Goal: Task Accomplishment & Management: Complete application form

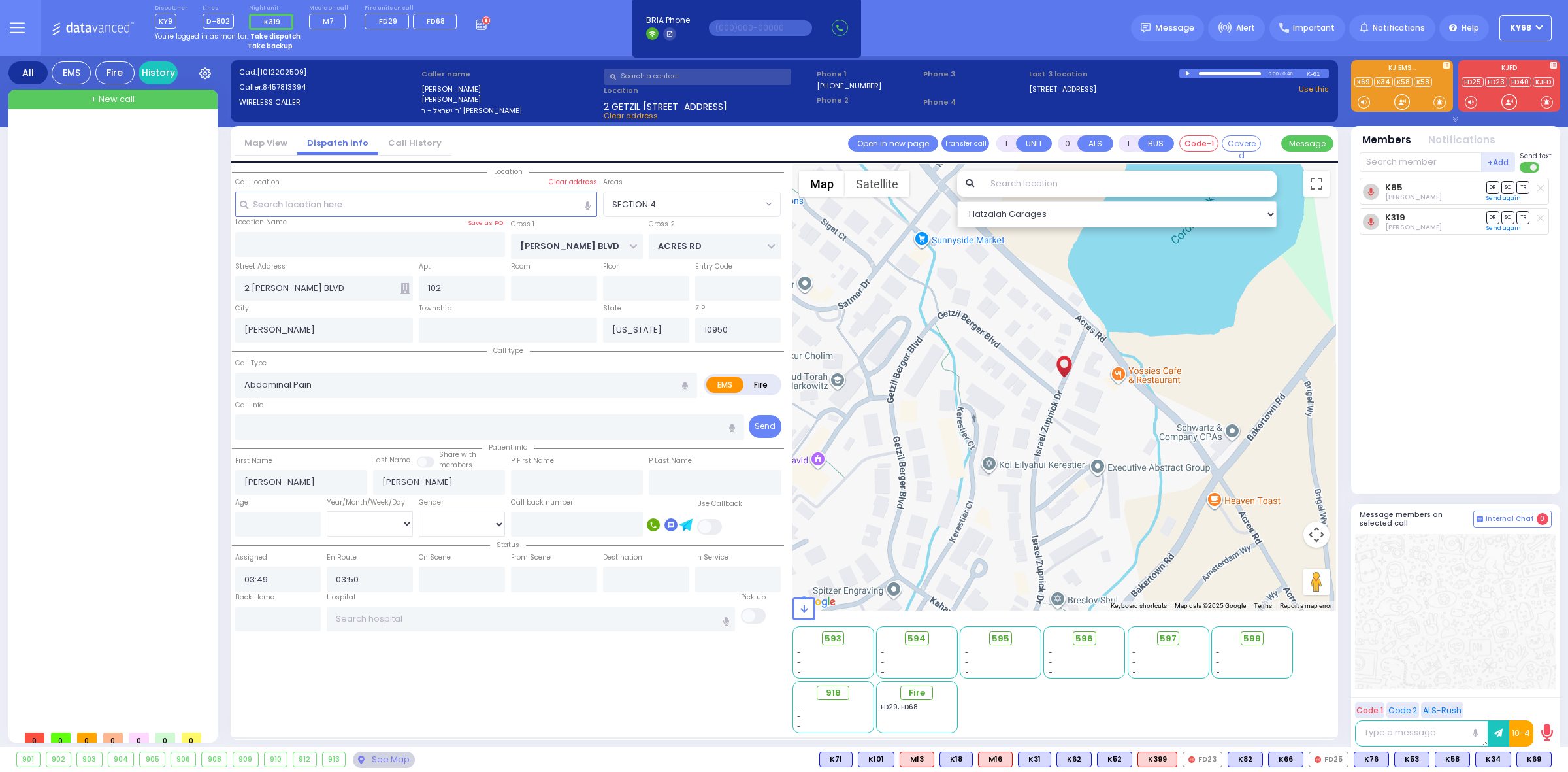
select select "SECTION 4"
select select
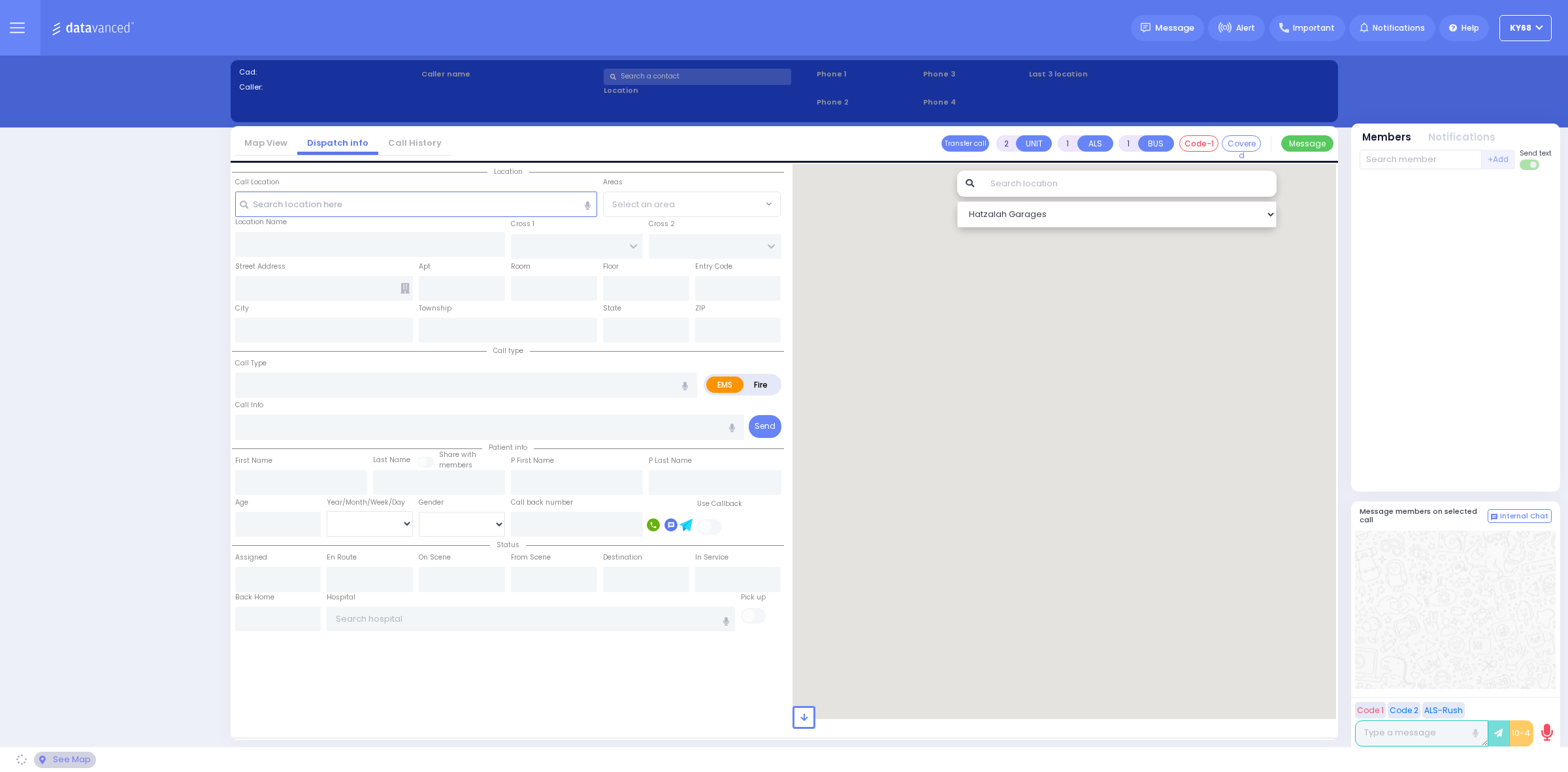
select select "12"
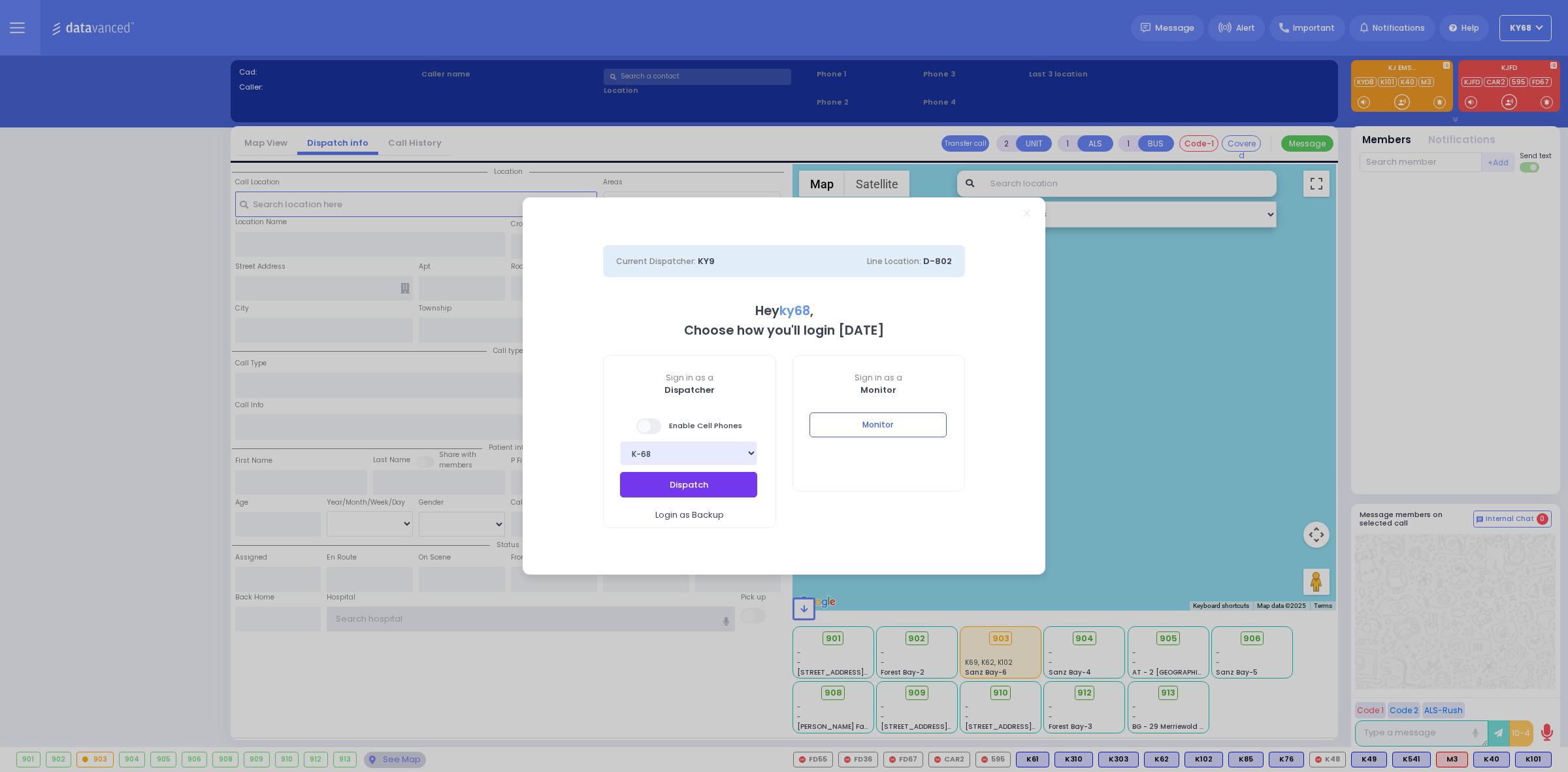
type input "ky68"
click at [732, 478] on button "Dispatch" at bounding box center [689, 484] width 137 height 25
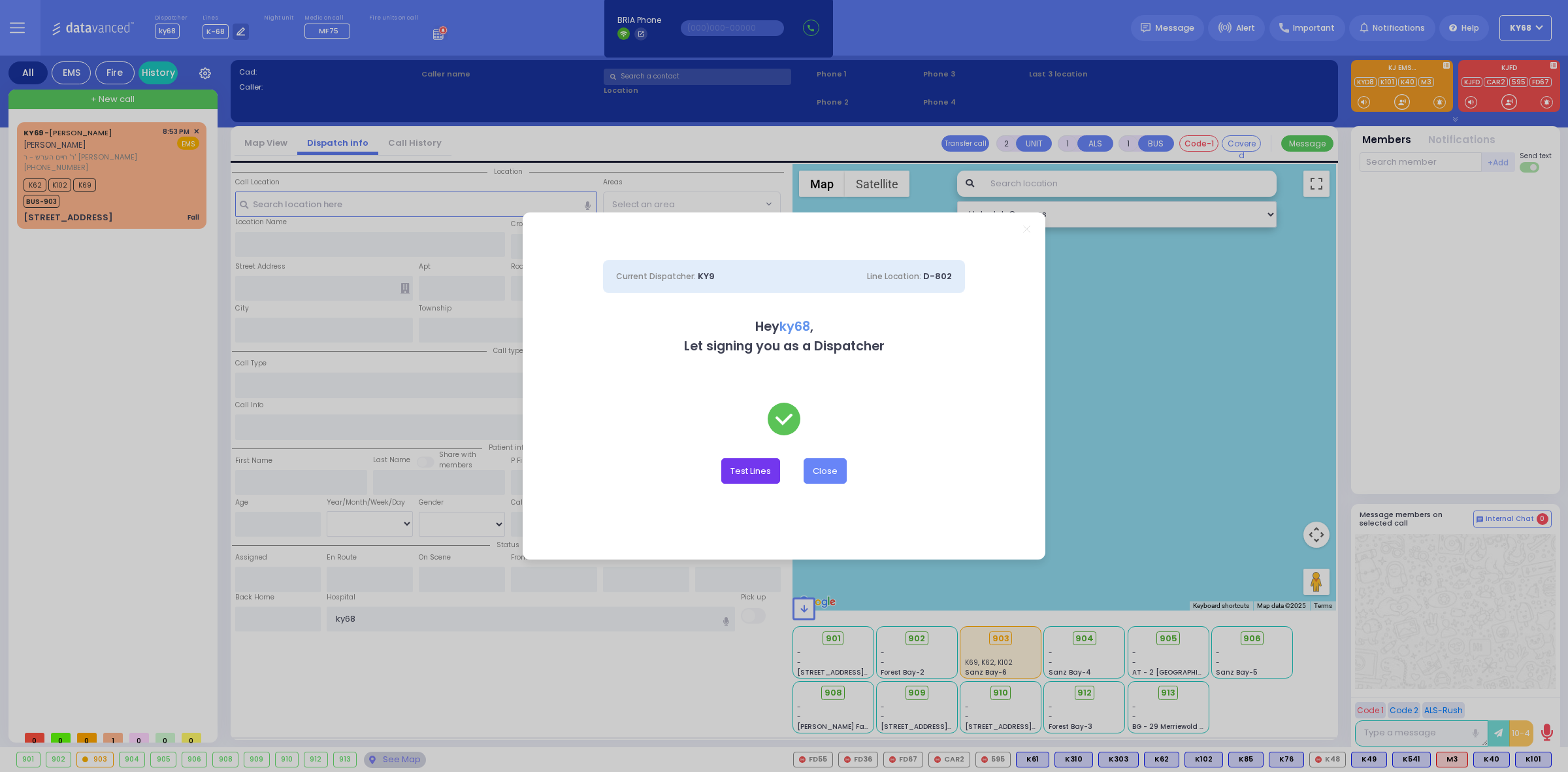
click at [734, 472] on button "Test Lines" at bounding box center [751, 470] width 59 height 25
type input "8457831212"
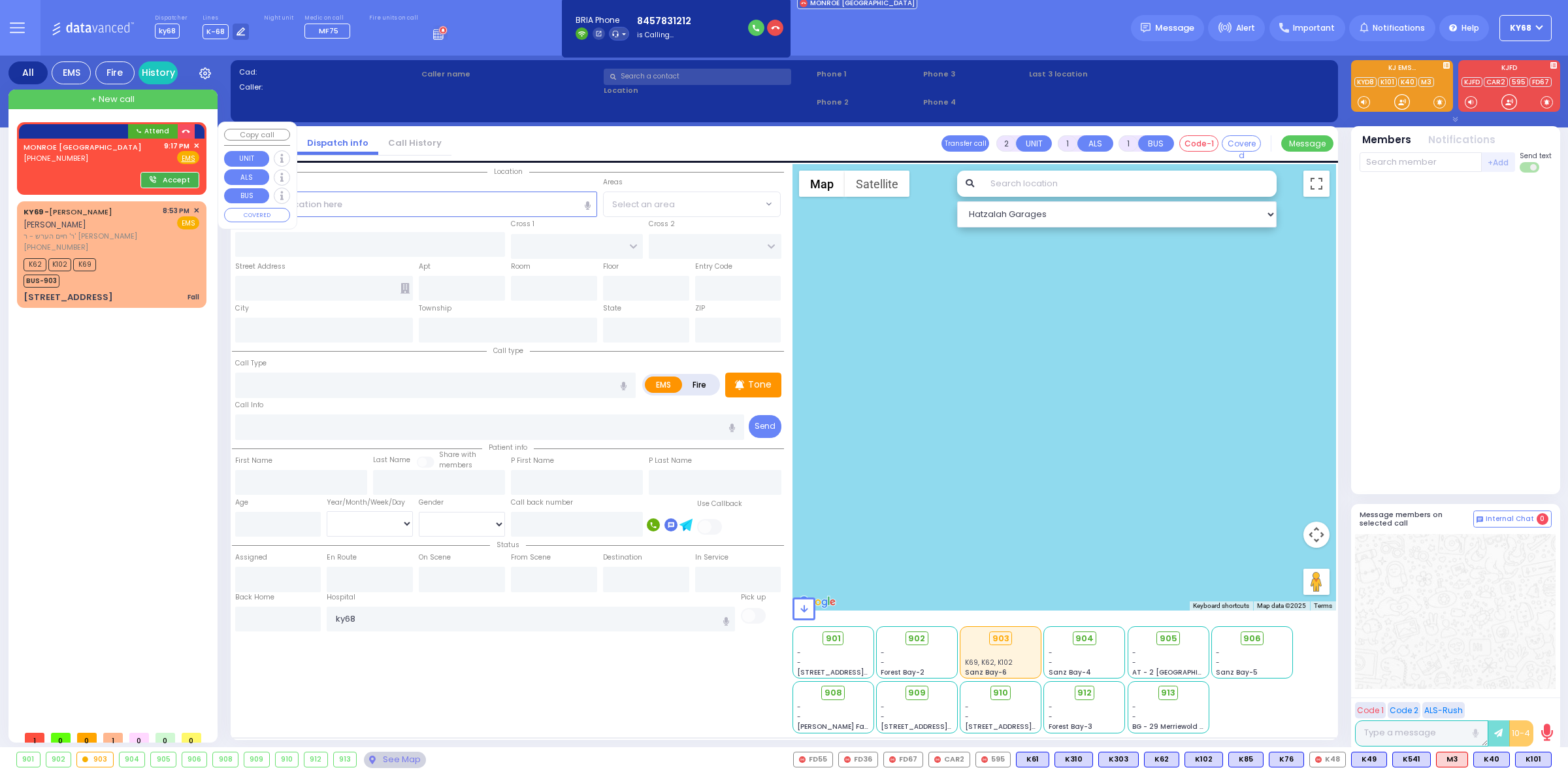
click at [183, 177] on button "Accept" at bounding box center [170, 179] width 59 height 16
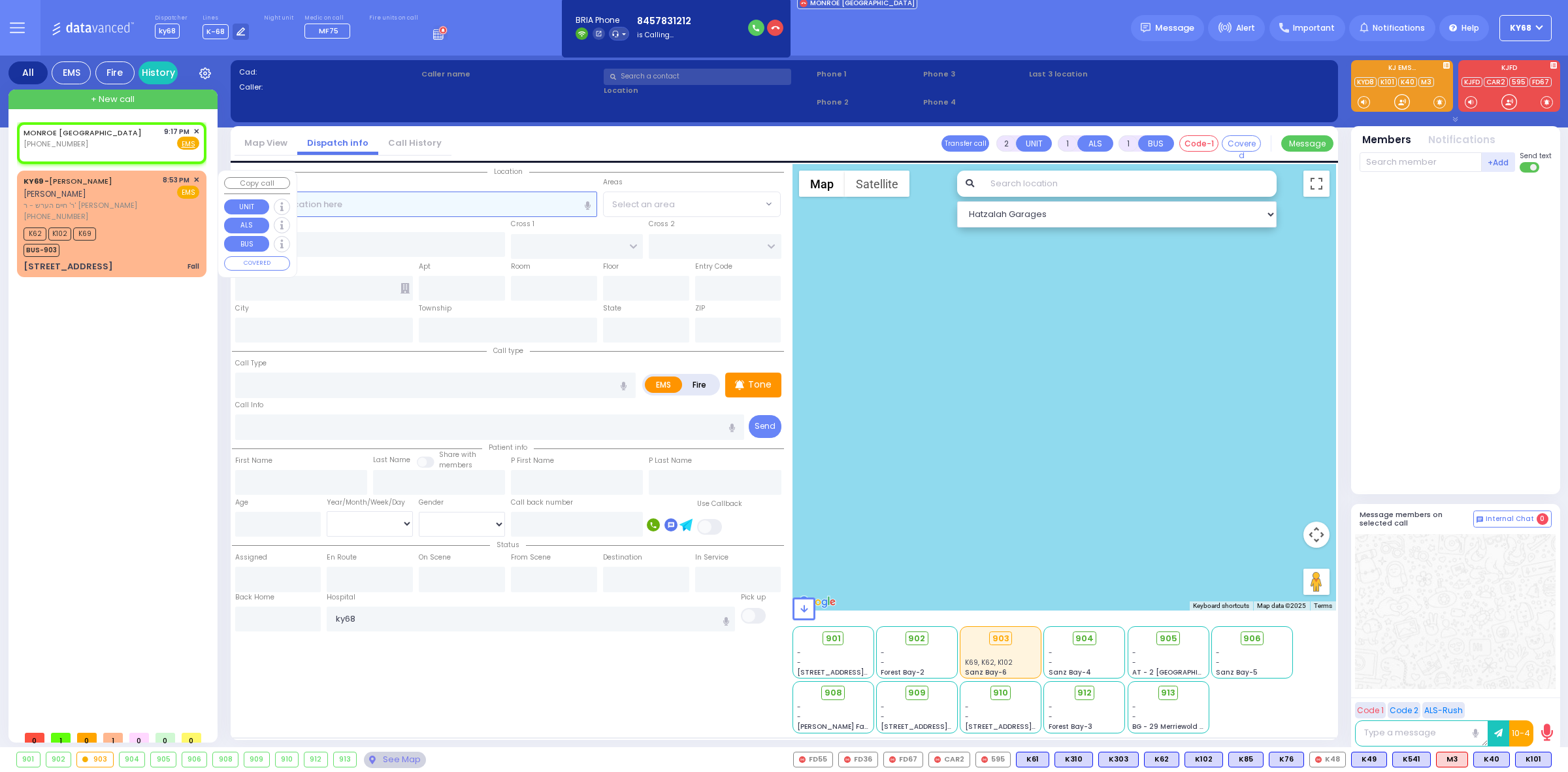
select select
radio input "true"
select select
type input "21:17"
select select "Hatzalah Garages"
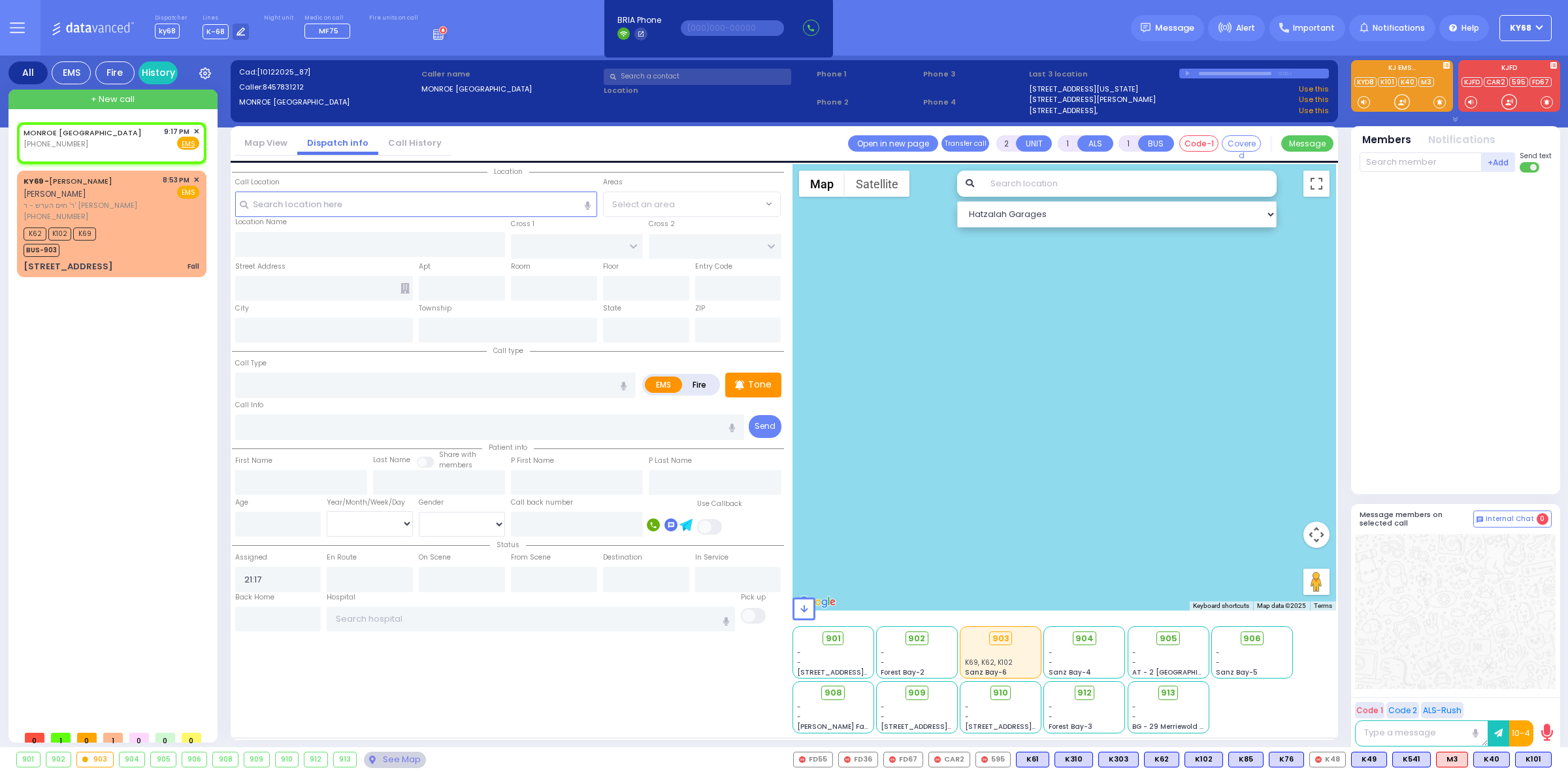
click at [1521, 23] on span "ky68" at bounding box center [1521, 27] width 21 height 11
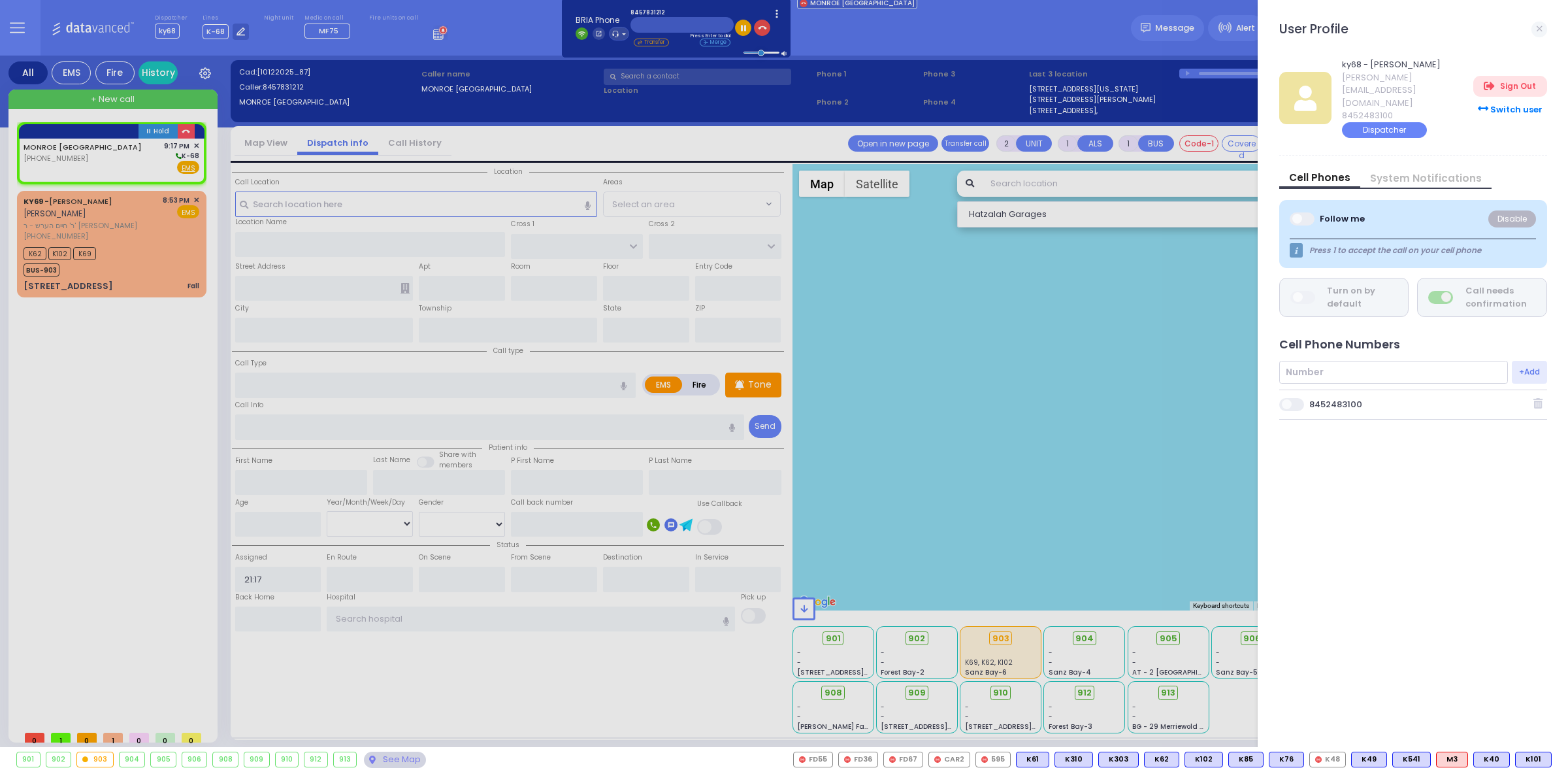
select select
radio input "true"
select select
select select "Hatzalah Garages"
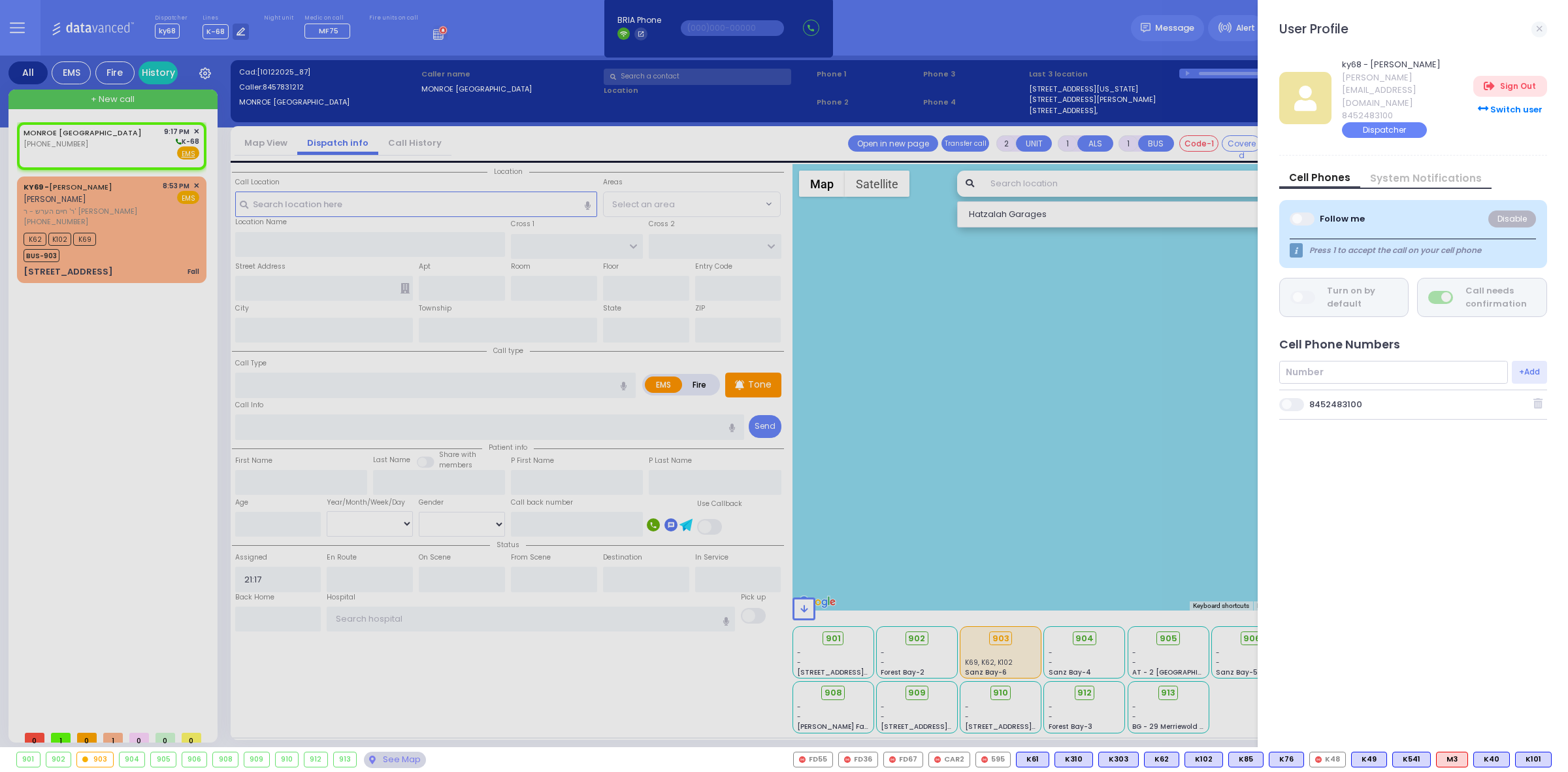
click at [1293, 398] on span at bounding box center [1293, 404] width 26 height 13
click at [627, 397] on input "checkbox" at bounding box center [627, 397] width 0 height 0
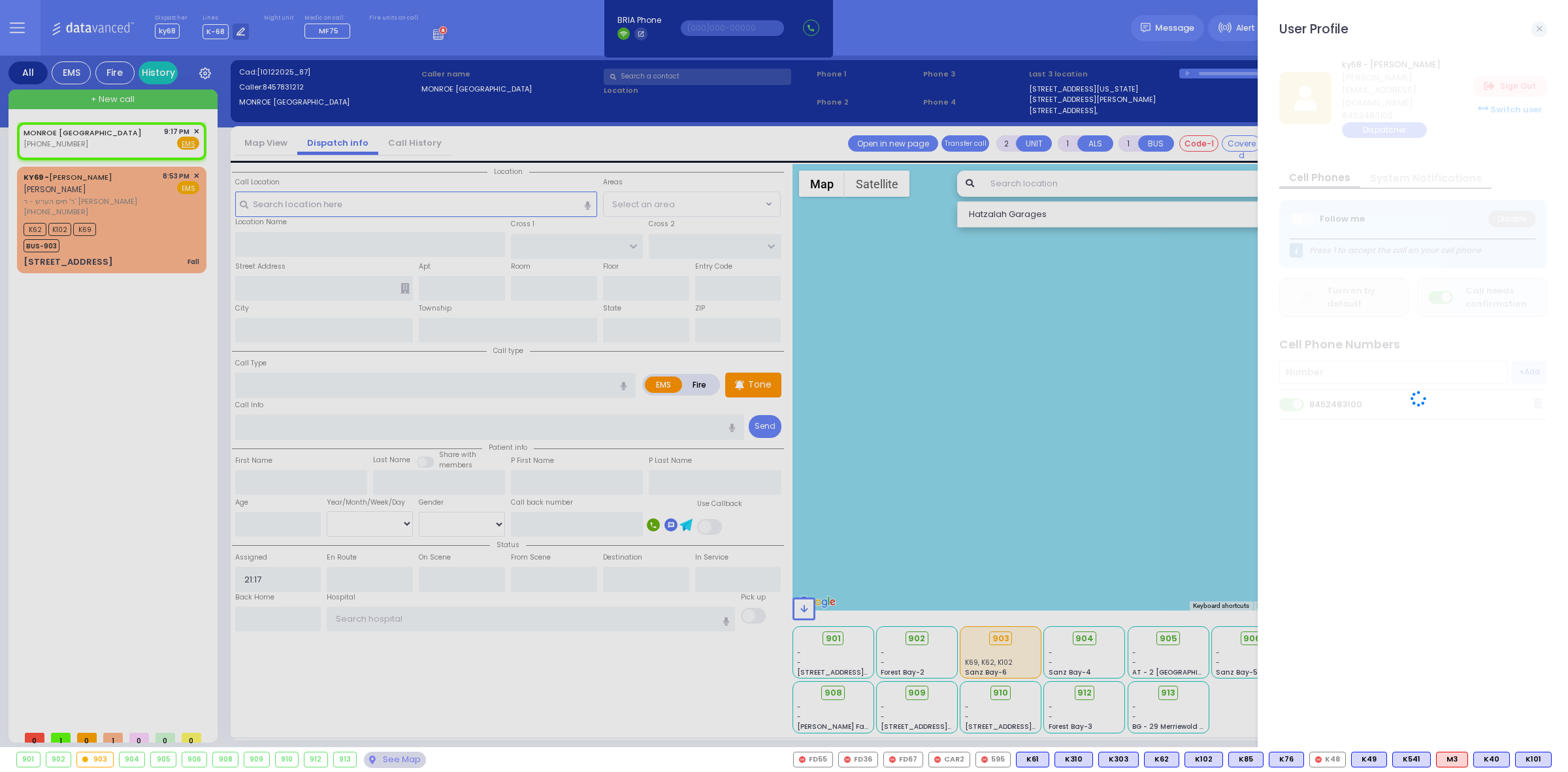
select select
radio input "true"
select select
select select "Hatzalah Garages"
click at [194, 129] on div at bounding box center [784, 386] width 1568 height 772
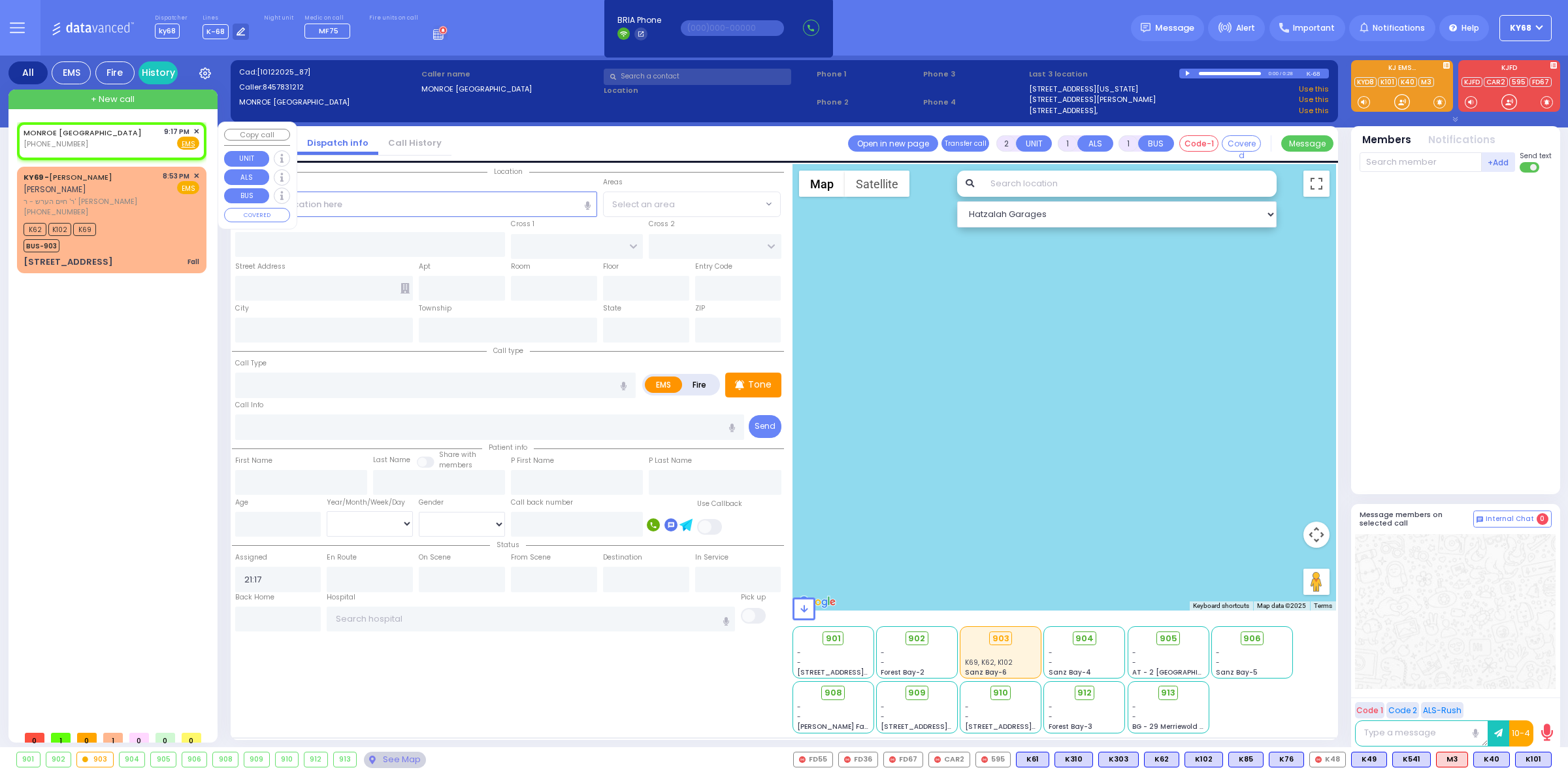
click at [197, 129] on span "✕" at bounding box center [196, 132] width 6 height 11
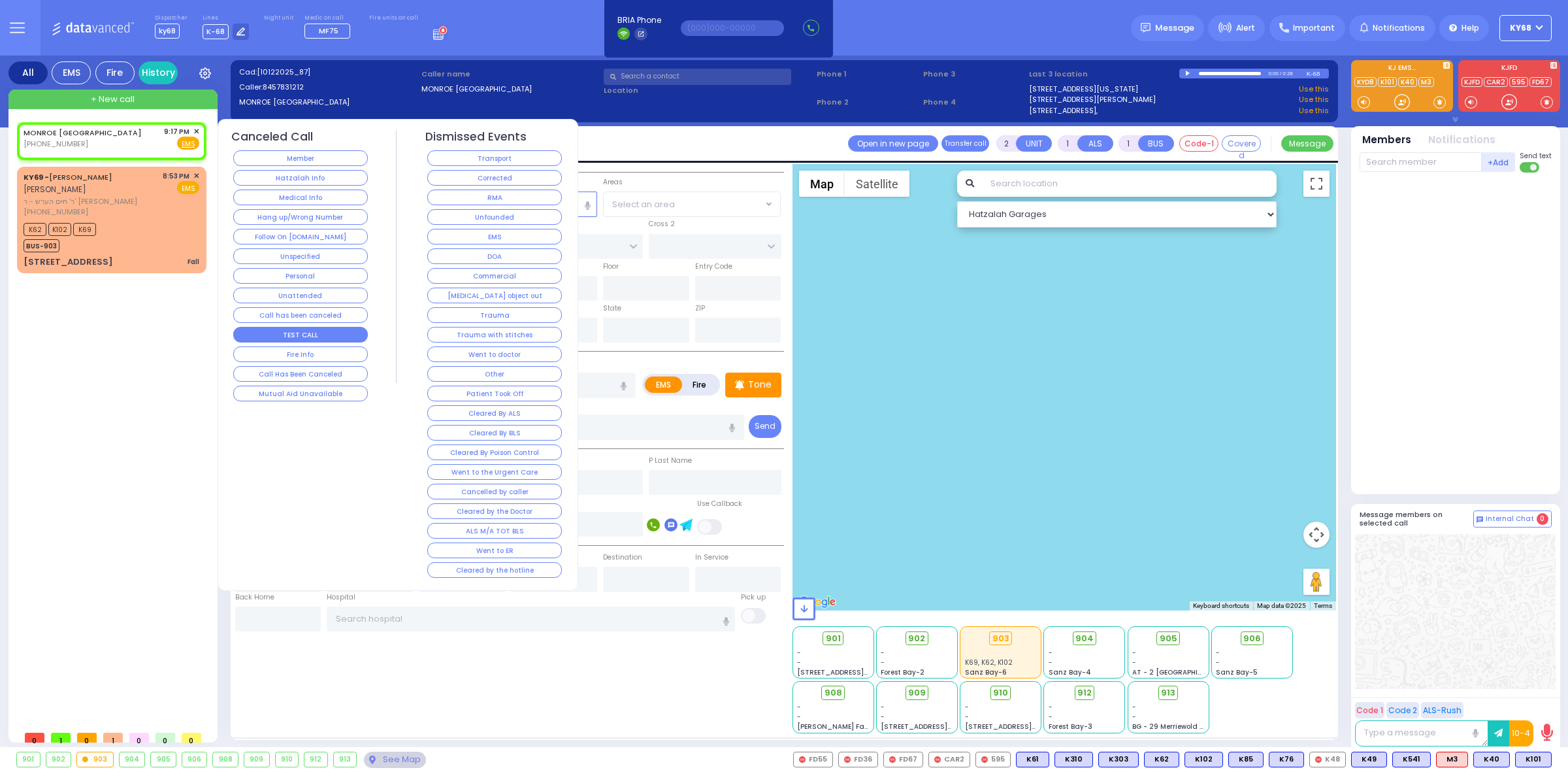
click at [312, 340] on button "TEST CALL" at bounding box center [300, 335] width 135 height 16
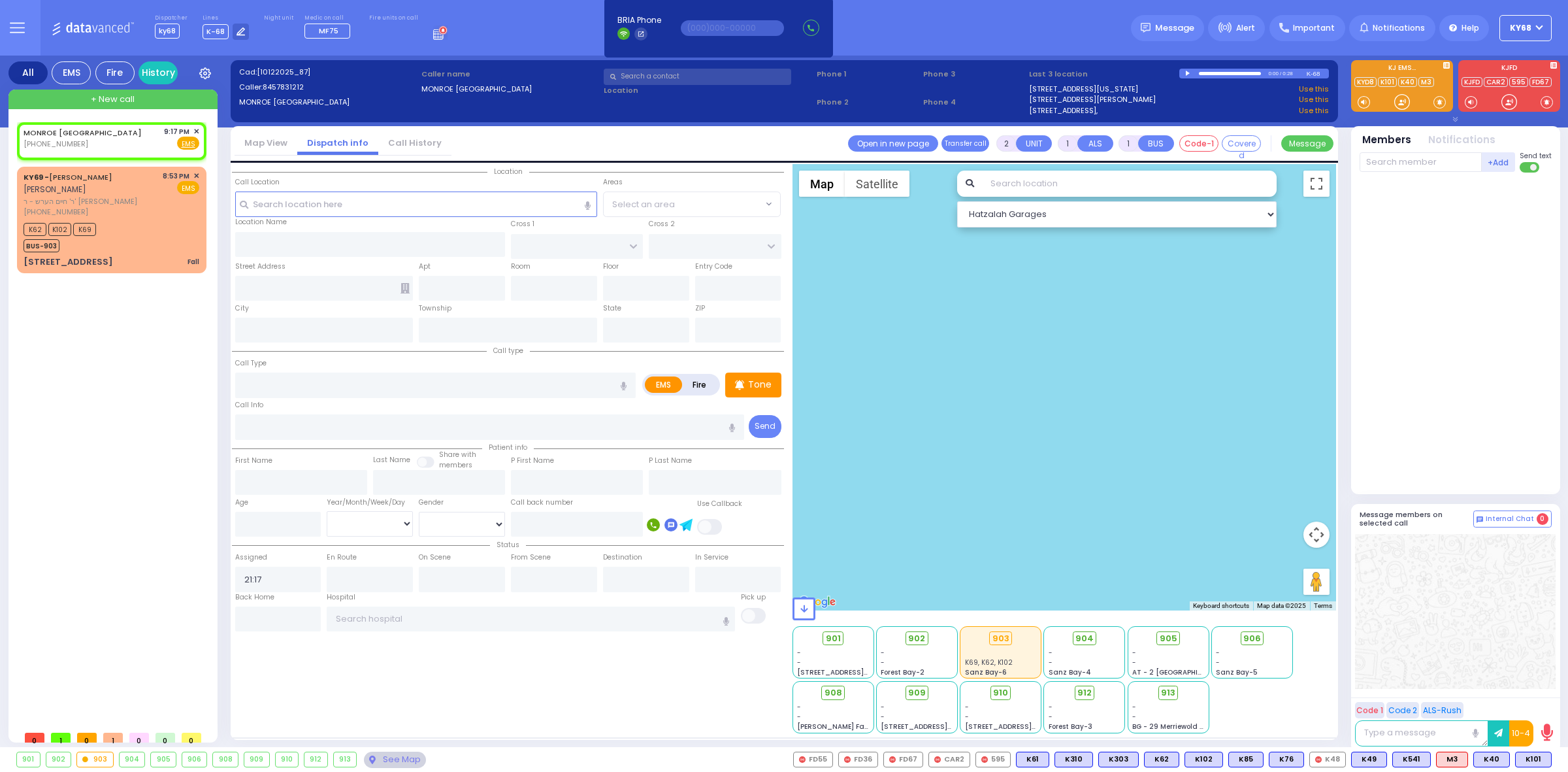
click at [527, 21] on div "Dispatcher ky68 shift has started. Are you ? Lines K-68" at bounding box center [784, 27] width 1568 height 56
select select
radio input "true"
select select
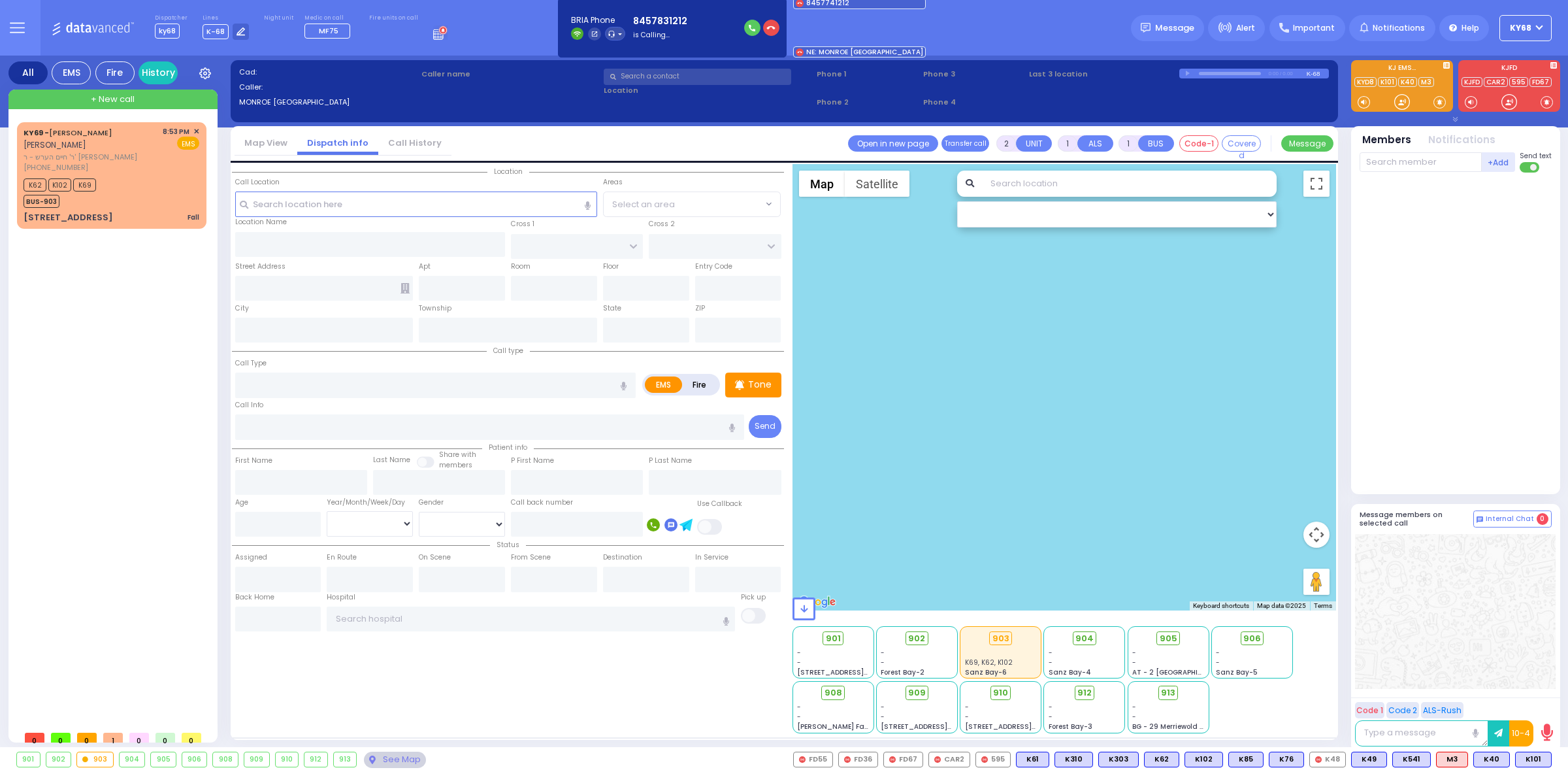
click at [967, 38] on div "Dispatcher ky68 shift has started. Are you ? Lines K-68" at bounding box center [784, 27] width 1568 height 56
click at [1549, 762] on button at bounding box center [1548, 759] width 7 height 14
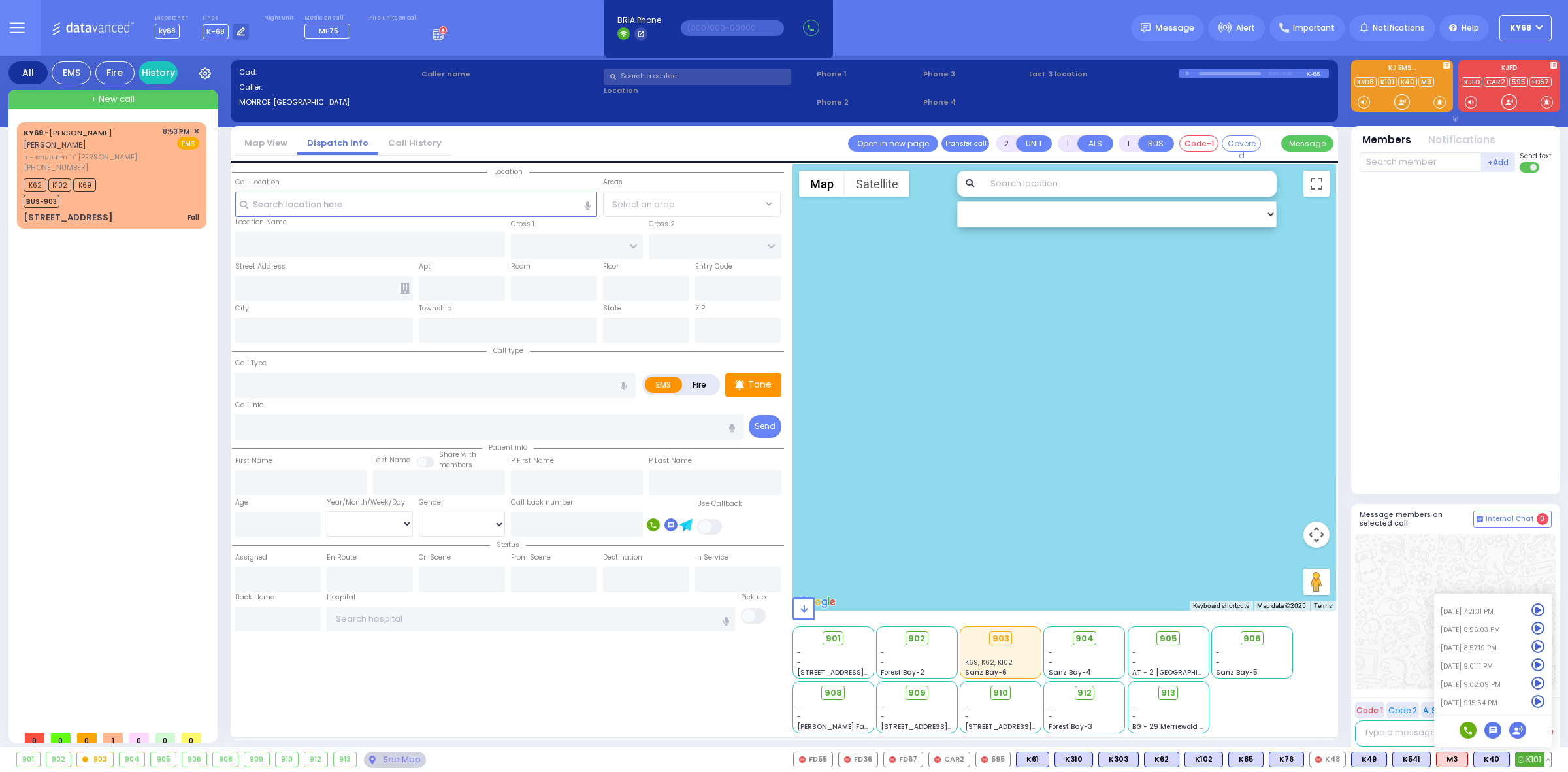
click at [1535, 701] on icon at bounding box center [1538, 701] width 14 height 14
click at [1414, 371] on div at bounding box center [1455, 334] width 192 height 312
click at [46, 178] on div "K62 K102 K69" at bounding box center [59, 183] width 72 height 16
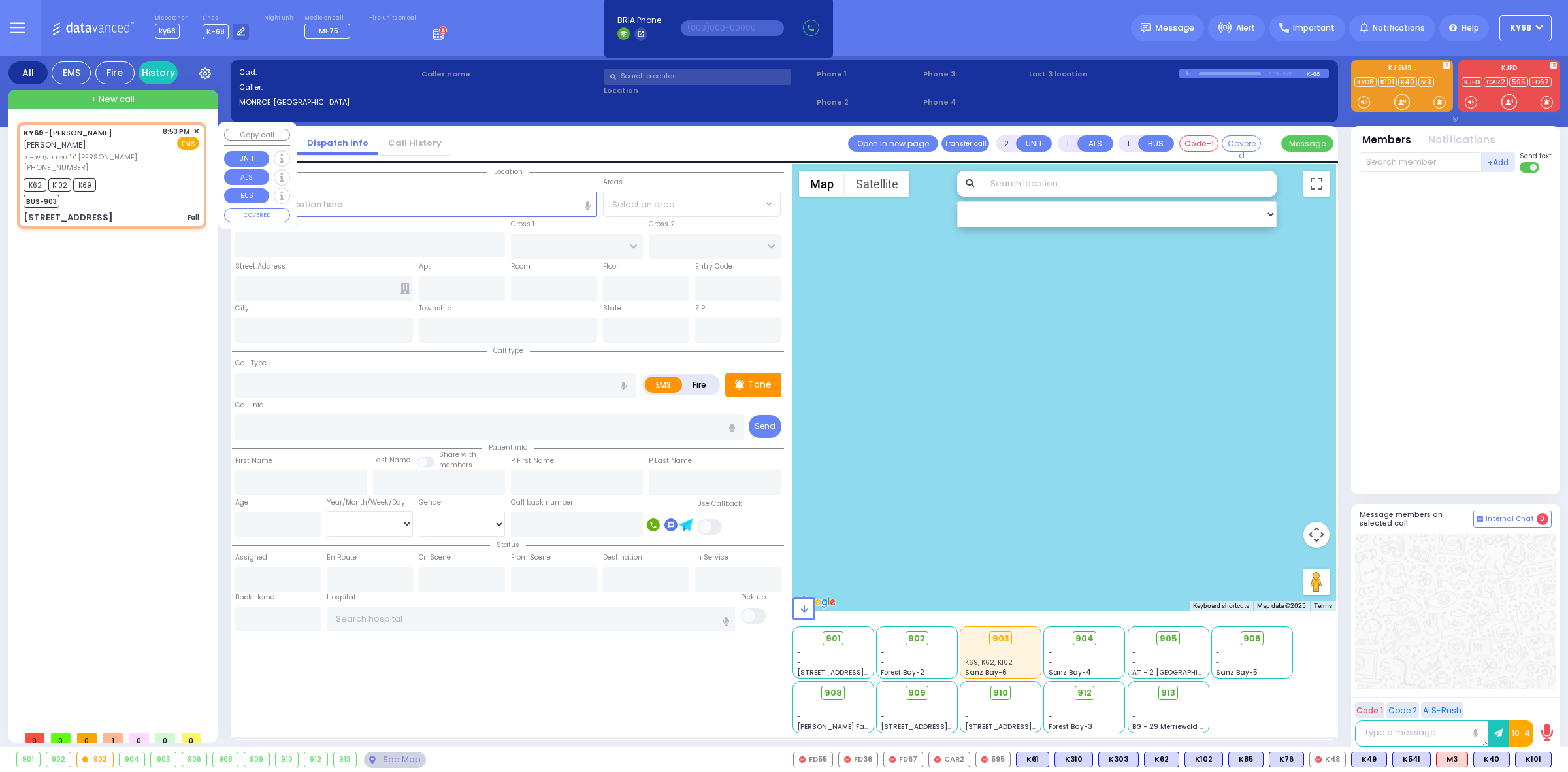
type input "1"
type input "0"
select select
type input "Fall"
radio input "true"
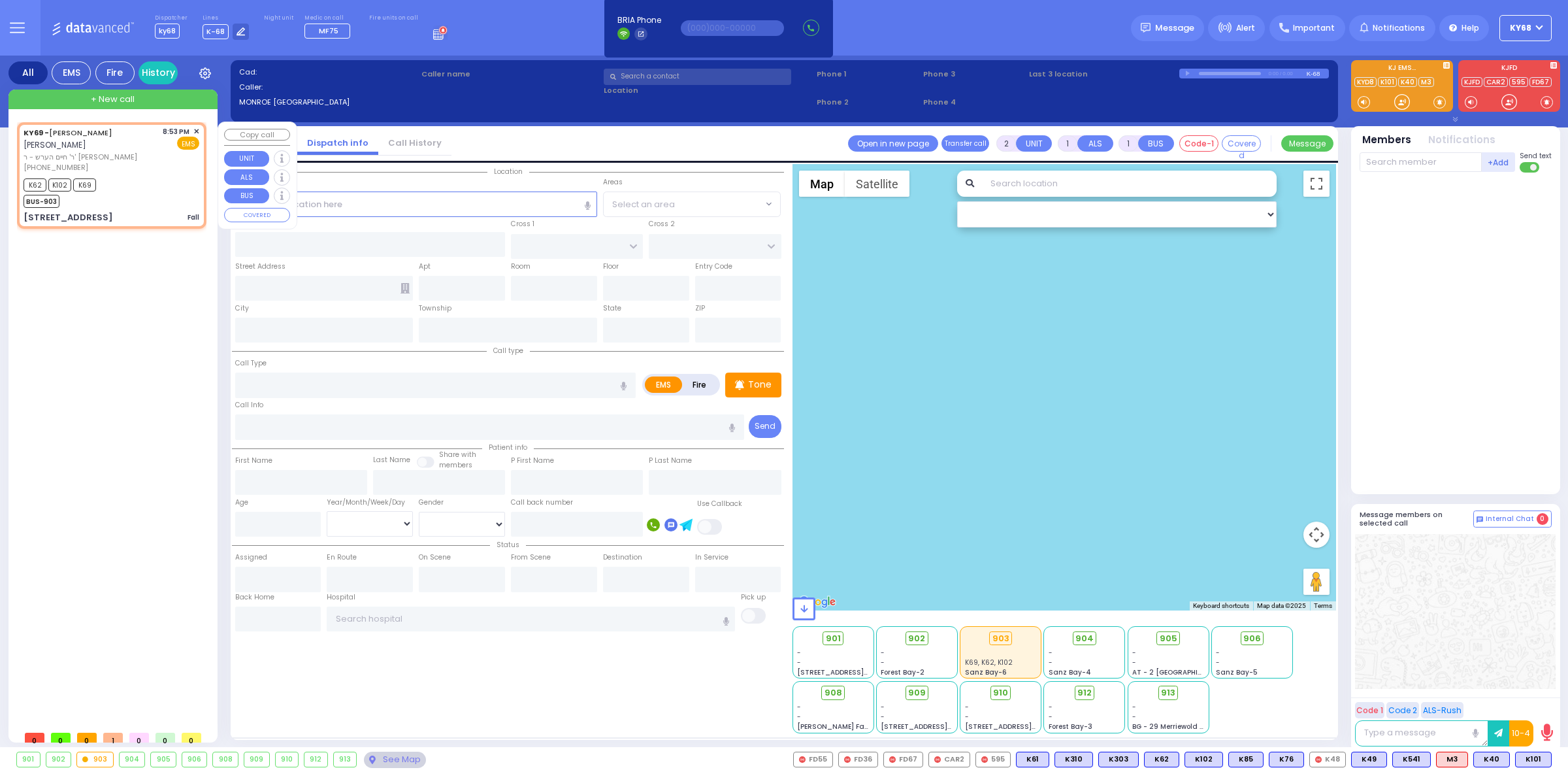
type input "[PERSON_NAME]"
type input "80"
select select "Year"
select select "[DEMOGRAPHIC_DATA]"
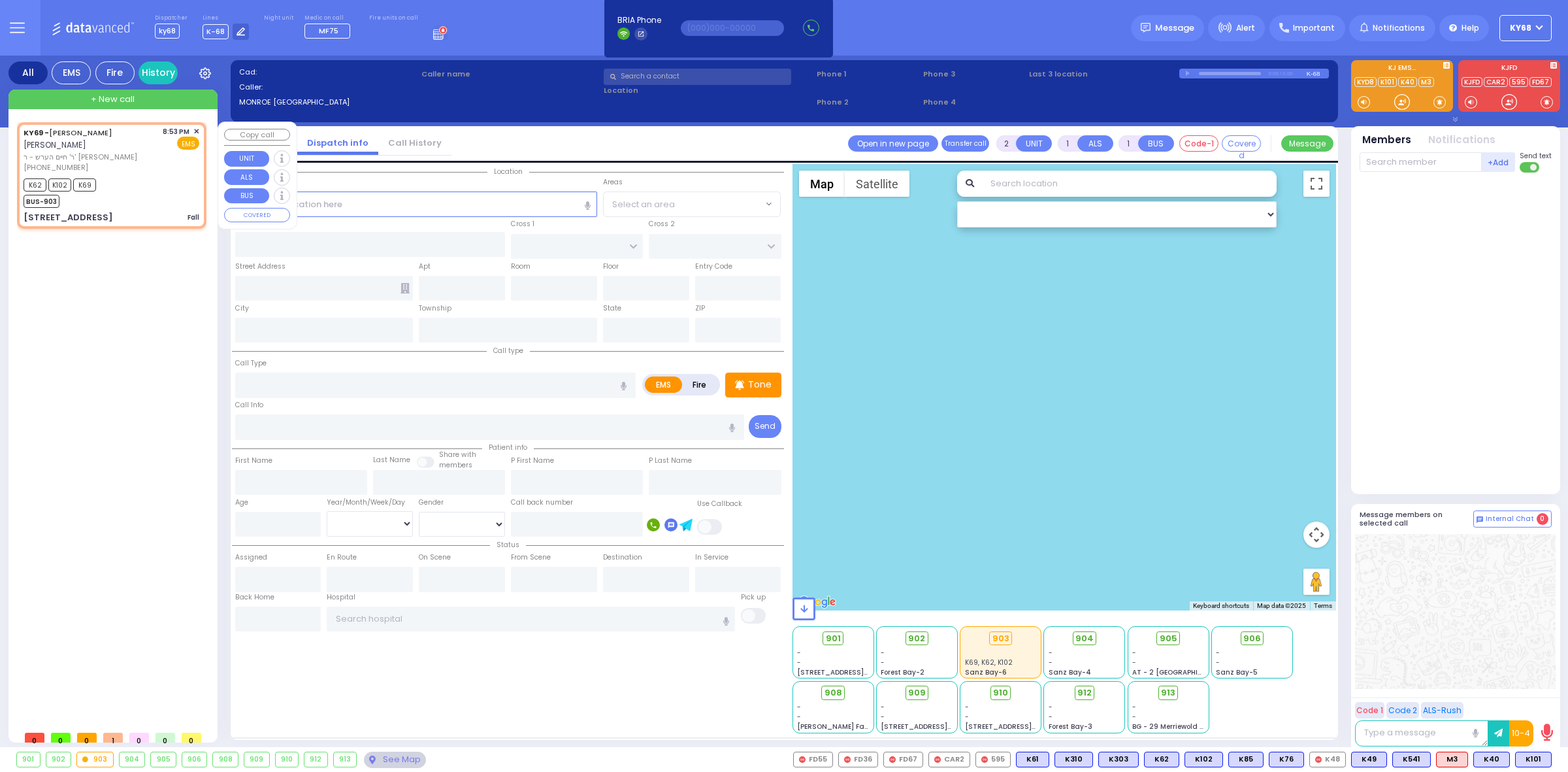
type input "20:53"
type input "20:55"
type input "FILLMORE COURT"
type input "[STREET_ADDRESS]"
type input "207"
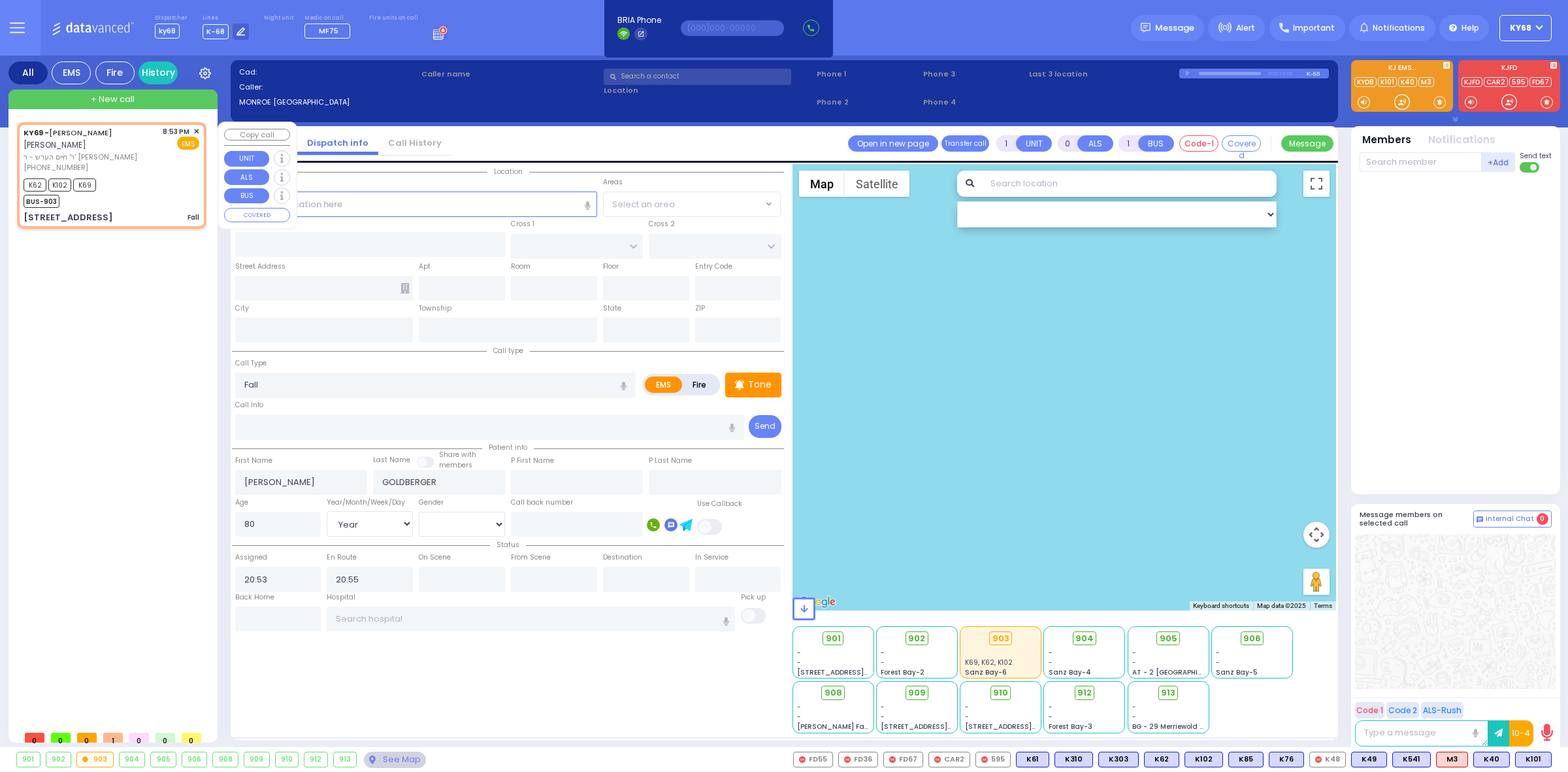
type input "Monroe"
type input "[US_STATE]"
type input "10950"
select select "Hatzalah Garages"
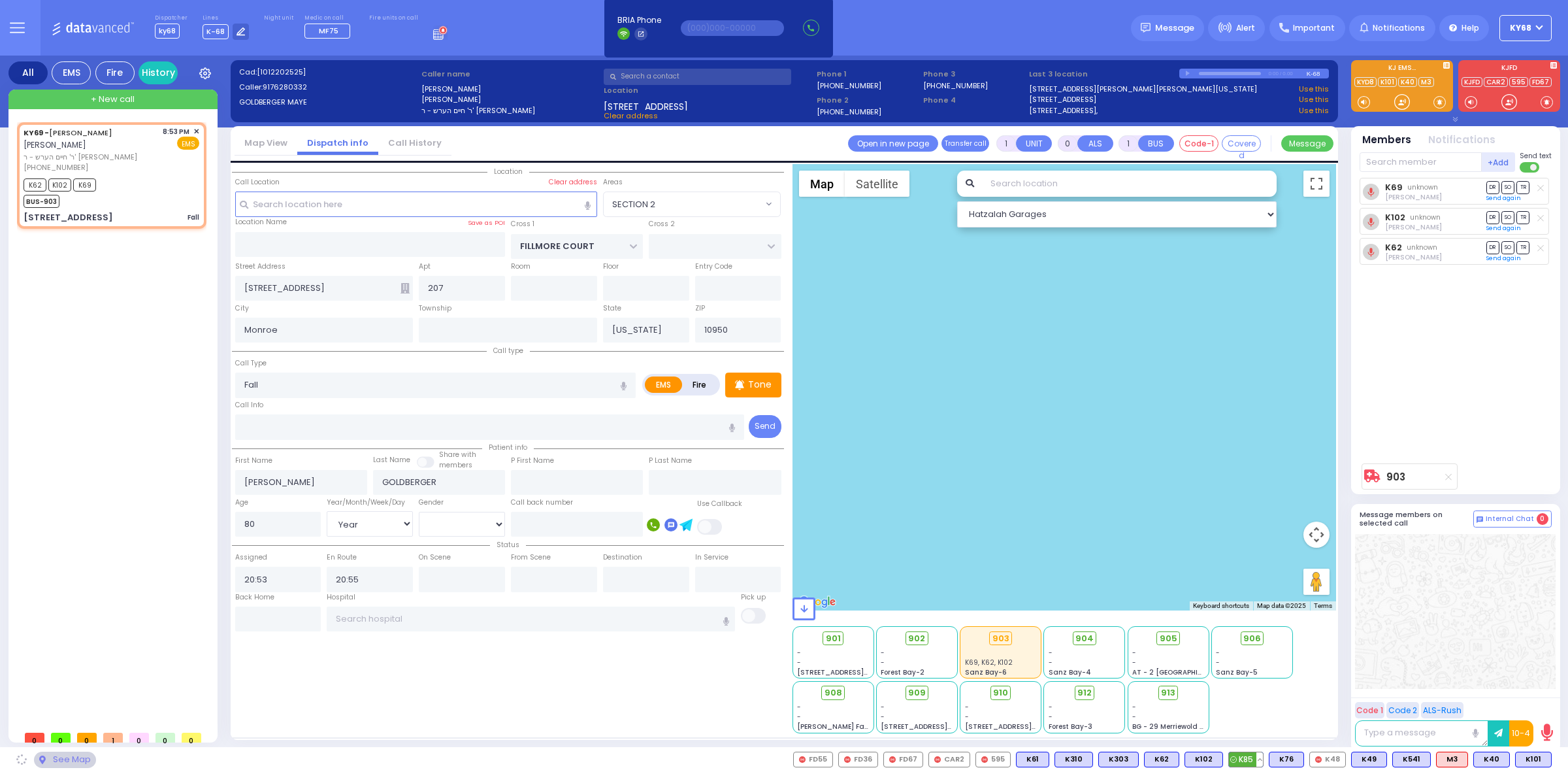
select select "SECTION 2"
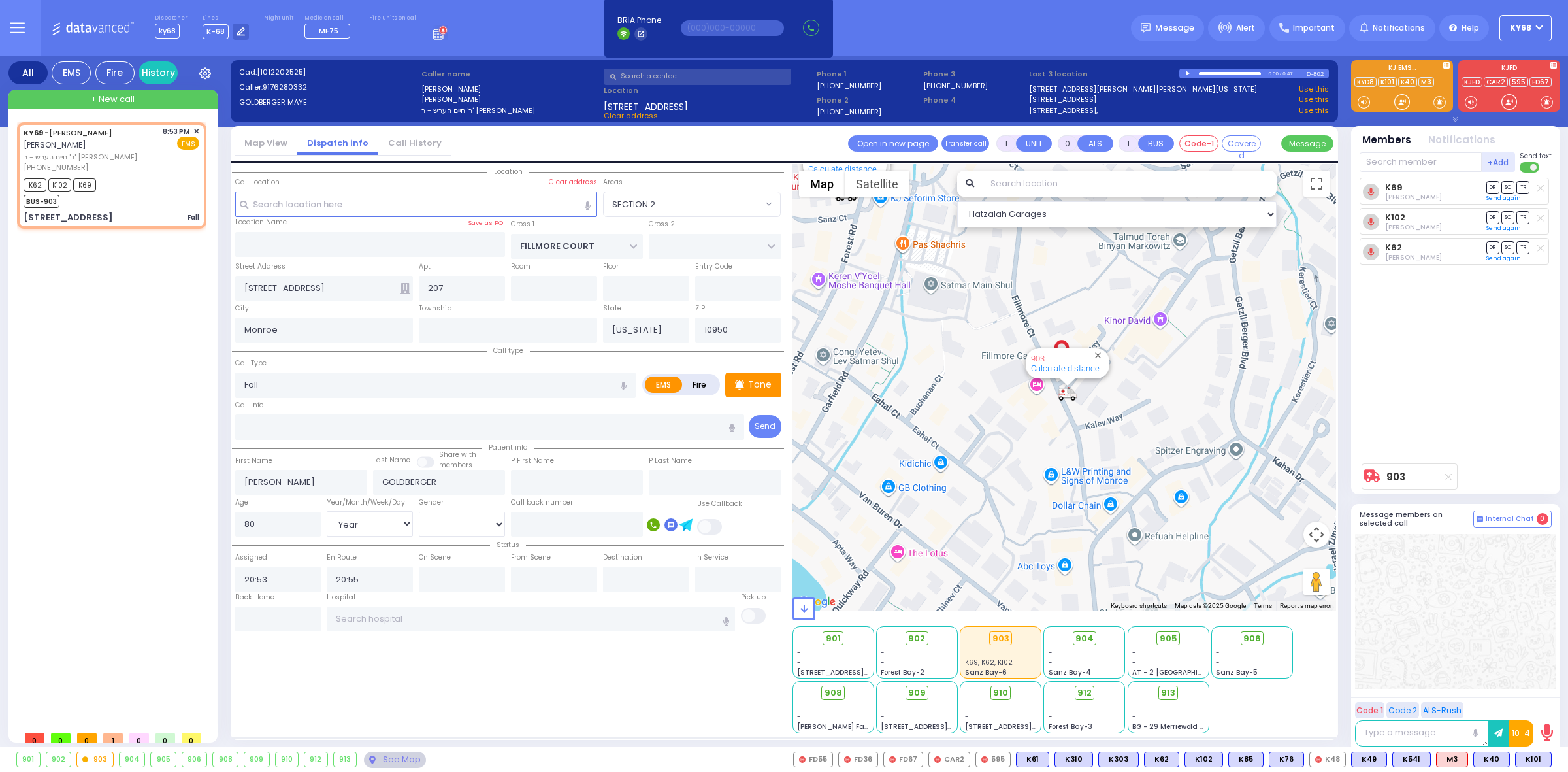
click at [1433, 303] on div "K69 Yoel Mayer Goldberger DR SO TR Sending text" at bounding box center [1457, 317] width 195 height 279
type input "6"
select select
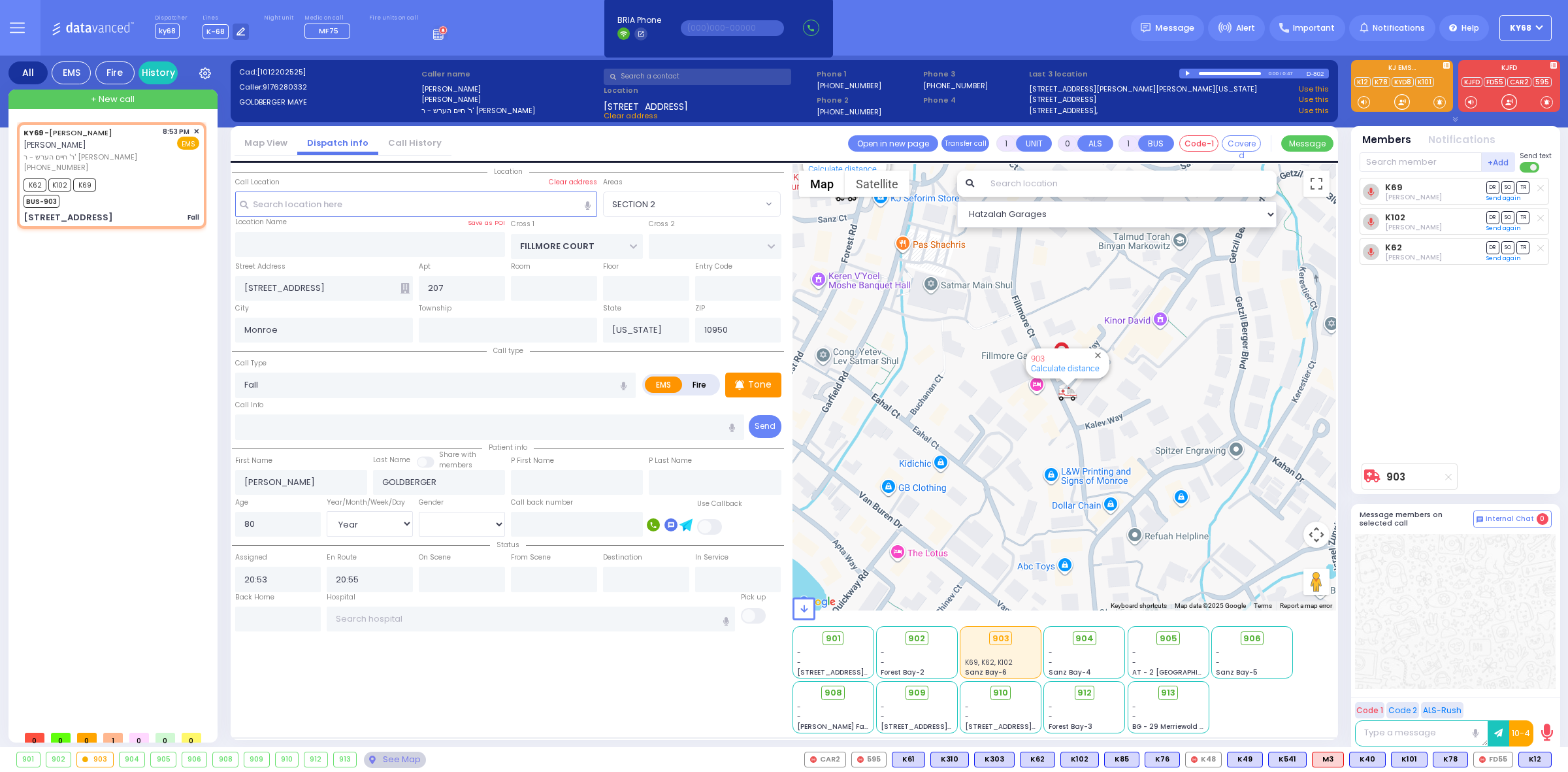
radio input "true"
type input "Unknown"
select select "Year"
select select "[DEMOGRAPHIC_DATA]"
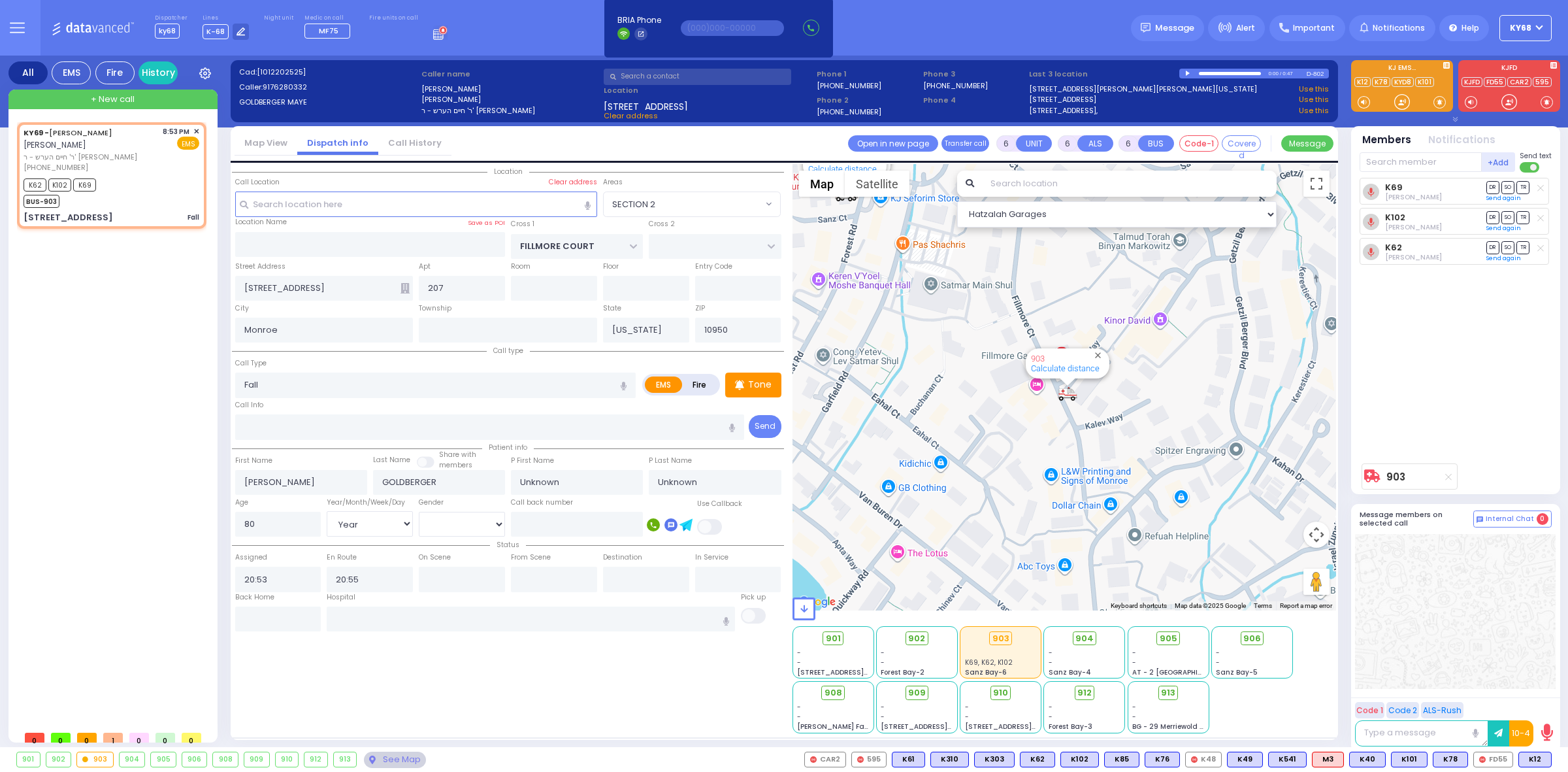
select select "SECTION 2"
select select "Hatzalah Garages"
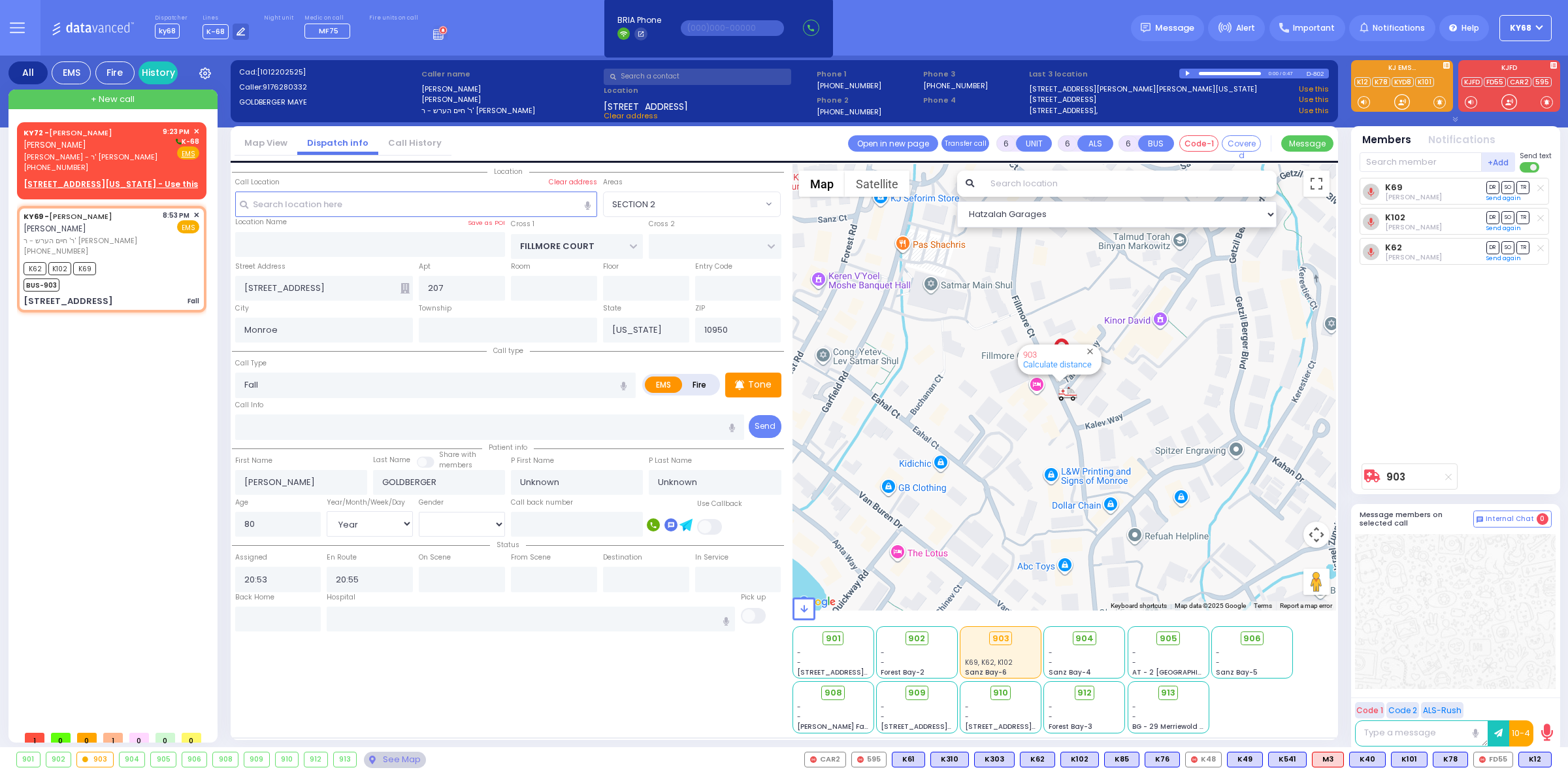
select select
radio input "true"
select select "Year"
select select "[DEMOGRAPHIC_DATA]"
select select "SECTION 2"
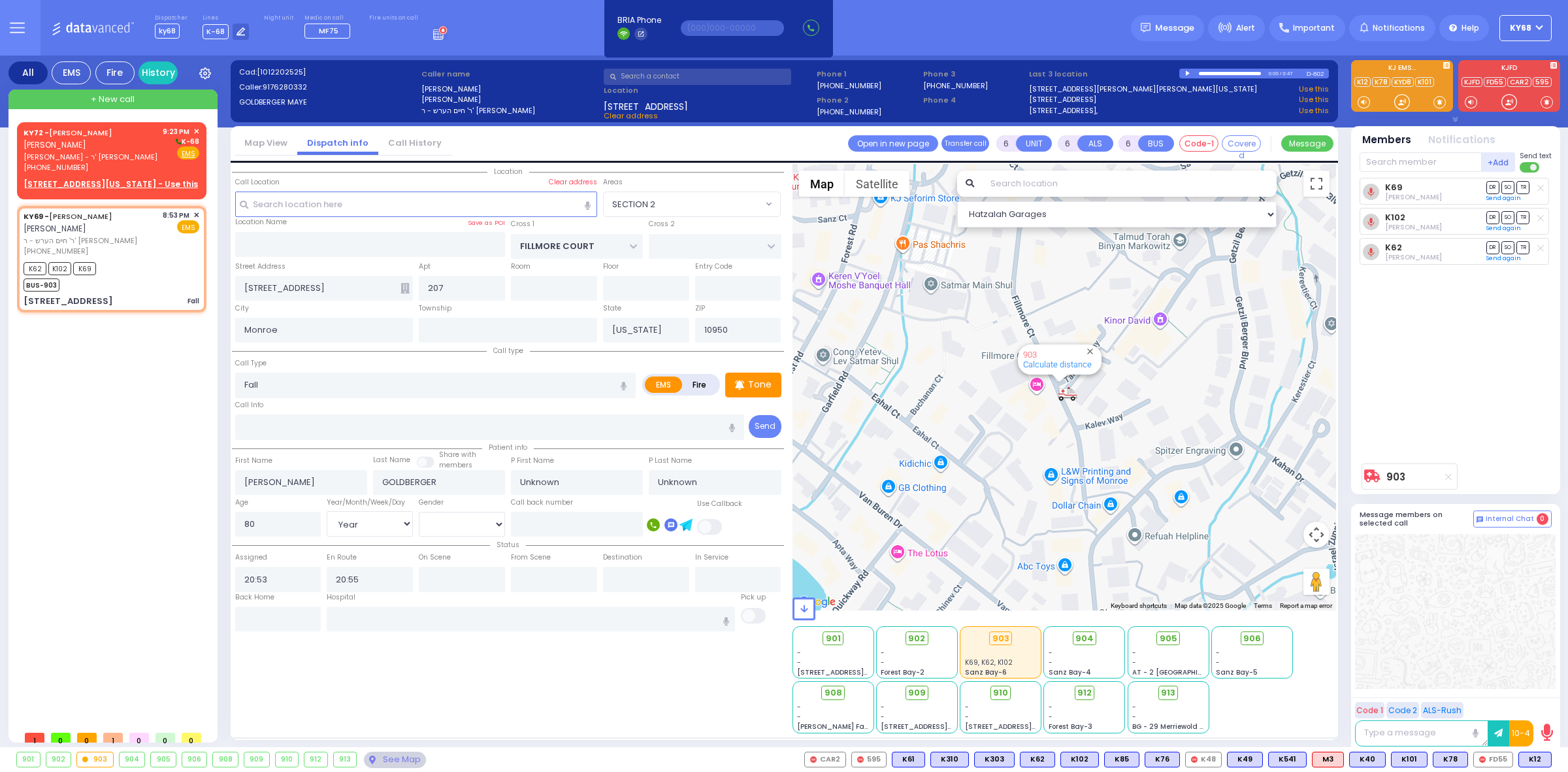
select select "Hatzalah Garages"
select select
radio input "true"
type input "Eva"
type input "Zwiebel"
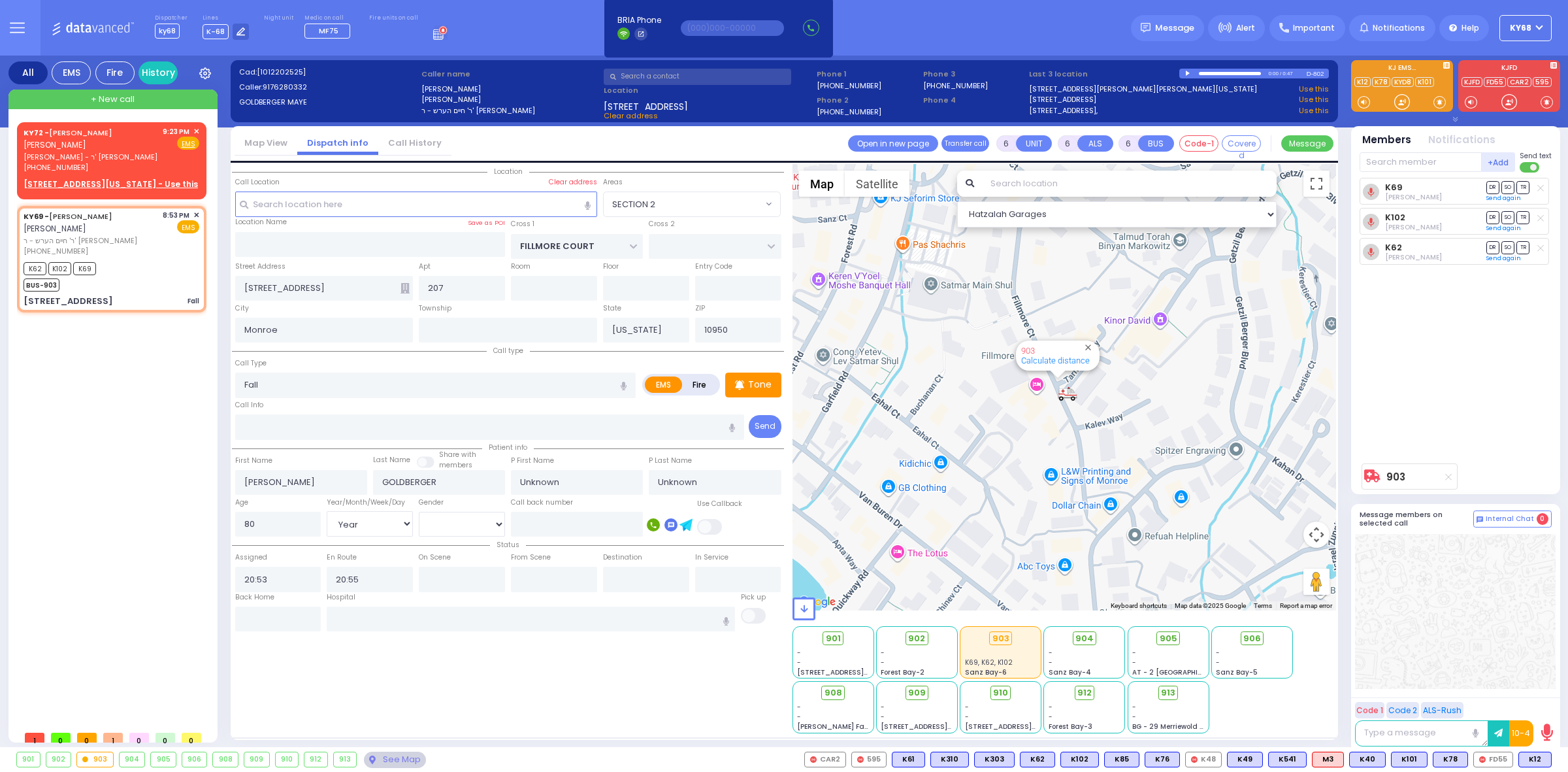
type input "82"
select select "Year"
select select "[DEMOGRAPHIC_DATA]"
type input "20:57"
type input "21:23"
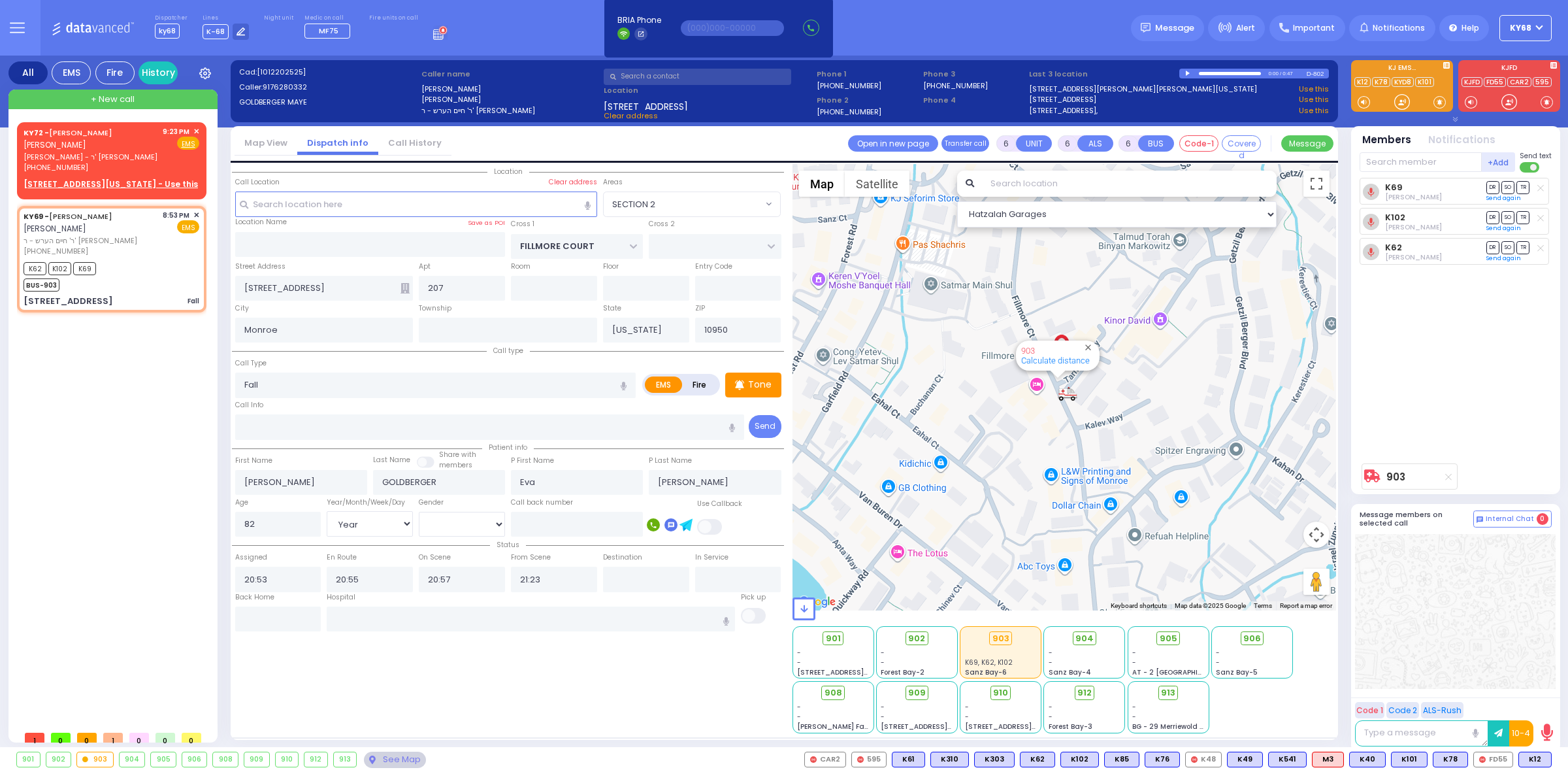
select select
radio input "true"
select select "Year"
select select "[DEMOGRAPHIC_DATA]"
select select "SECTION 2"
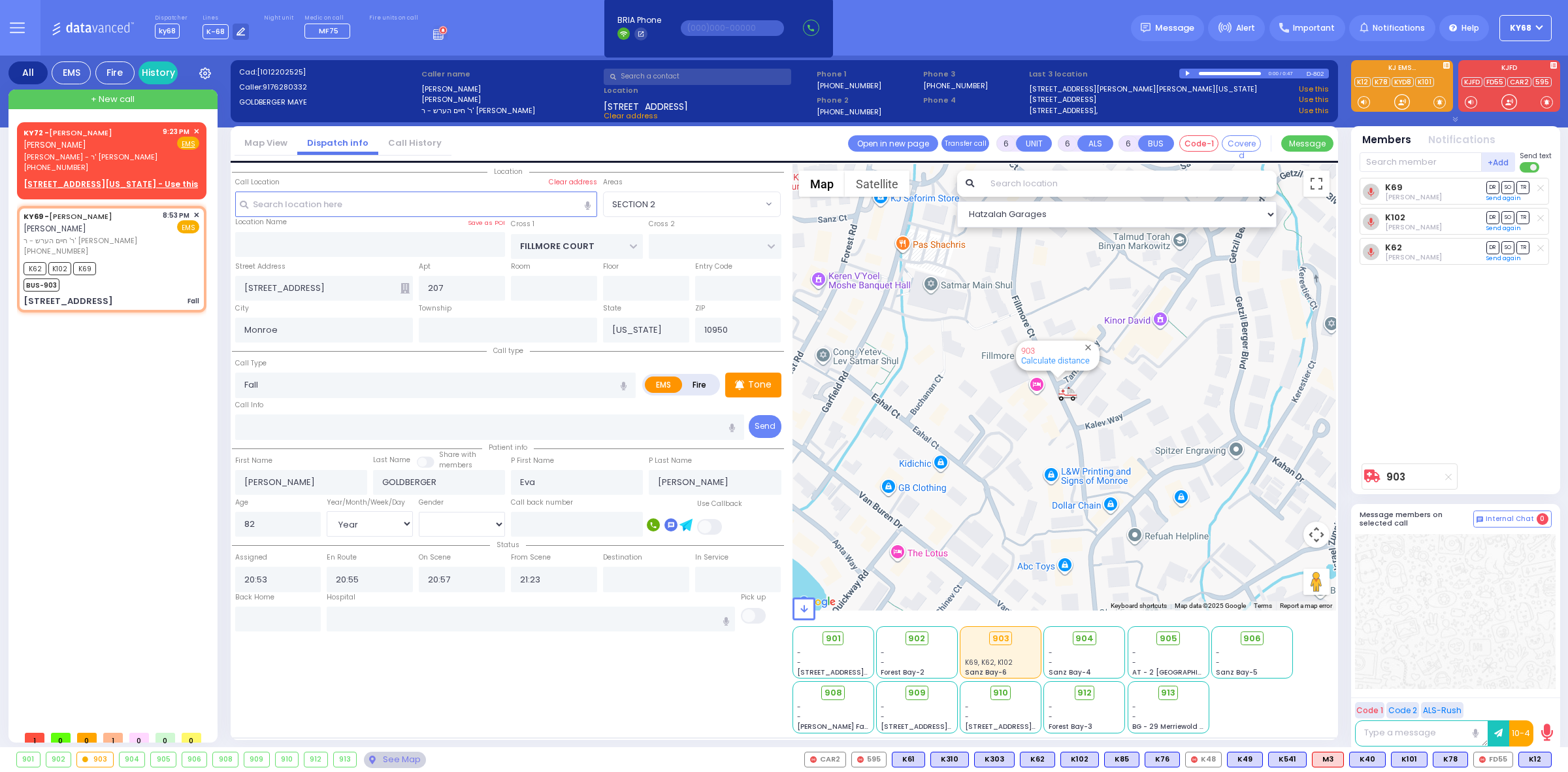
select select "Hatzalah Garages"
select select
radio input "true"
select select "Year"
select select "[DEMOGRAPHIC_DATA]"
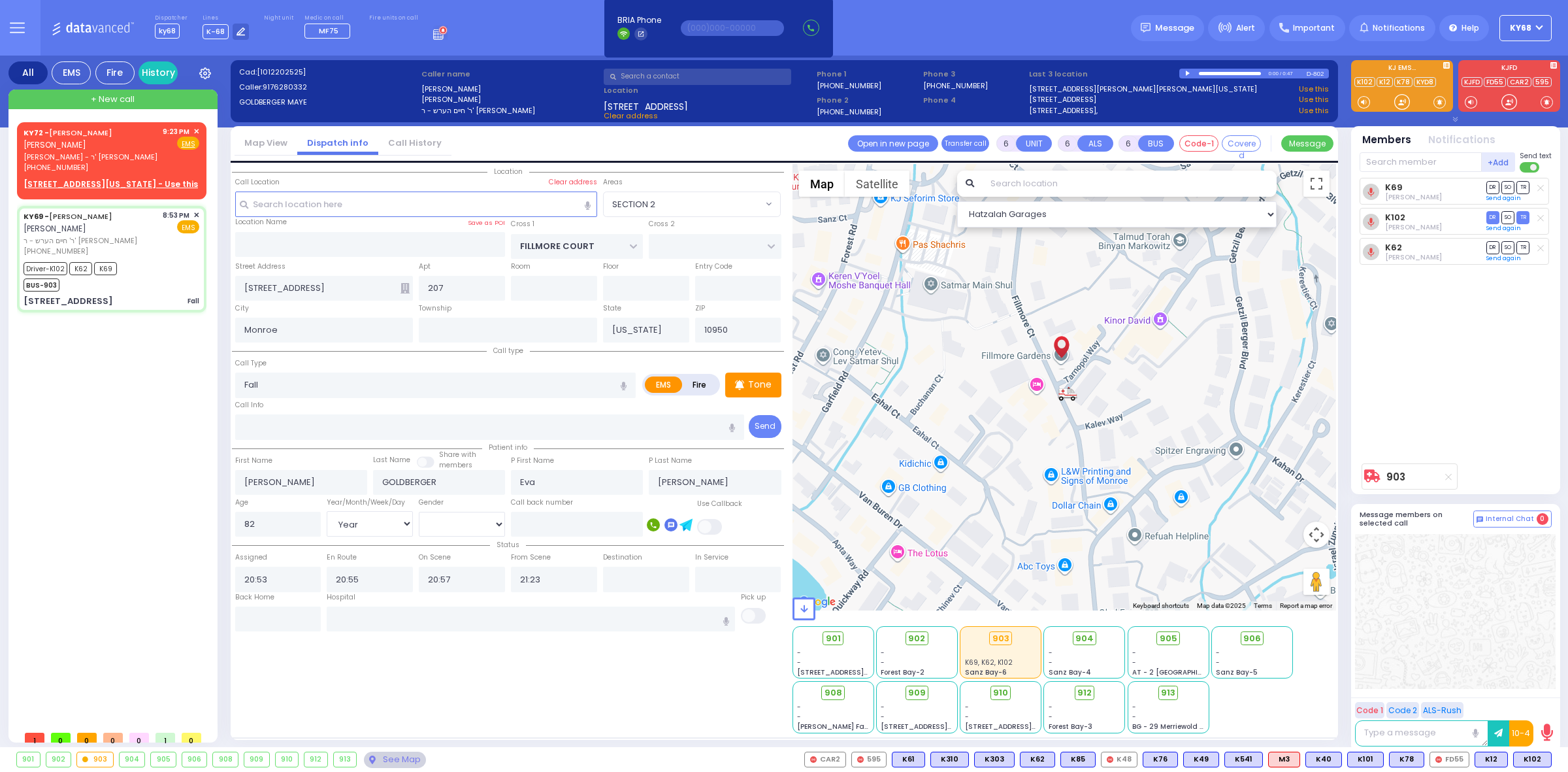
select select "SECTION 2"
select select "Hatzalah Garages"
select select
radio input "true"
select select "Year"
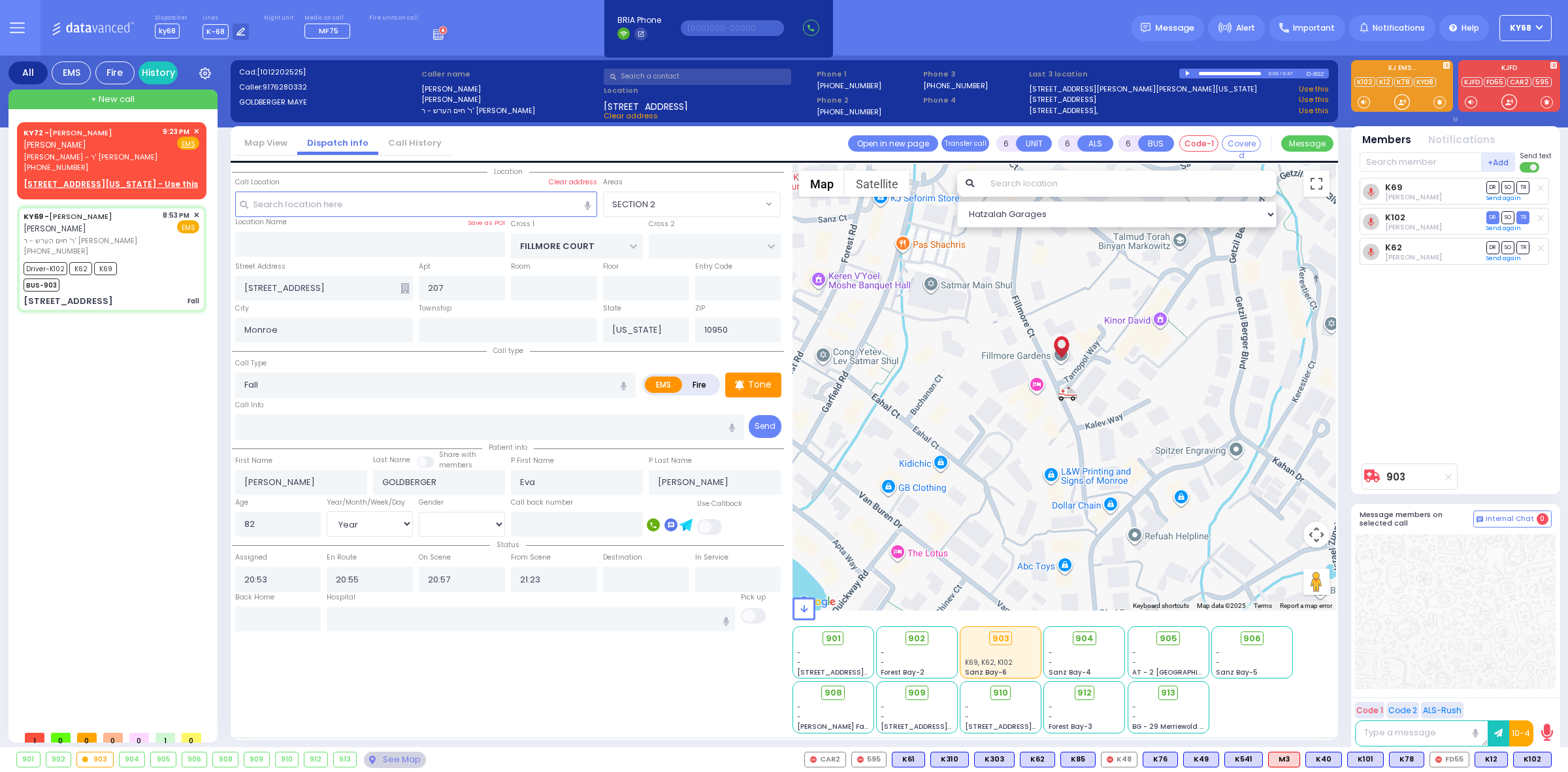
select select "[DEMOGRAPHIC_DATA]"
select select "SECTION 2"
select select "Hatzalah Garages"
select select
radio input "true"
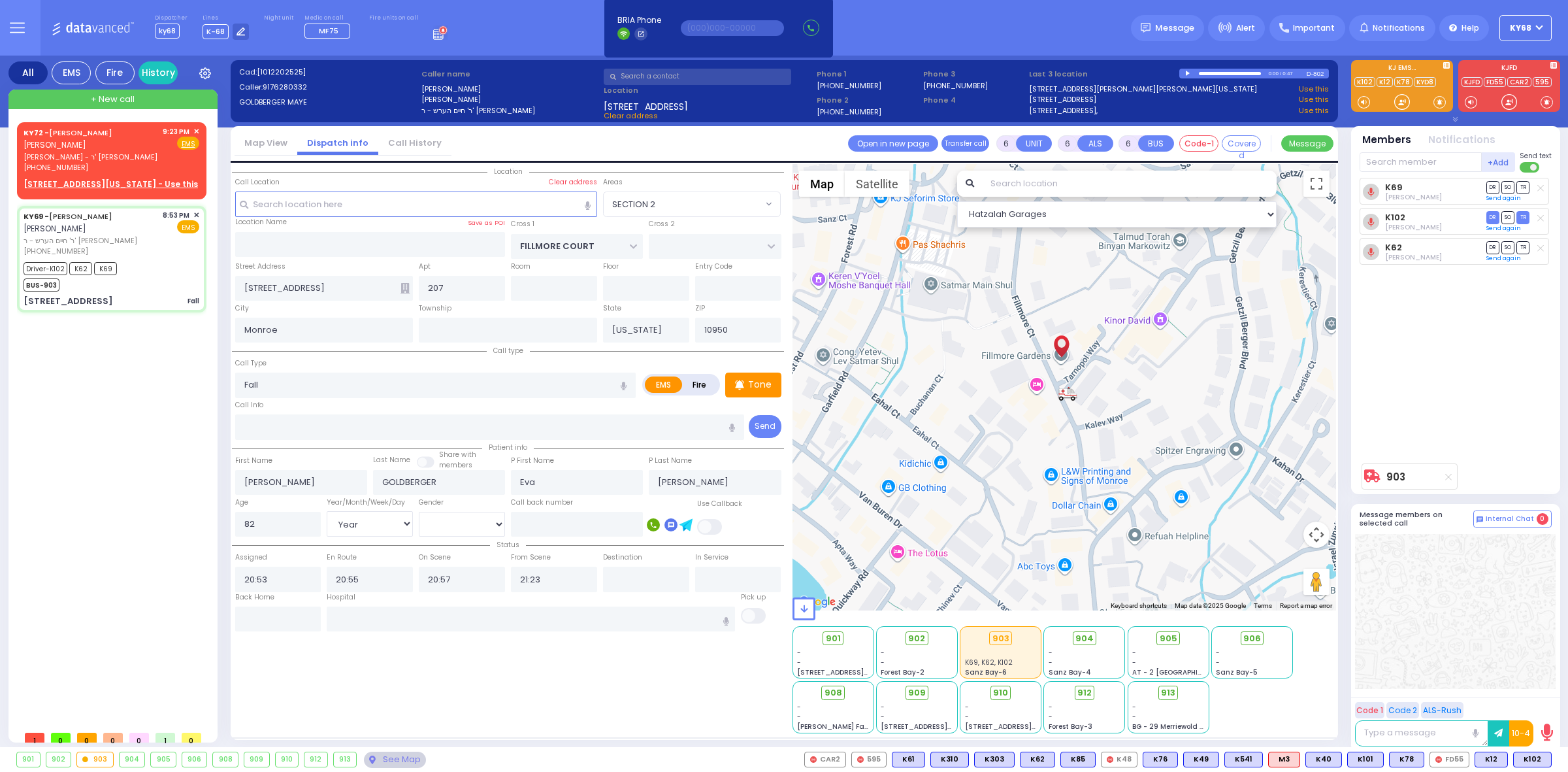
select select "Year"
select select "[DEMOGRAPHIC_DATA]"
type input "[GEOGRAPHIC_DATA] [STREET_ADDRESS][GEOGRAPHIC_DATA] Suffern"
radio input "true"
select select "Year"
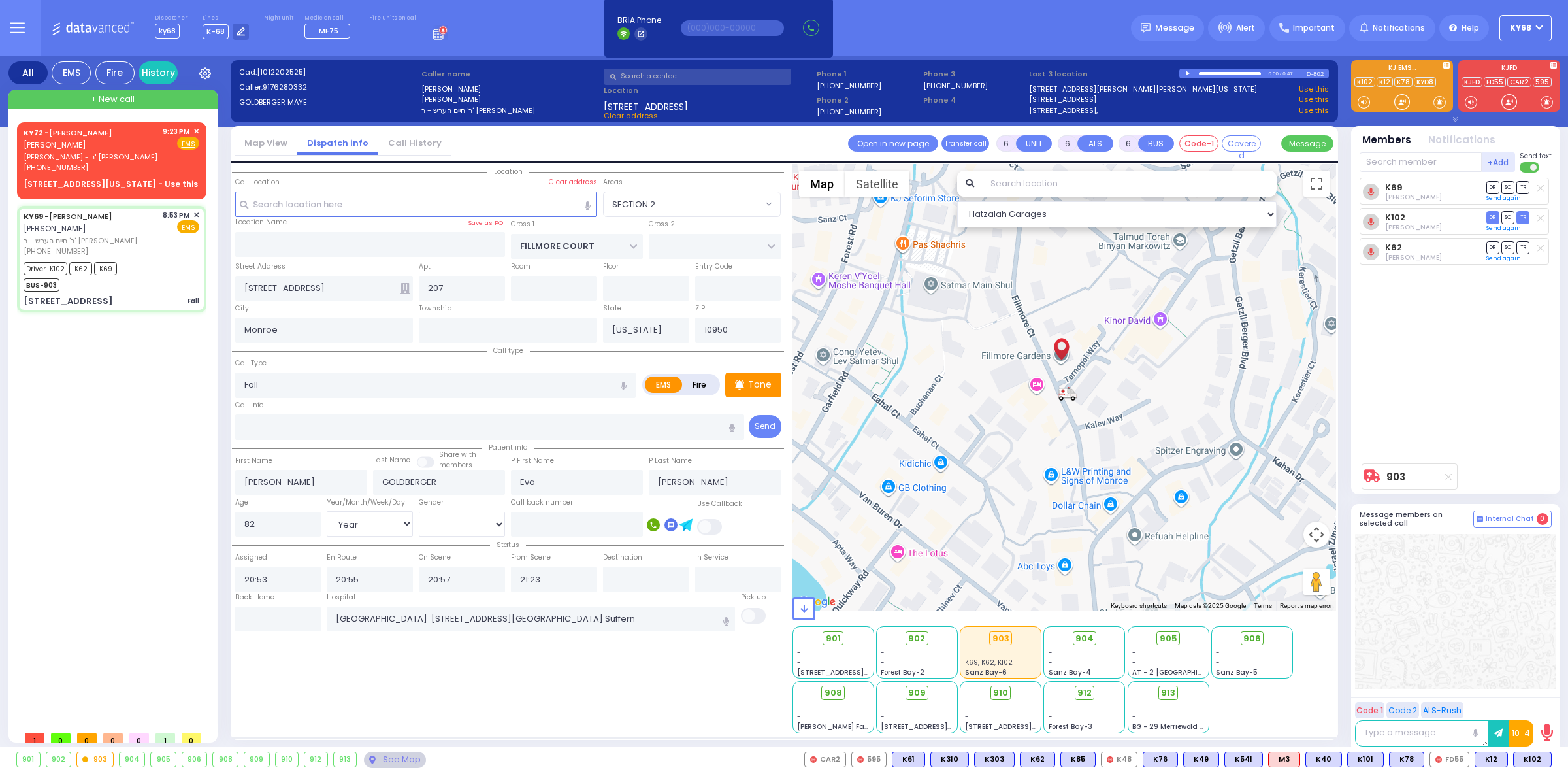
select select "[DEMOGRAPHIC_DATA]"
select select
select select "Hatzalah Garages"
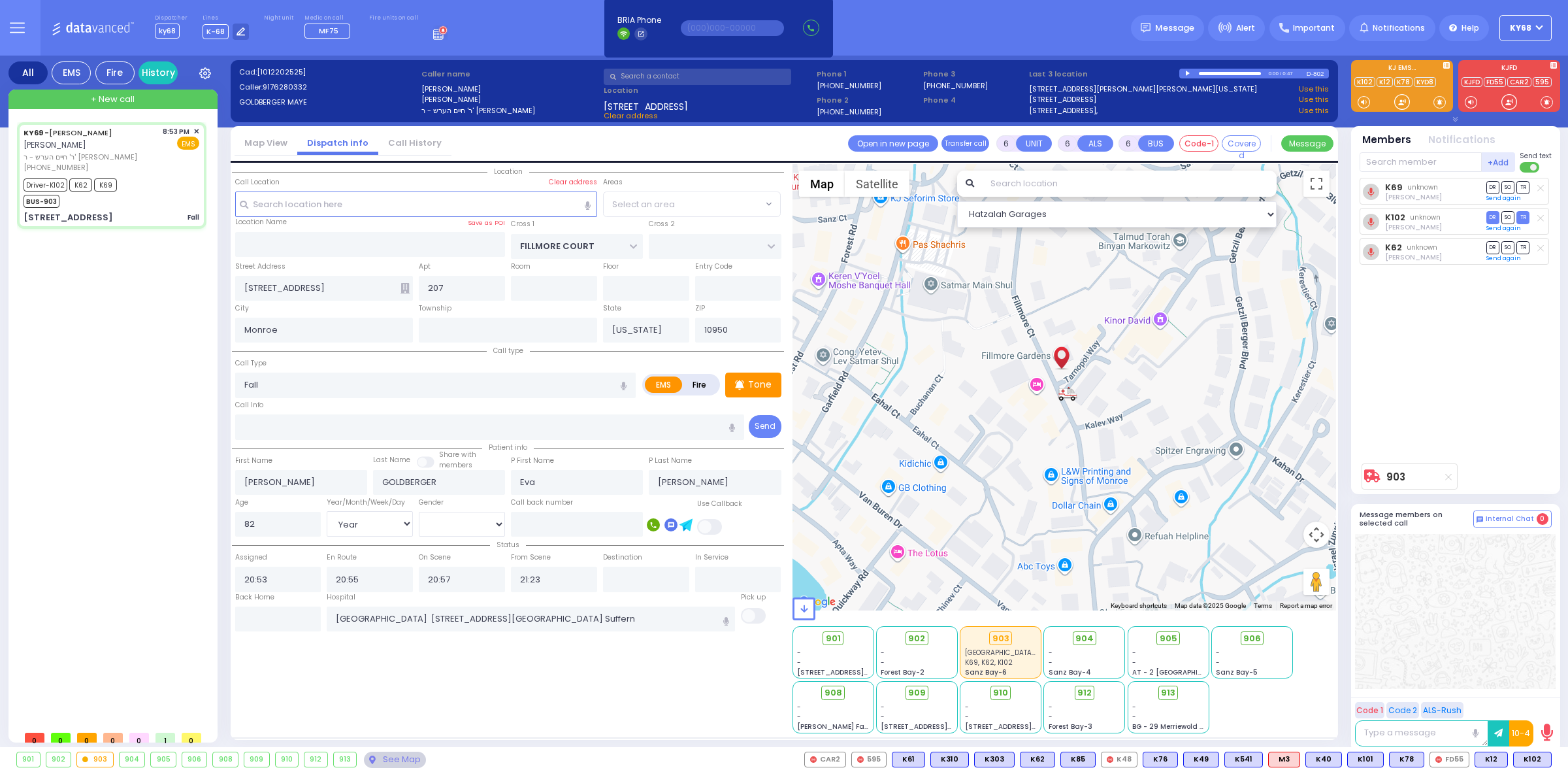
radio input "true"
select select "Year"
select select "[DEMOGRAPHIC_DATA]"
radio input "true"
select select "Year"
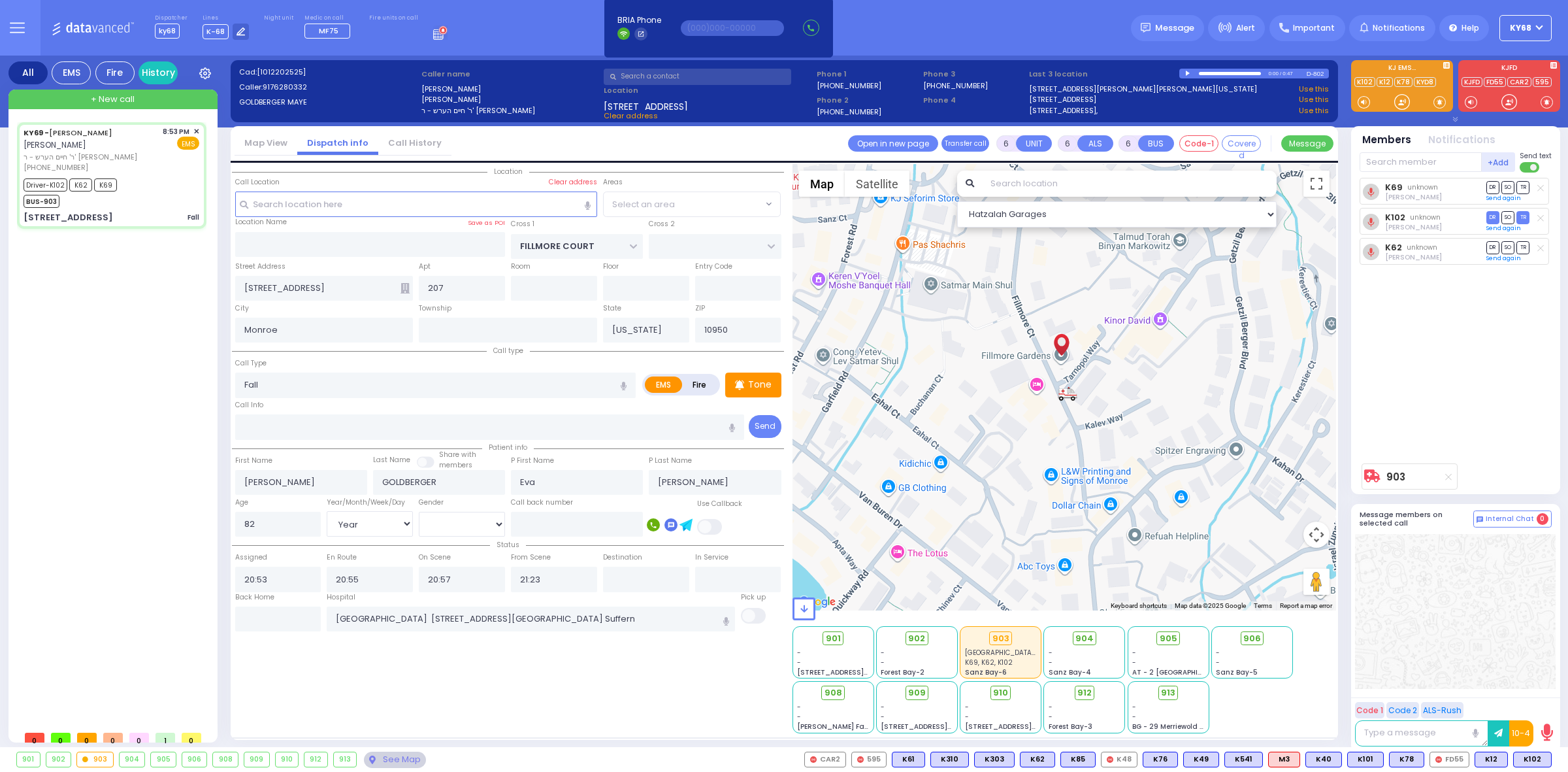
select select "[DEMOGRAPHIC_DATA]"
select select "SECTION 2"
select select "Hatzalah Garages"
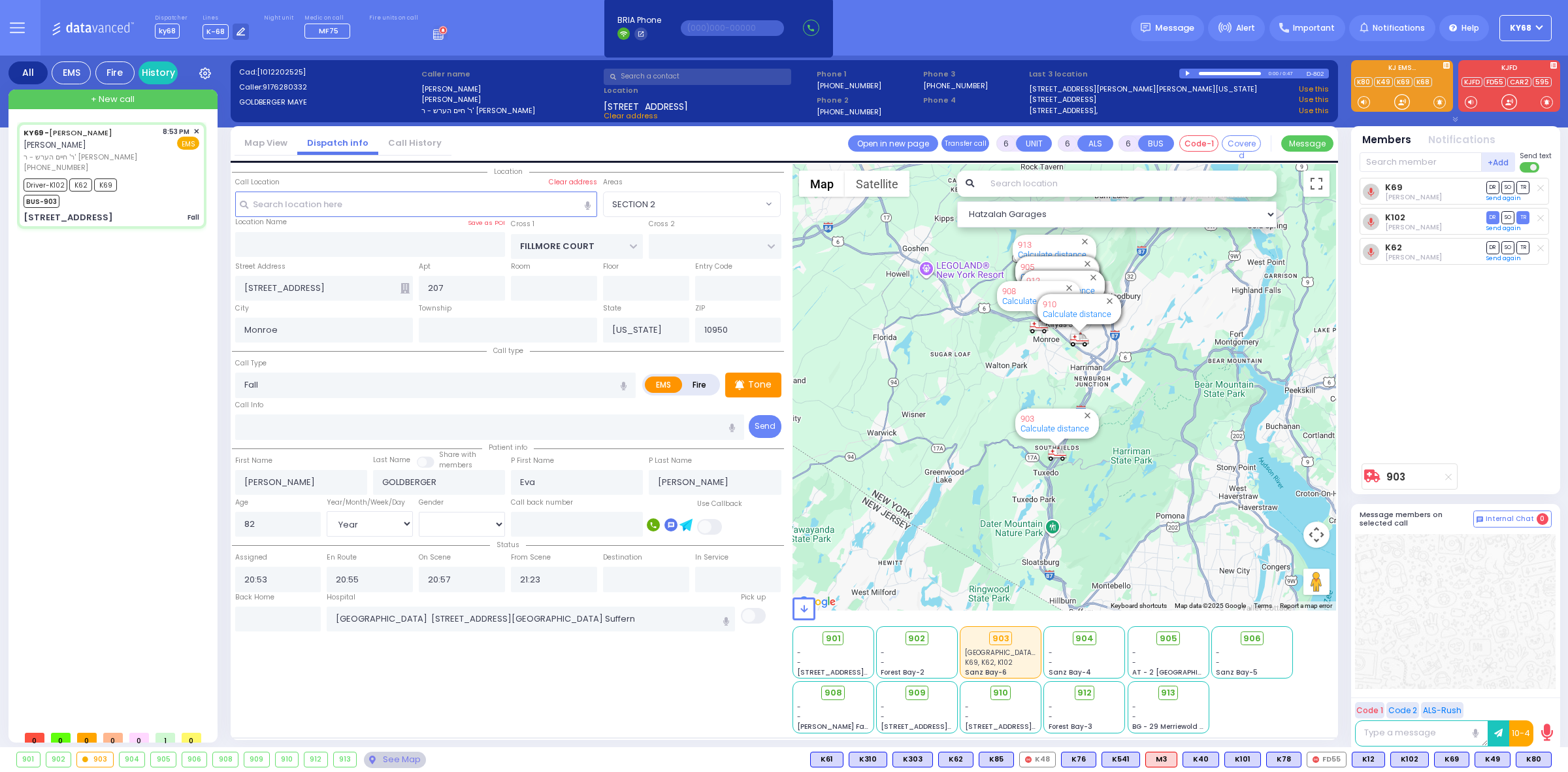
click at [15, 21] on icon at bounding box center [17, 28] width 15 height 15
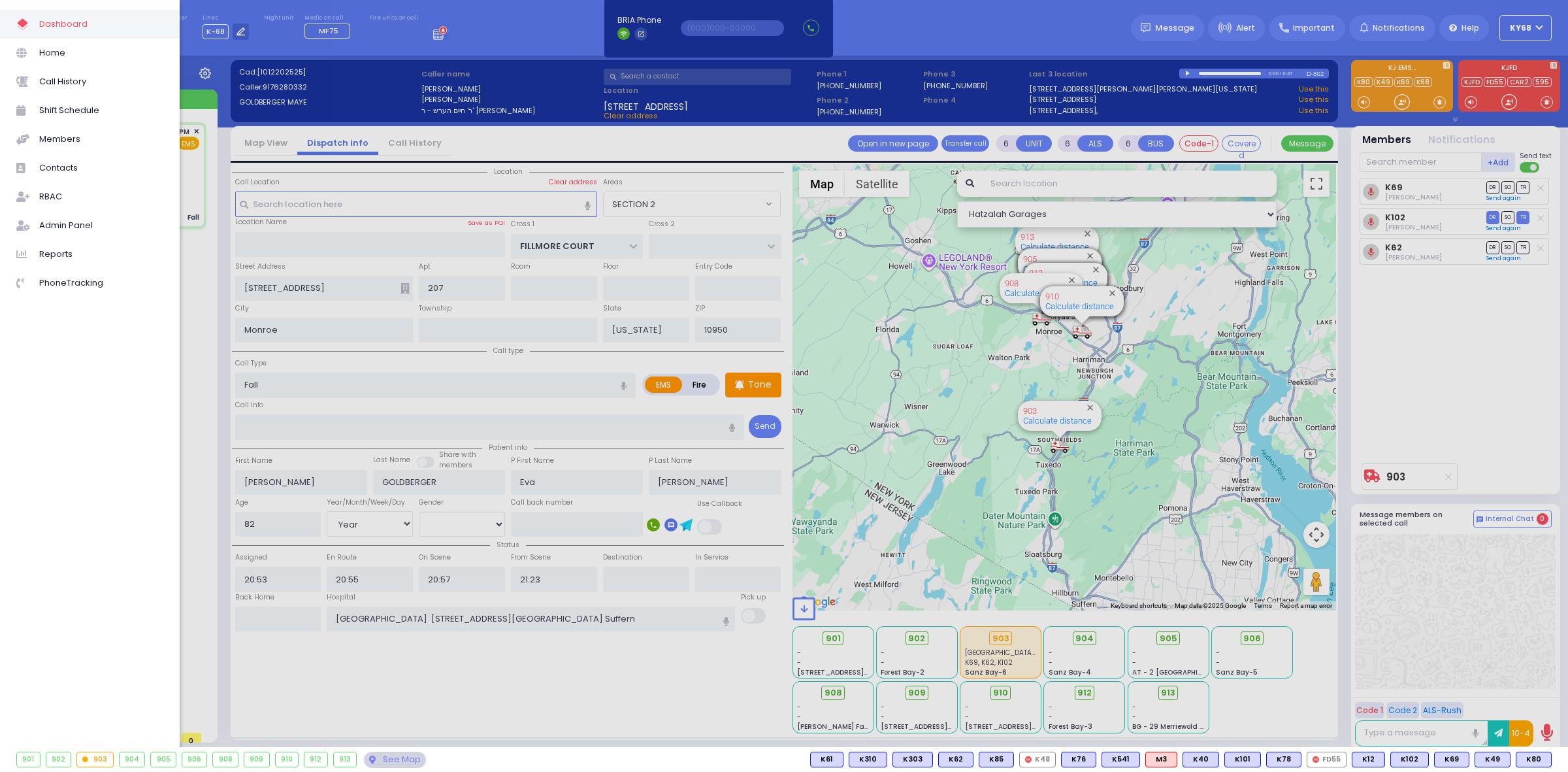
click at [314, 94] on div at bounding box center [784, 386] width 1568 height 772
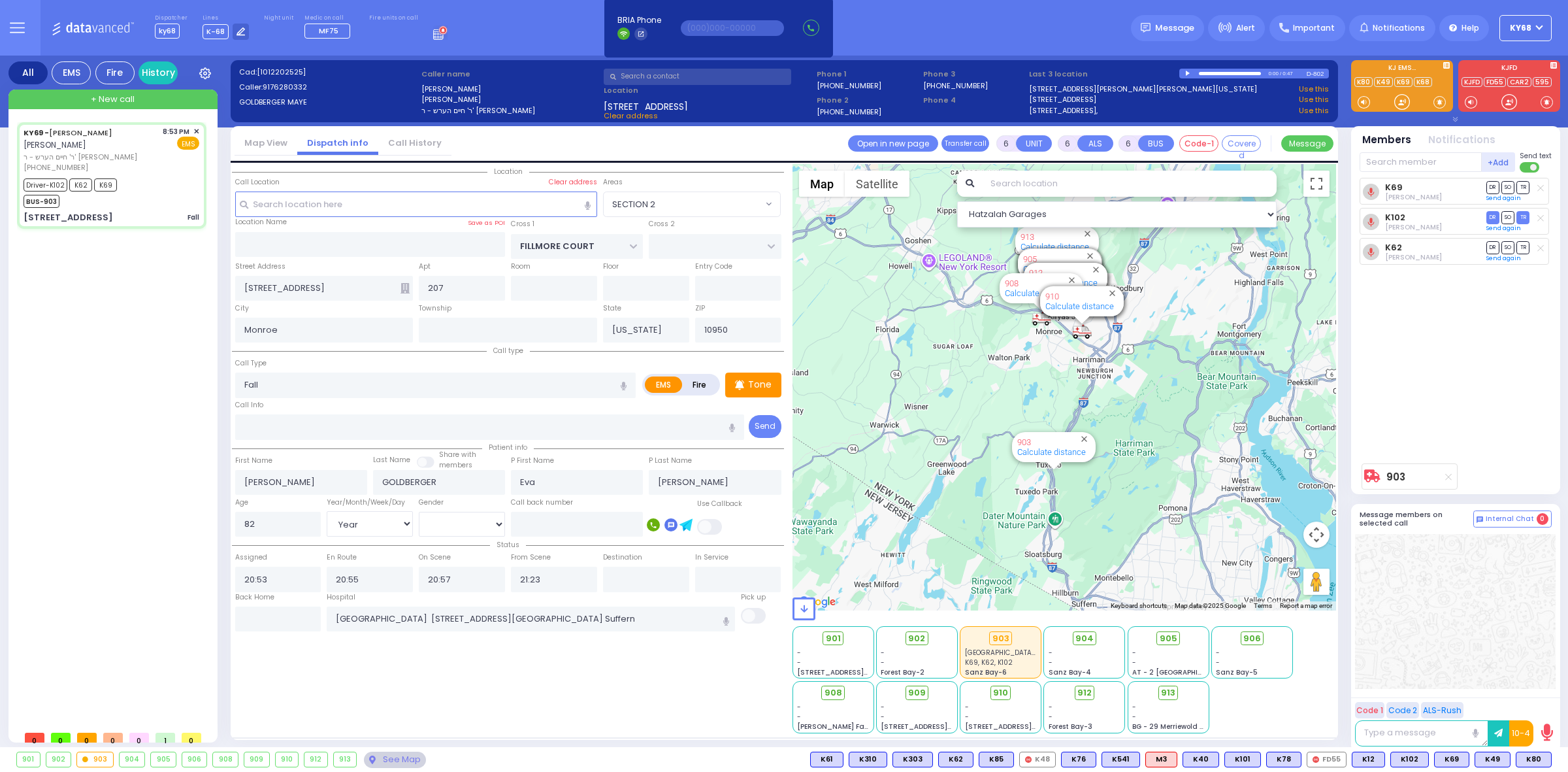
select select
radio input "true"
select select "Year"
select select "[DEMOGRAPHIC_DATA]"
radio input "true"
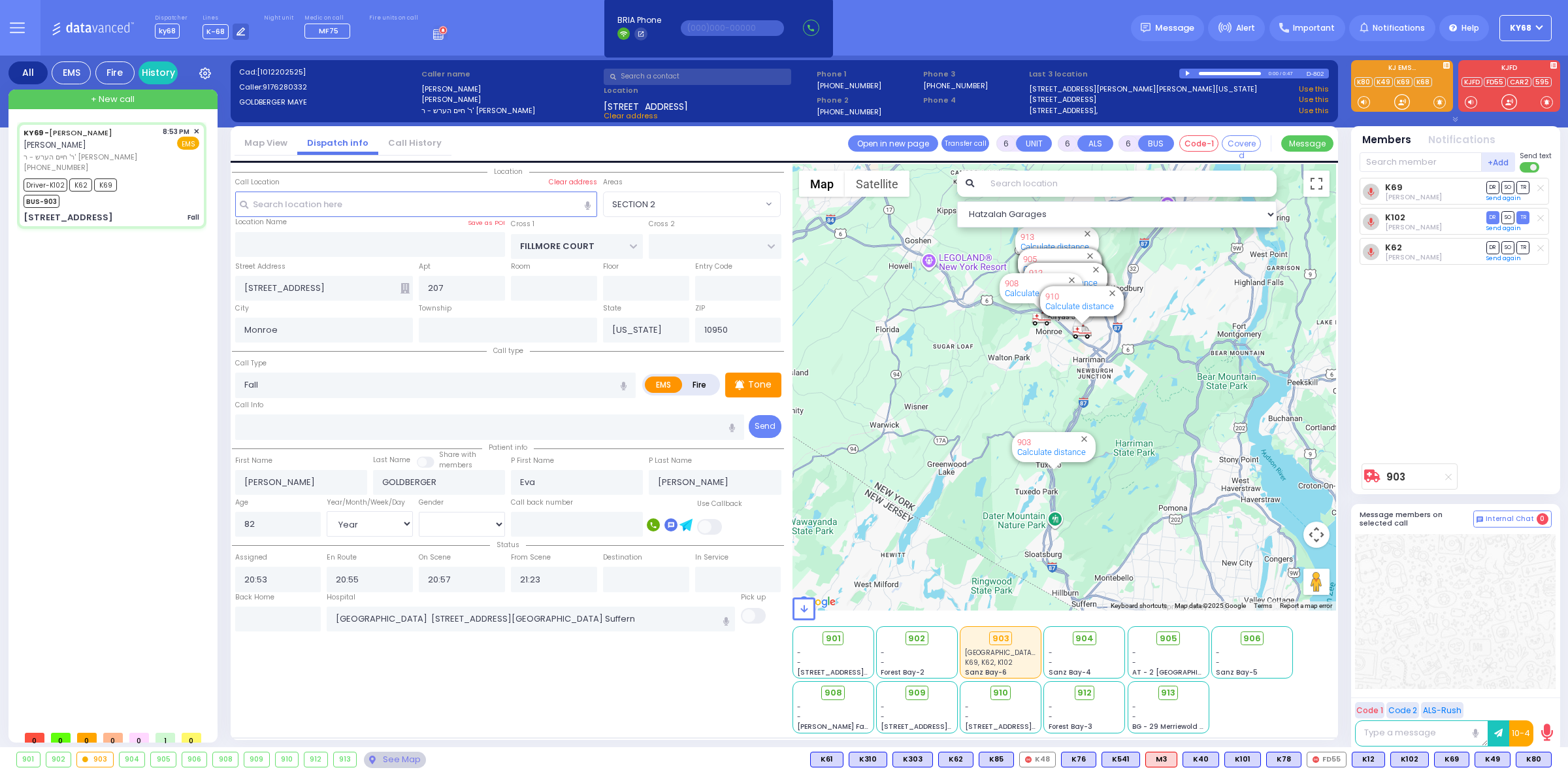
select select "Year"
select select "[DEMOGRAPHIC_DATA]"
select select "SECTION 2"
select select "Hatzalah Garages"
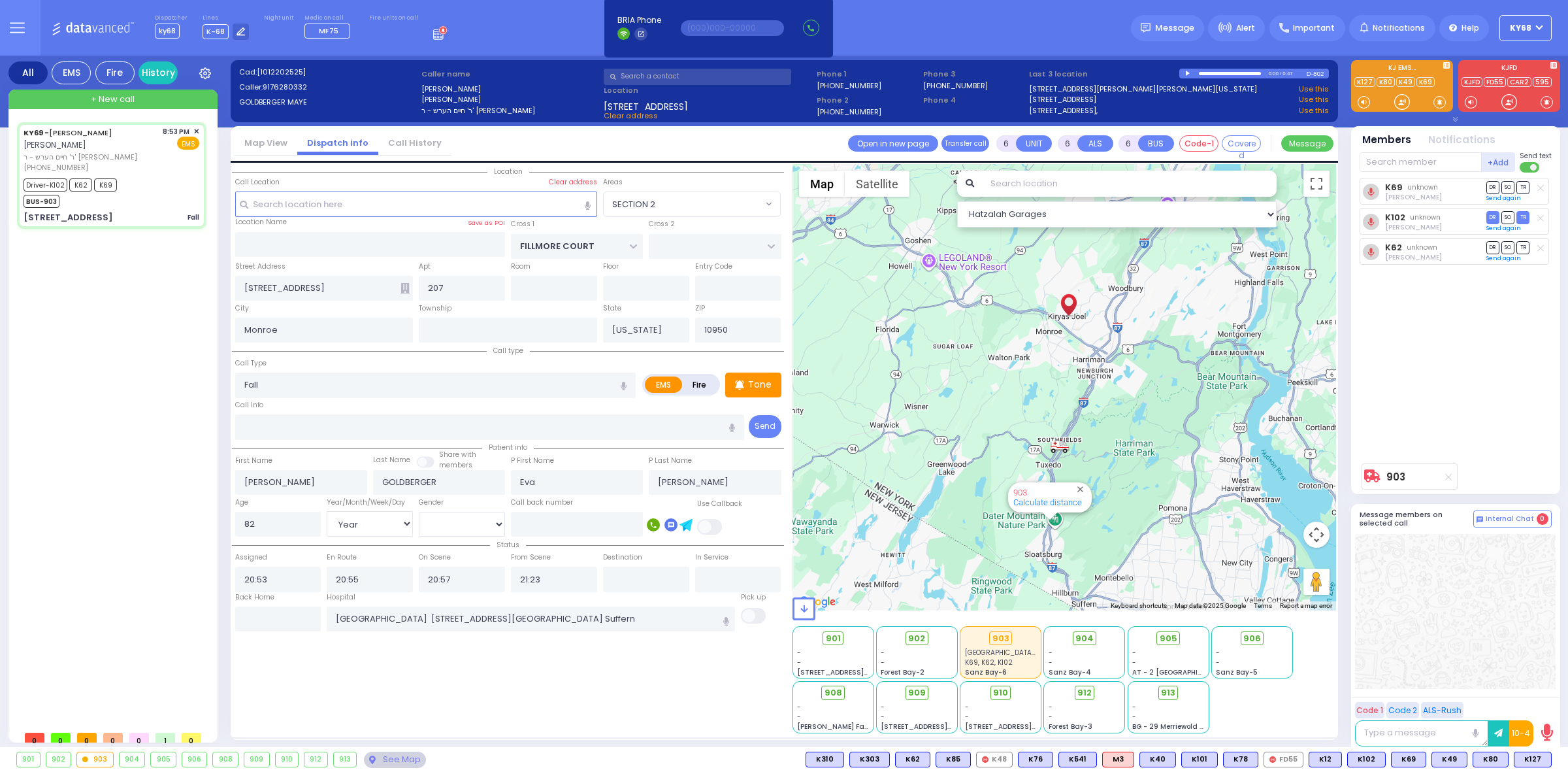
select select
radio input "true"
select select "Year"
select select "[DEMOGRAPHIC_DATA]"
select select "SECTION 2"
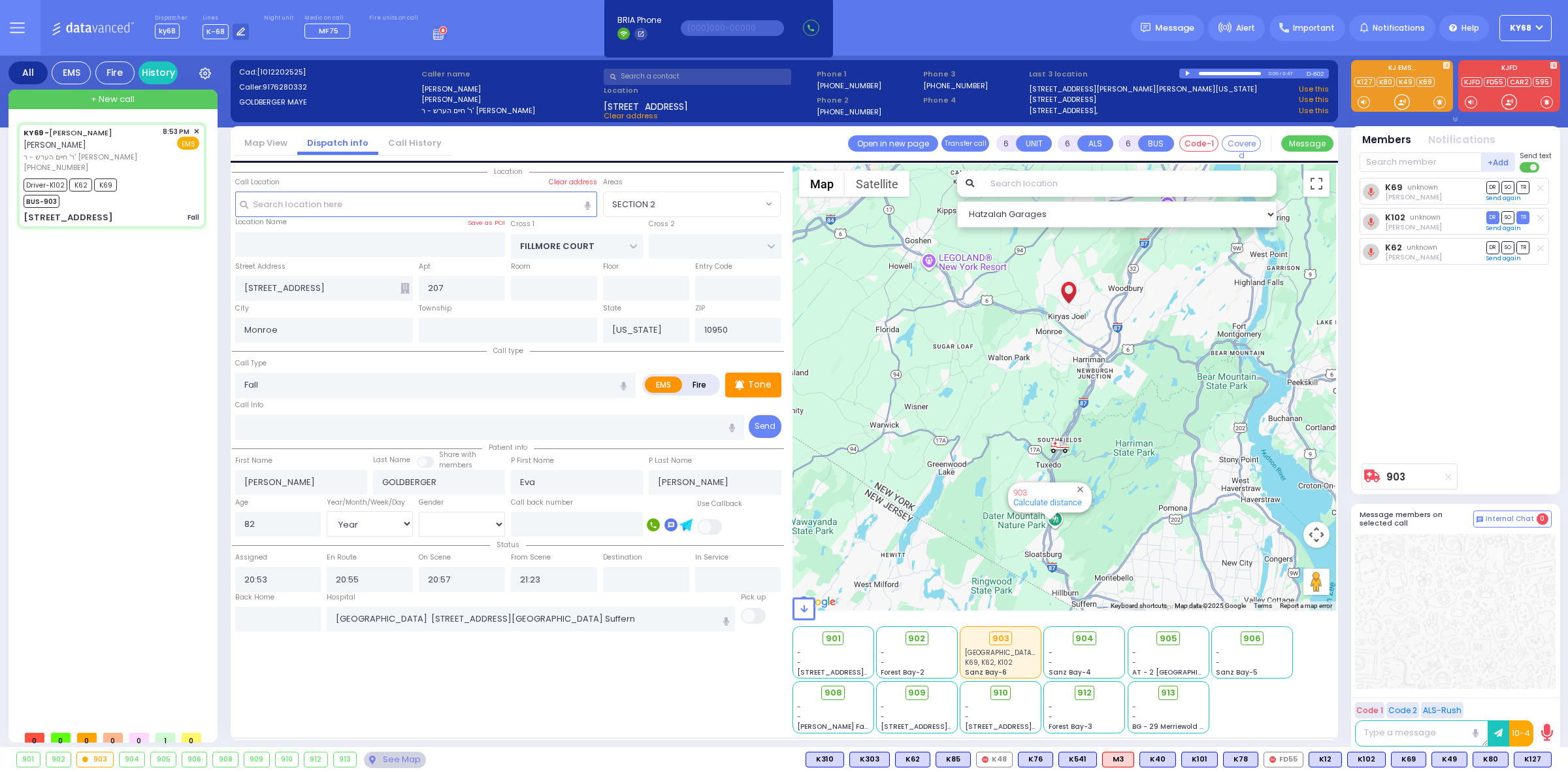
select select "Hatzalah Garages"
select select
radio input "true"
select select "Year"
select select "[DEMOGRAPHIC_DATA]"
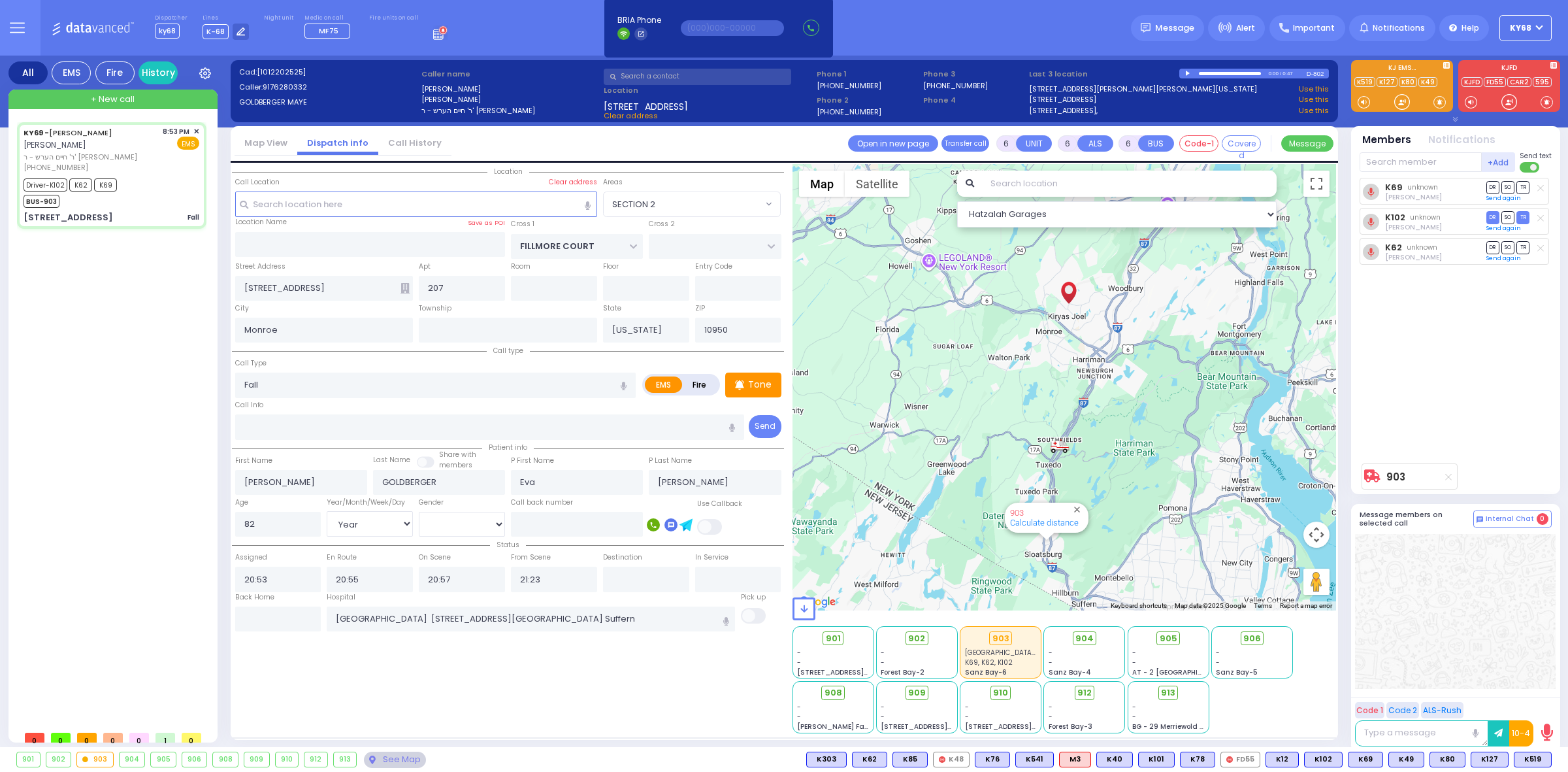
radio input "true"
select select "Year"
select select "[DEMOGRAPHIC_DATA]"
radio input "true"
select select "Year"
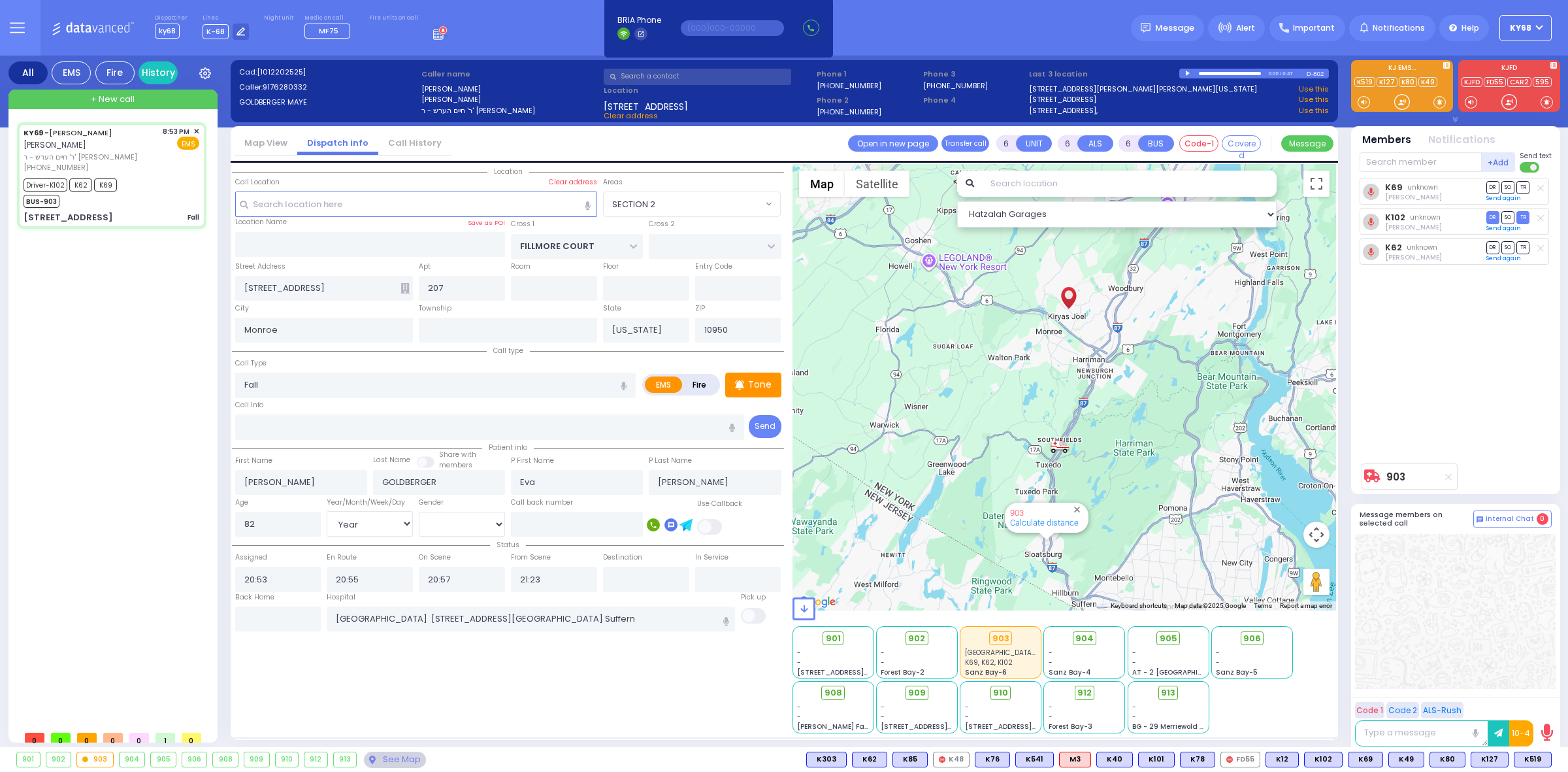
select select "[DEMOGRAPHIC_DATA]"
radio input "true"
select select "Year"
select select "[DEMOGRAPHIC_DATA]"
select select "SECTION 2"
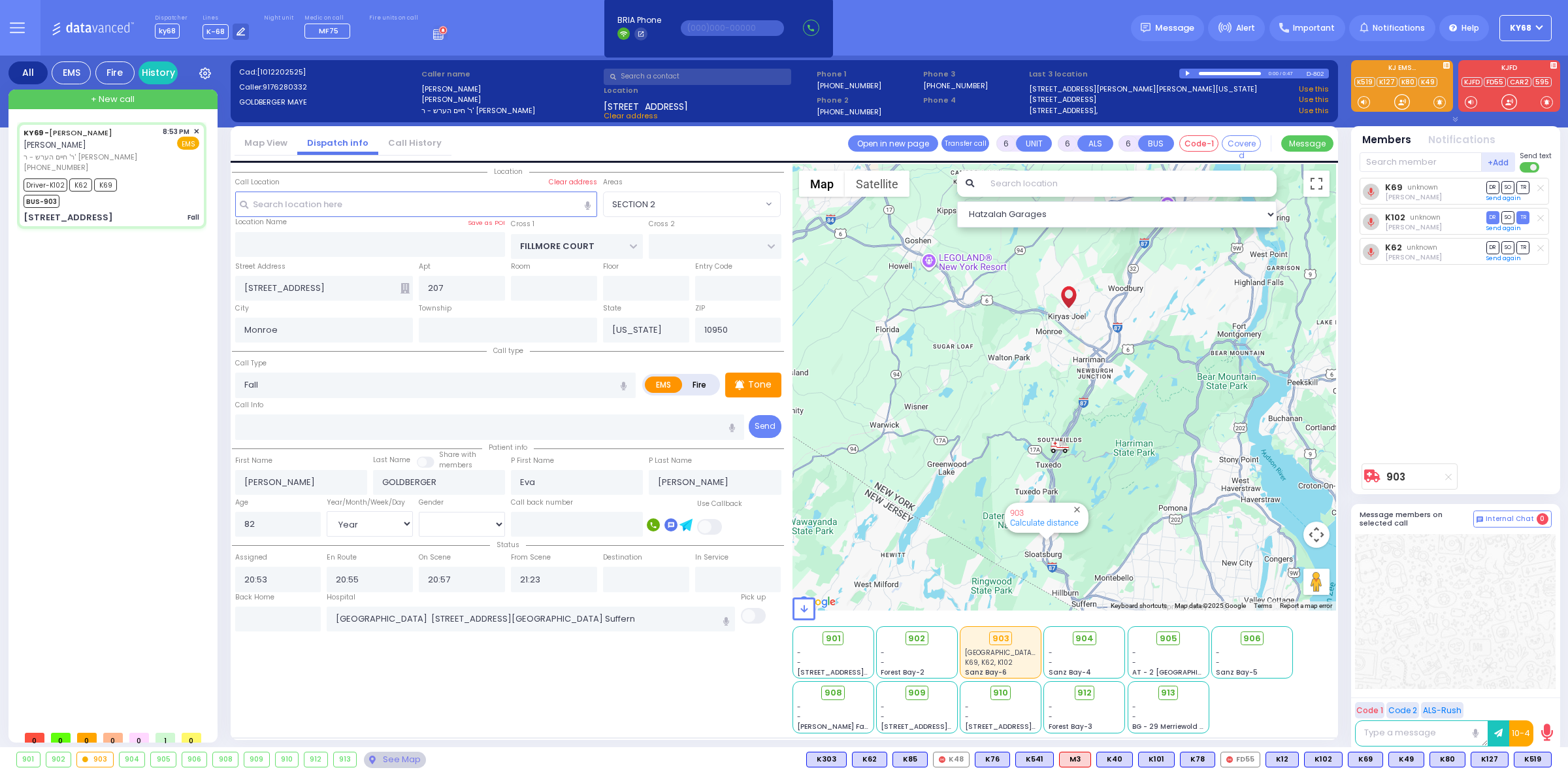
select select "Hatzalah Garages"
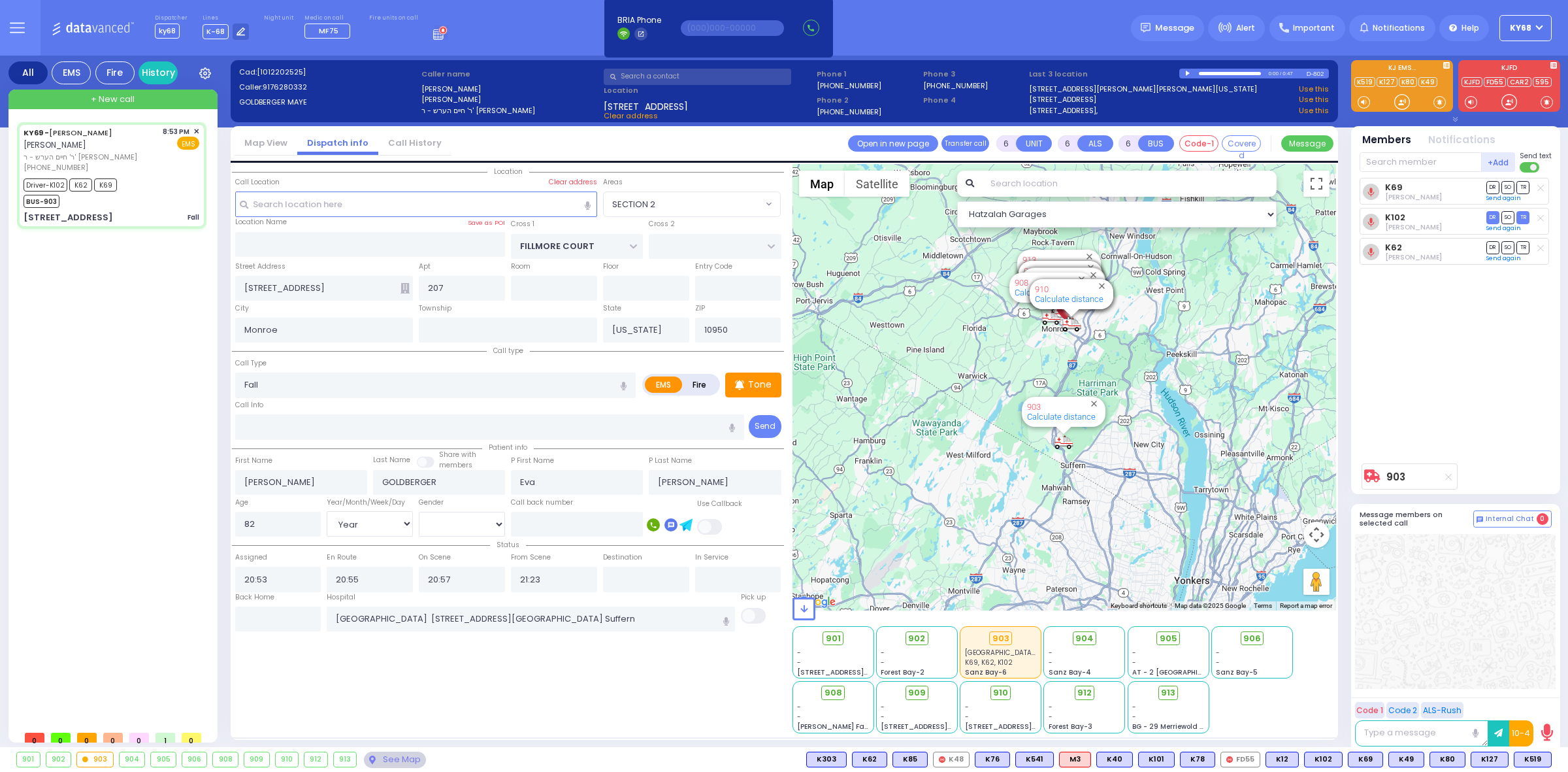
click at [1449, 351] on div "K69 Yoel Mayer Goldberger DR SO TR Sending text" at bounding box center [1457, 317] width 195 height 279
click at [1400, 342] on div "K69 Yoel Mayer Goldberger DR SO TR Sending text" at bounding box center [1457, 317] width 195 height 279
select select
radio input "true"
select select "Year"
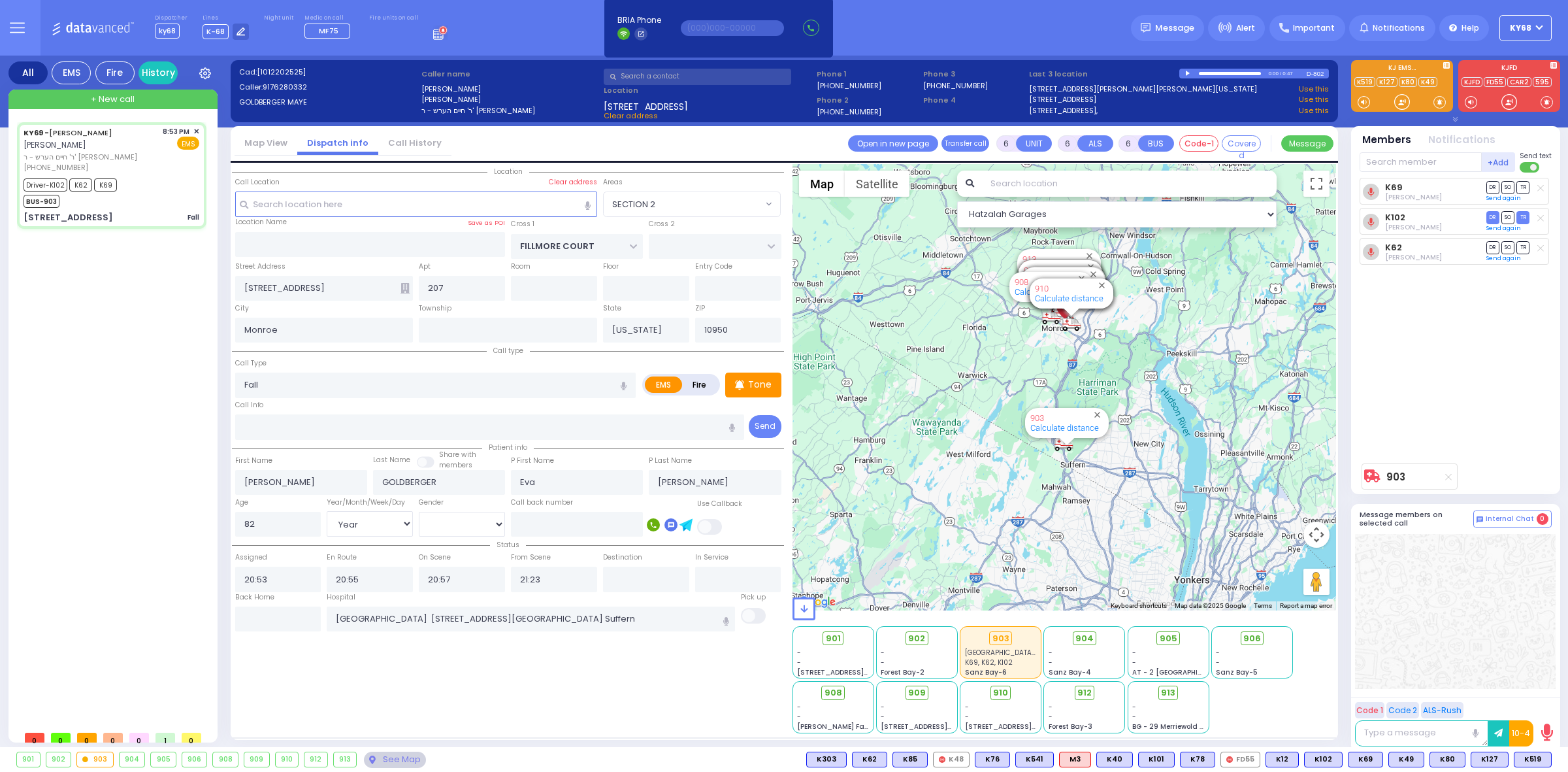
select select "[DEMOGRAPHIC_DATA]"
select select "Hatzalah Garages"
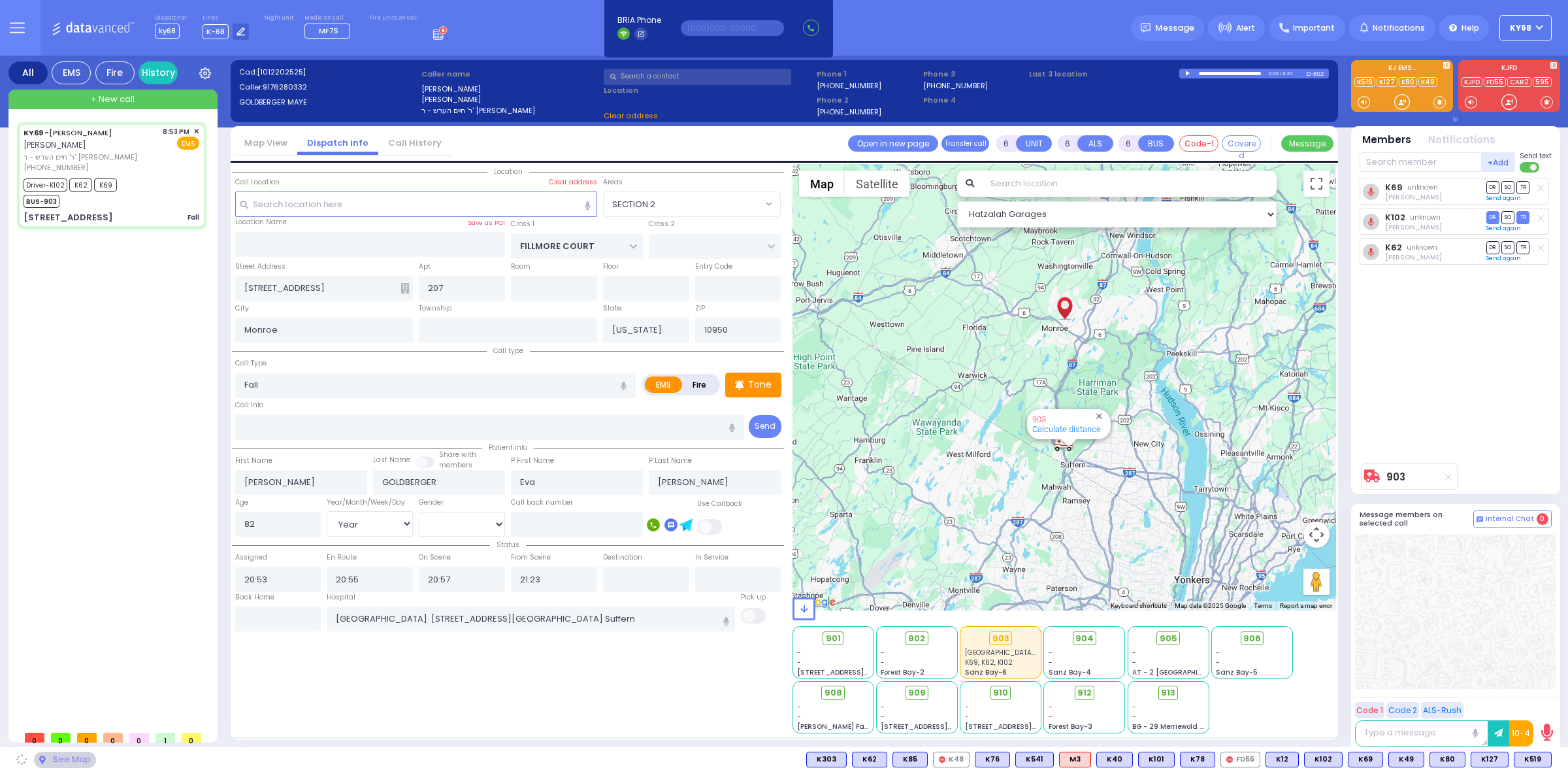
select select
radio input "true"
select select "Year"
select select "[DEMOGRAPHIC_DATA]"
select select "SECTION 2"
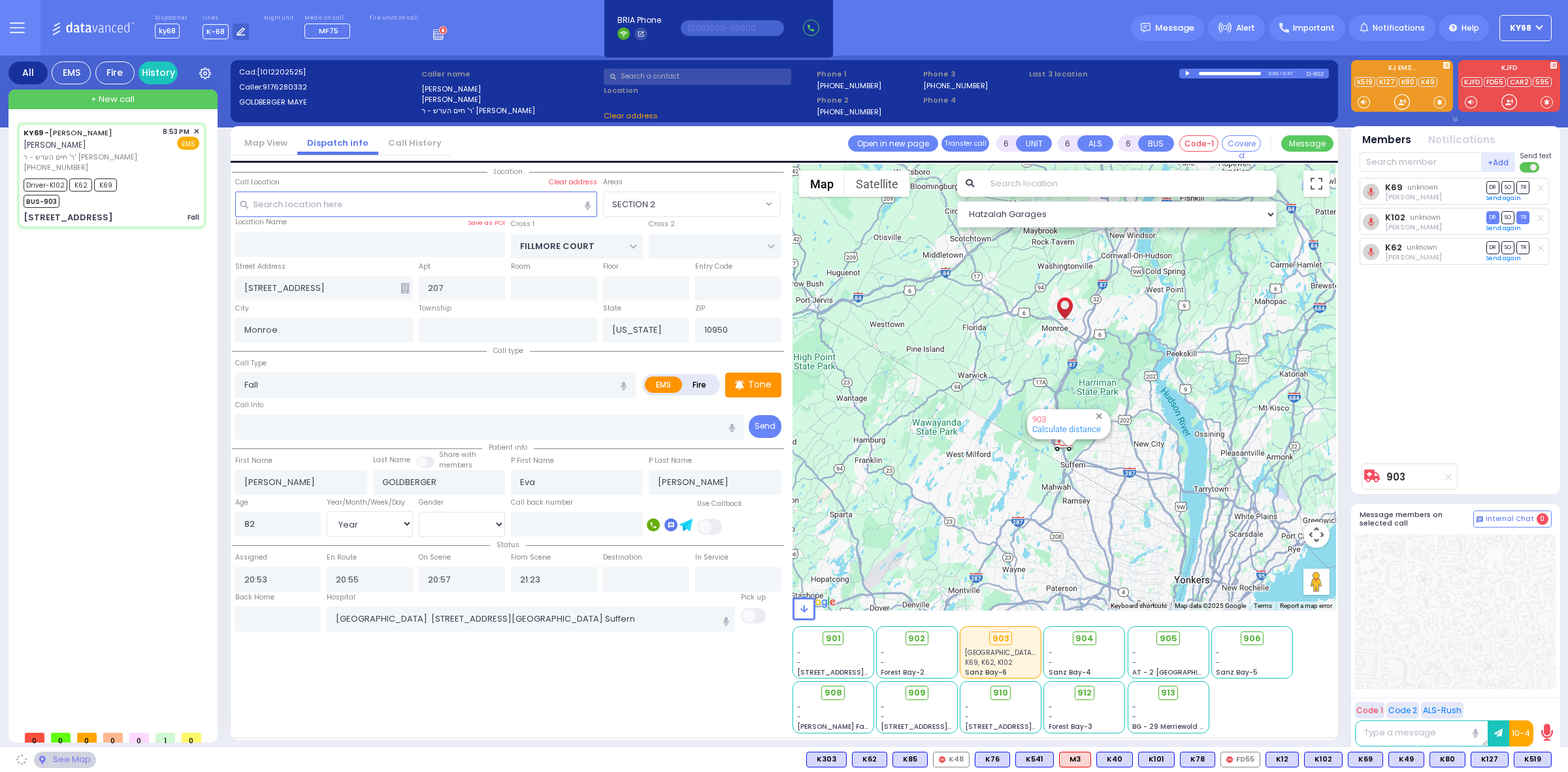
select select "Hatzalah Garages"
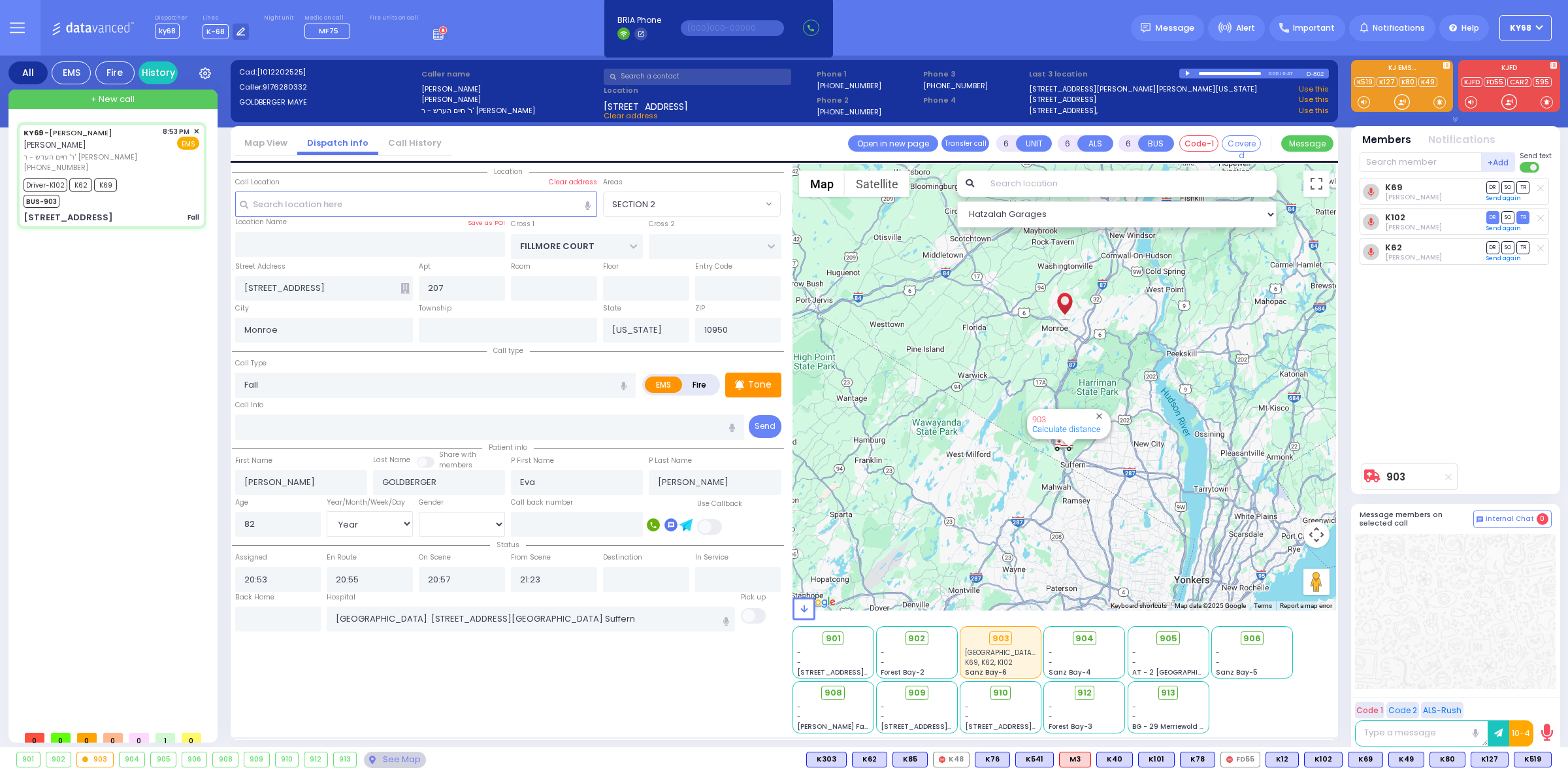
select select
radio input "true"
select select "Year"
select select "[DEMOGRAPHIC_DATA]"
radio input "true"
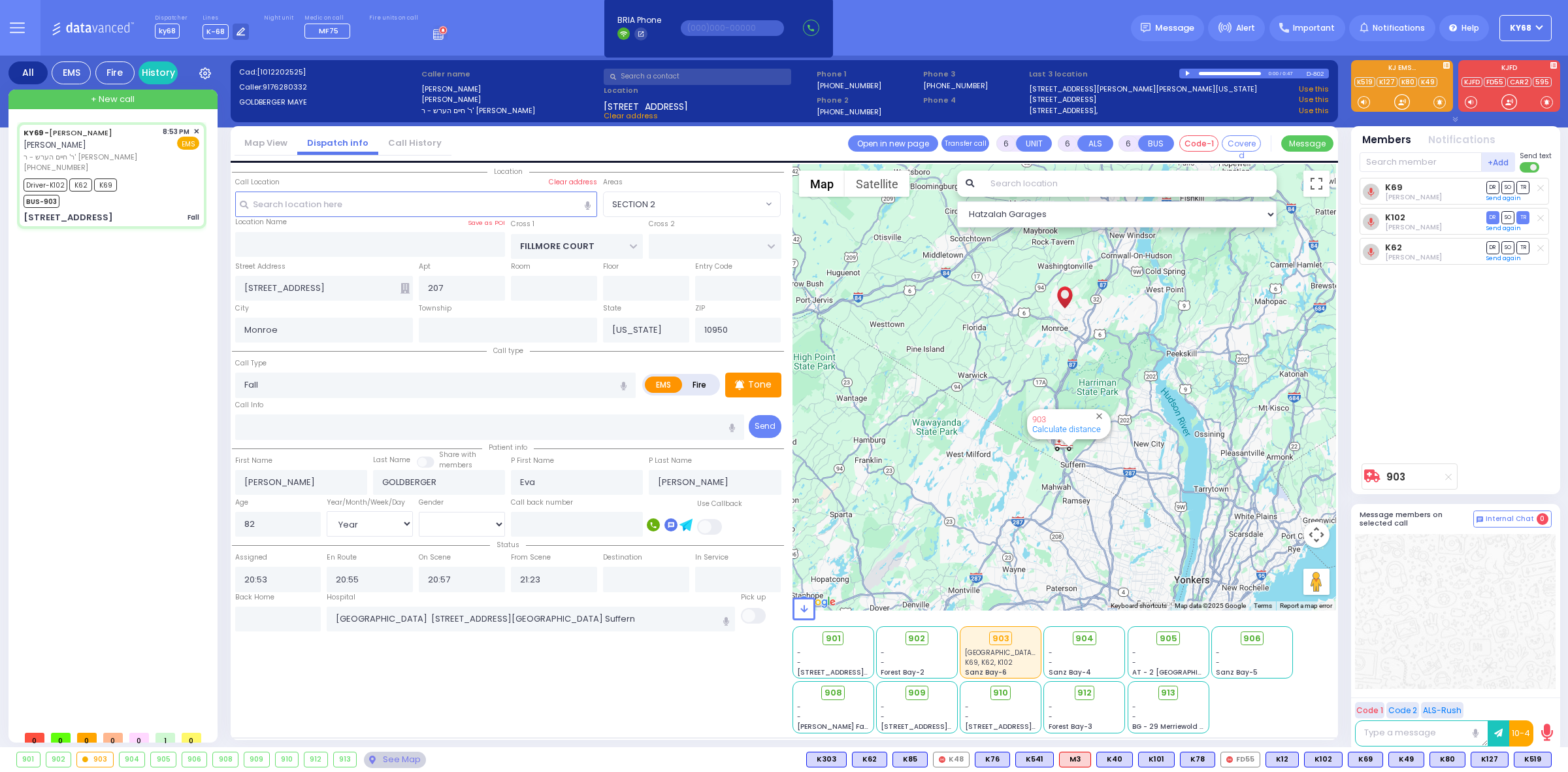
select select "Year"
select select "[DEMOGRAPHIC_DATA]"
select select
select select "Hatzalah Garages"
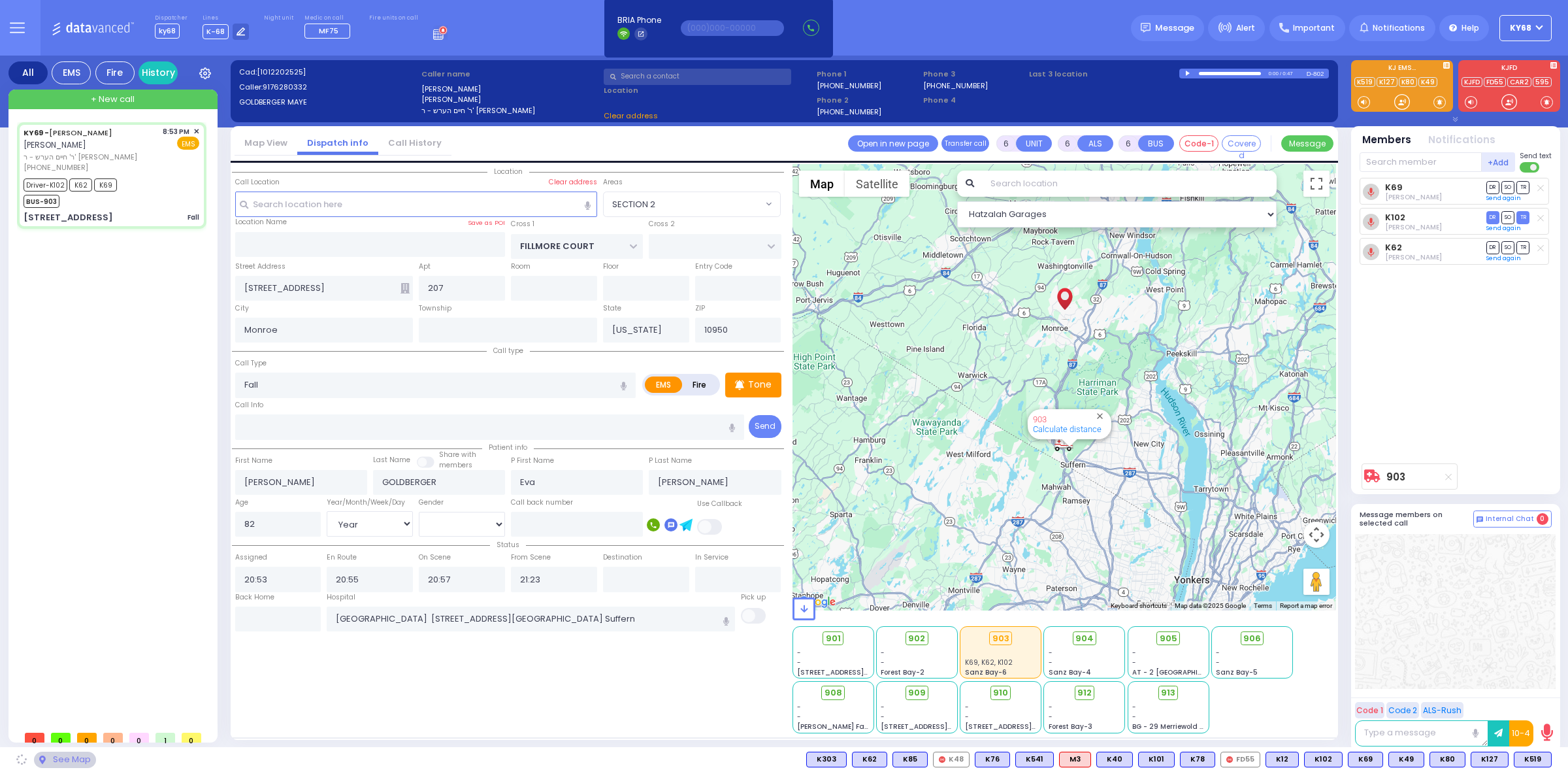
select select "SECTION 2"
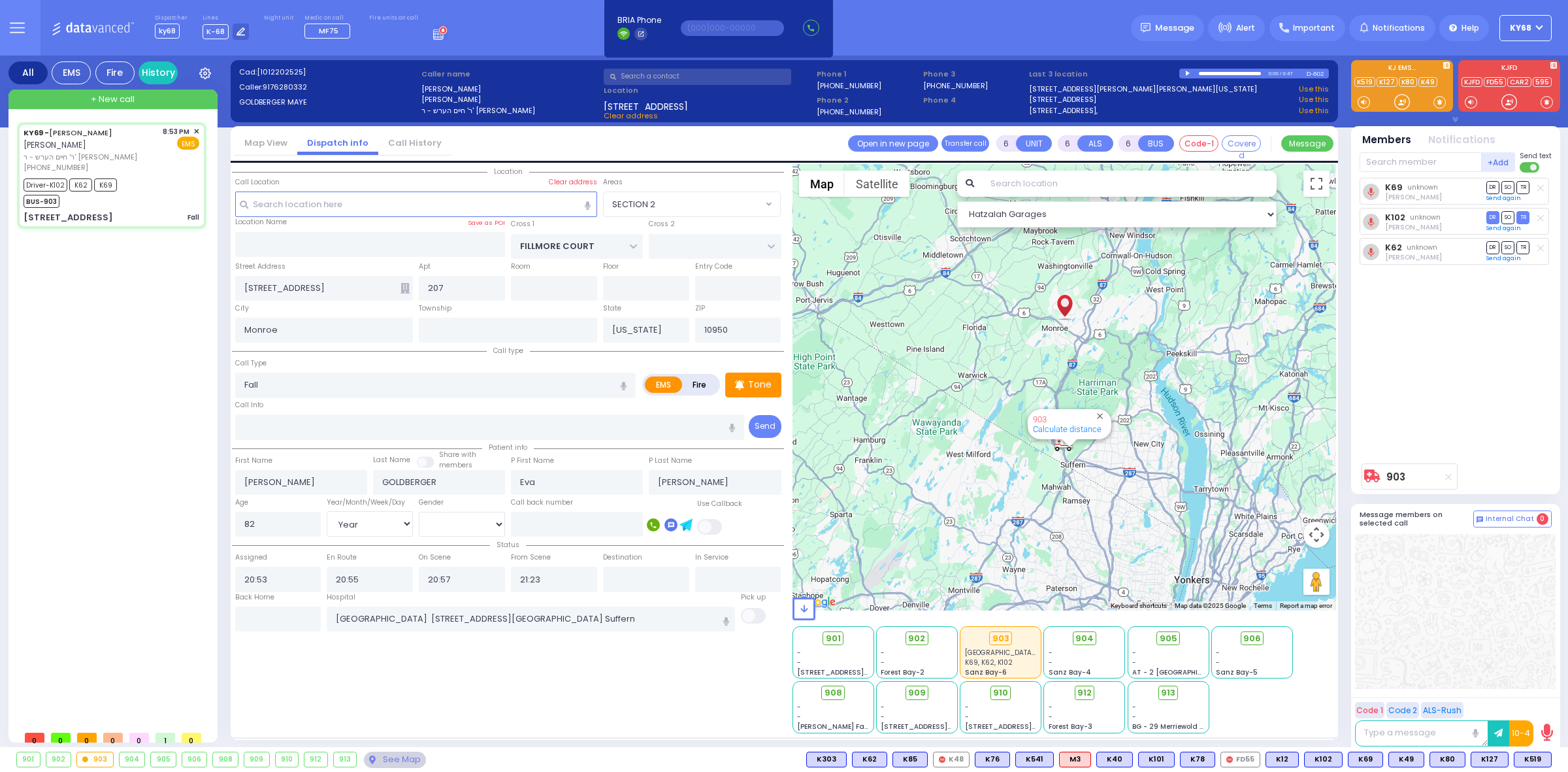
select select
radio input "true"
select select "Year"
select select "[DEMOGRAPHIC_DATA]"
select select "SECTION 2"
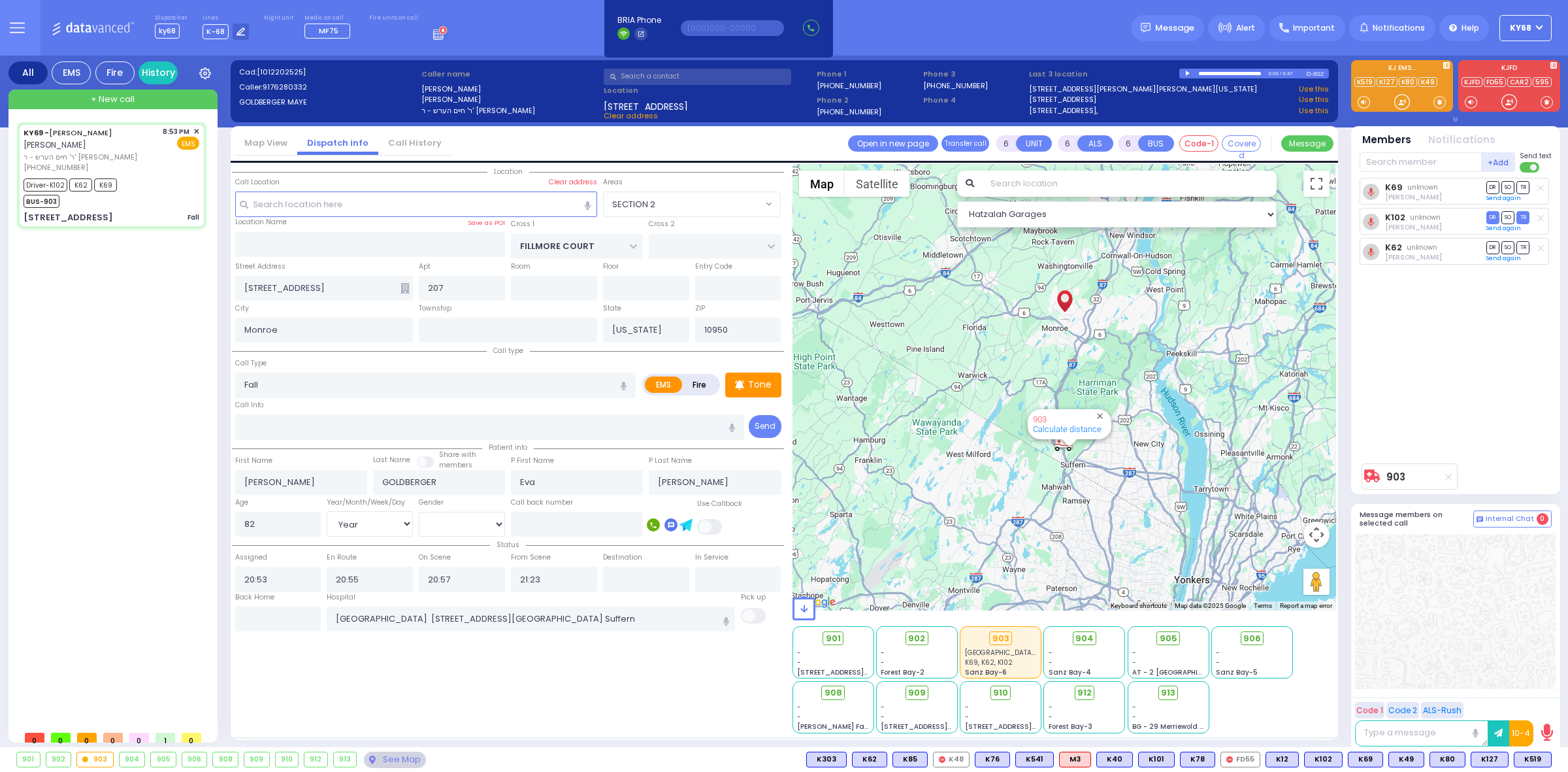
select select "Hatzalah Garages"
select select
radio input "true"
select select "Year"
select select "[DEMOGRAPHIC_DATA]"
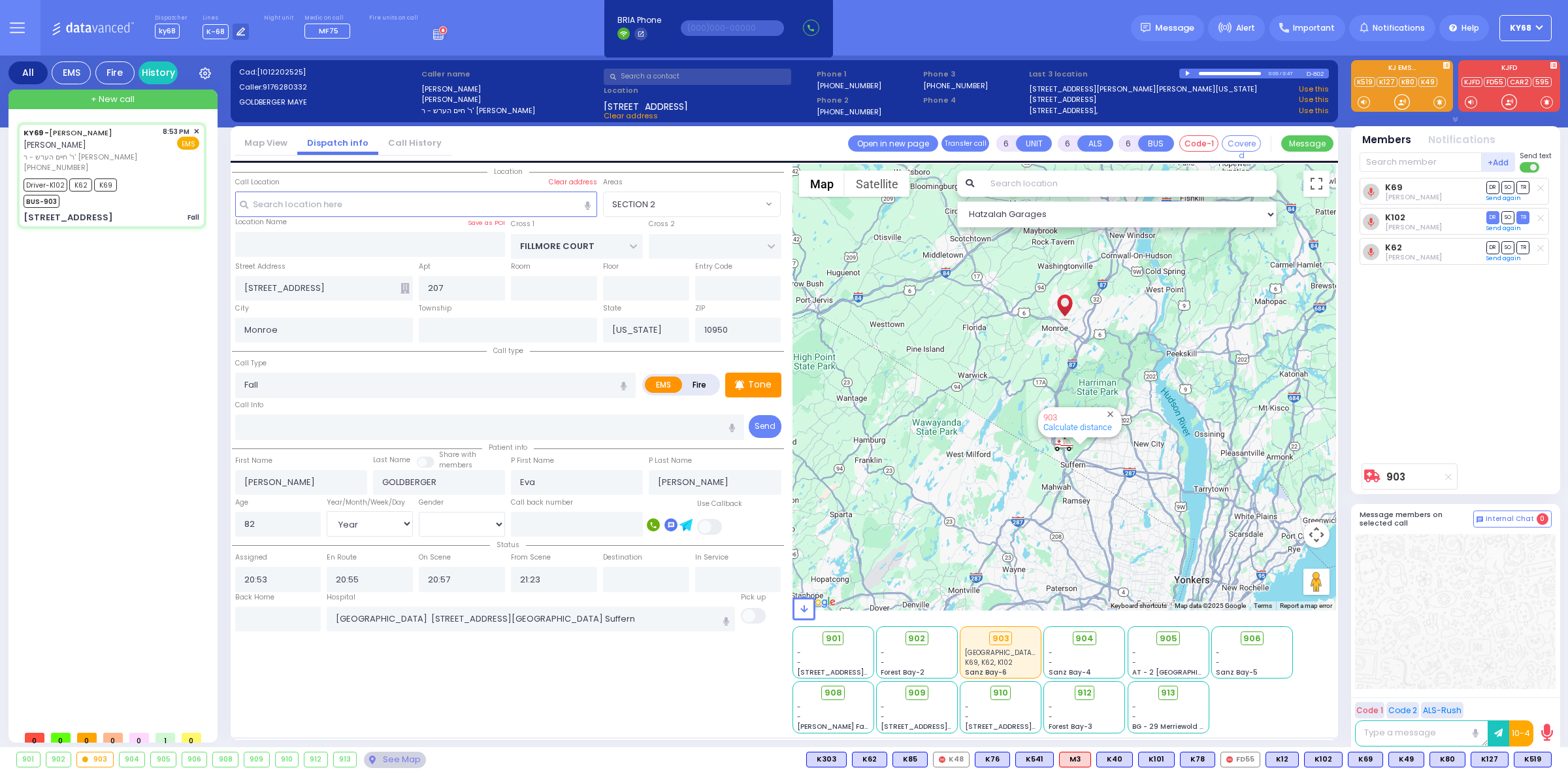
radio input "true"
select select "Year"
select select "[DEMOGRAPHIC_DATA]"
radio input "true"
select select "Year"
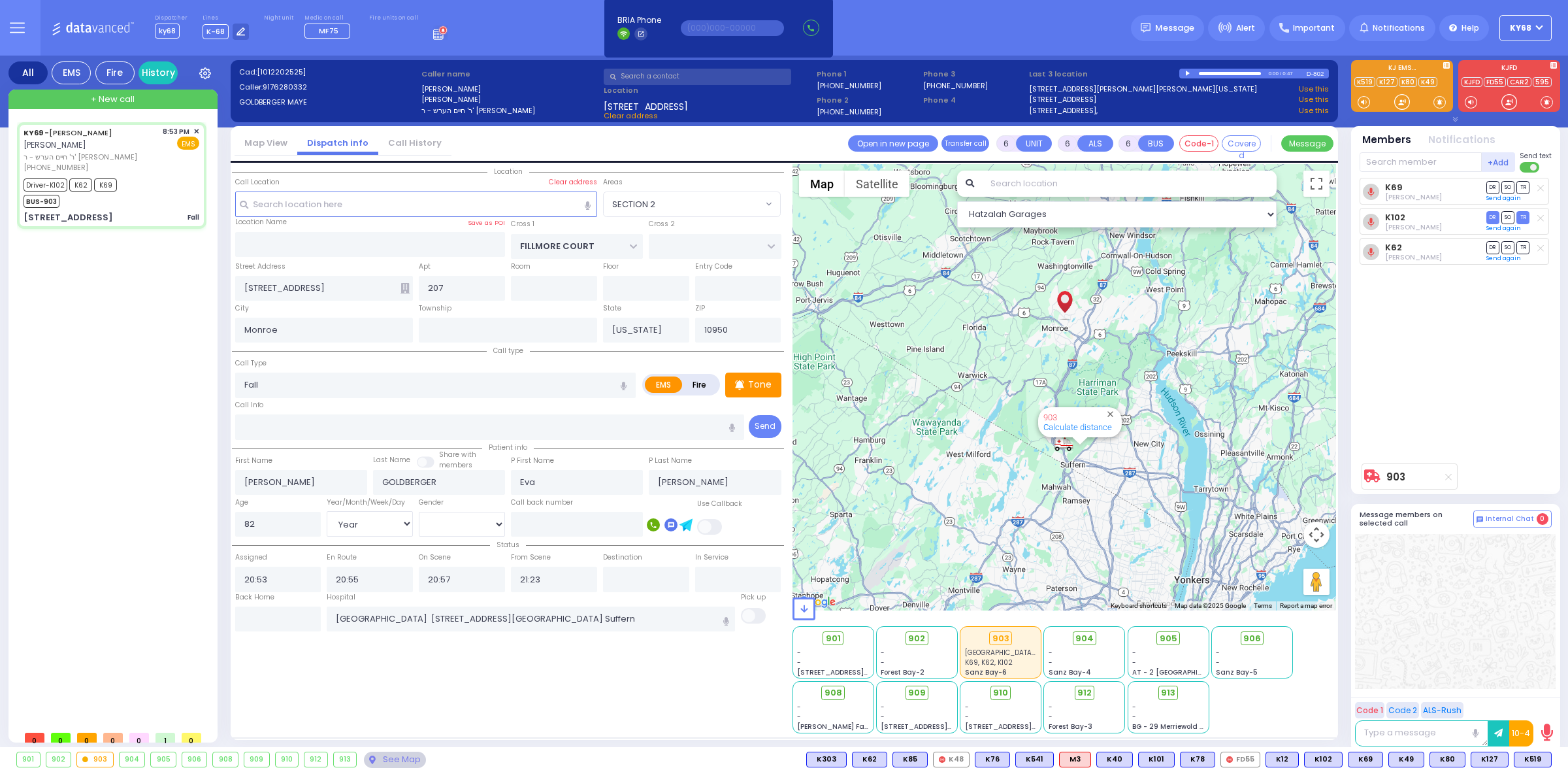
select select "[DEMOGRAPHIC_DATA]"
radio input "true"
select select "Year"
select select "[DEMOGRAPHIC_DATA]"
select select "SECTION 2"
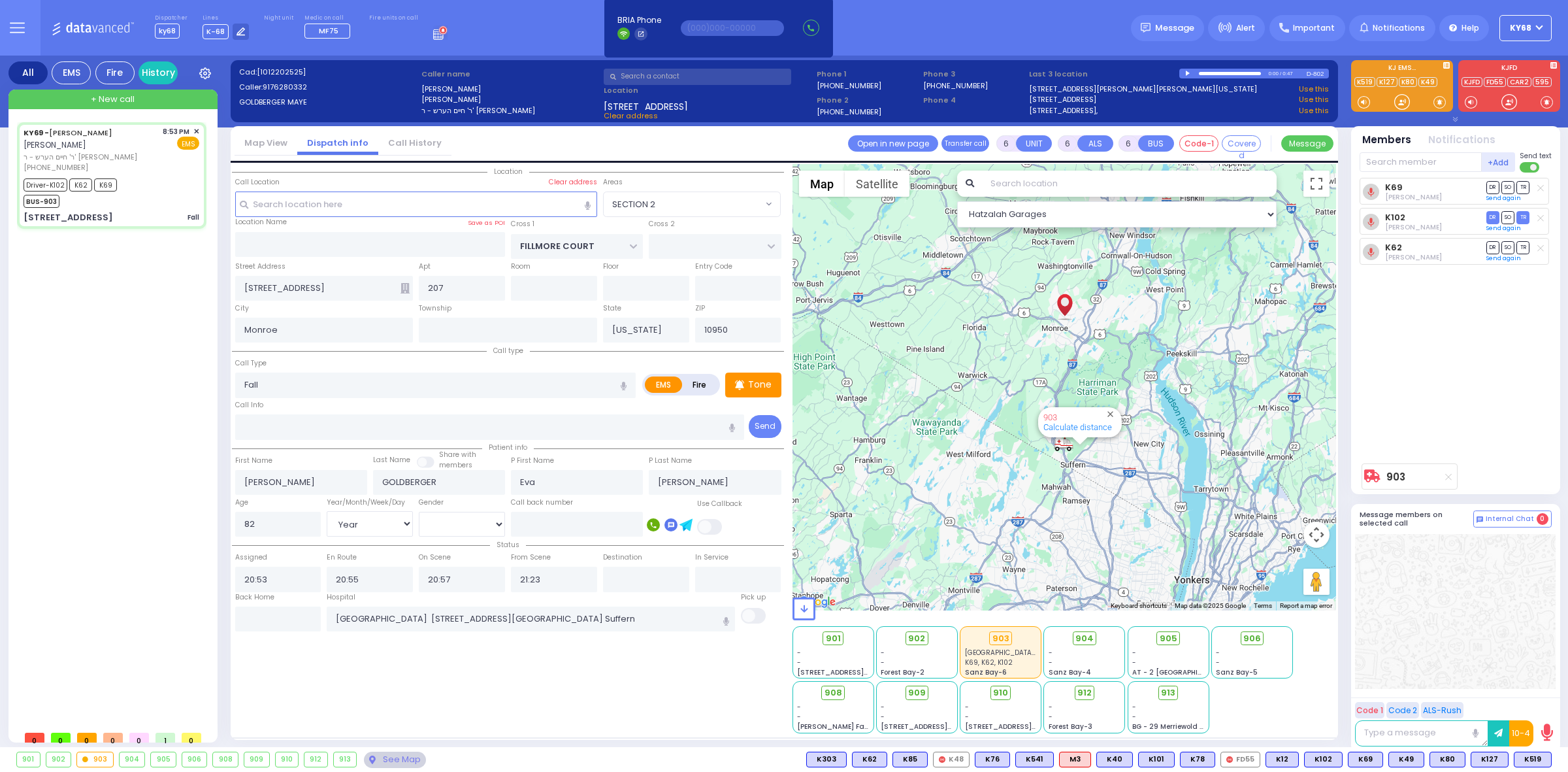
select select "Hatzalah Garages"
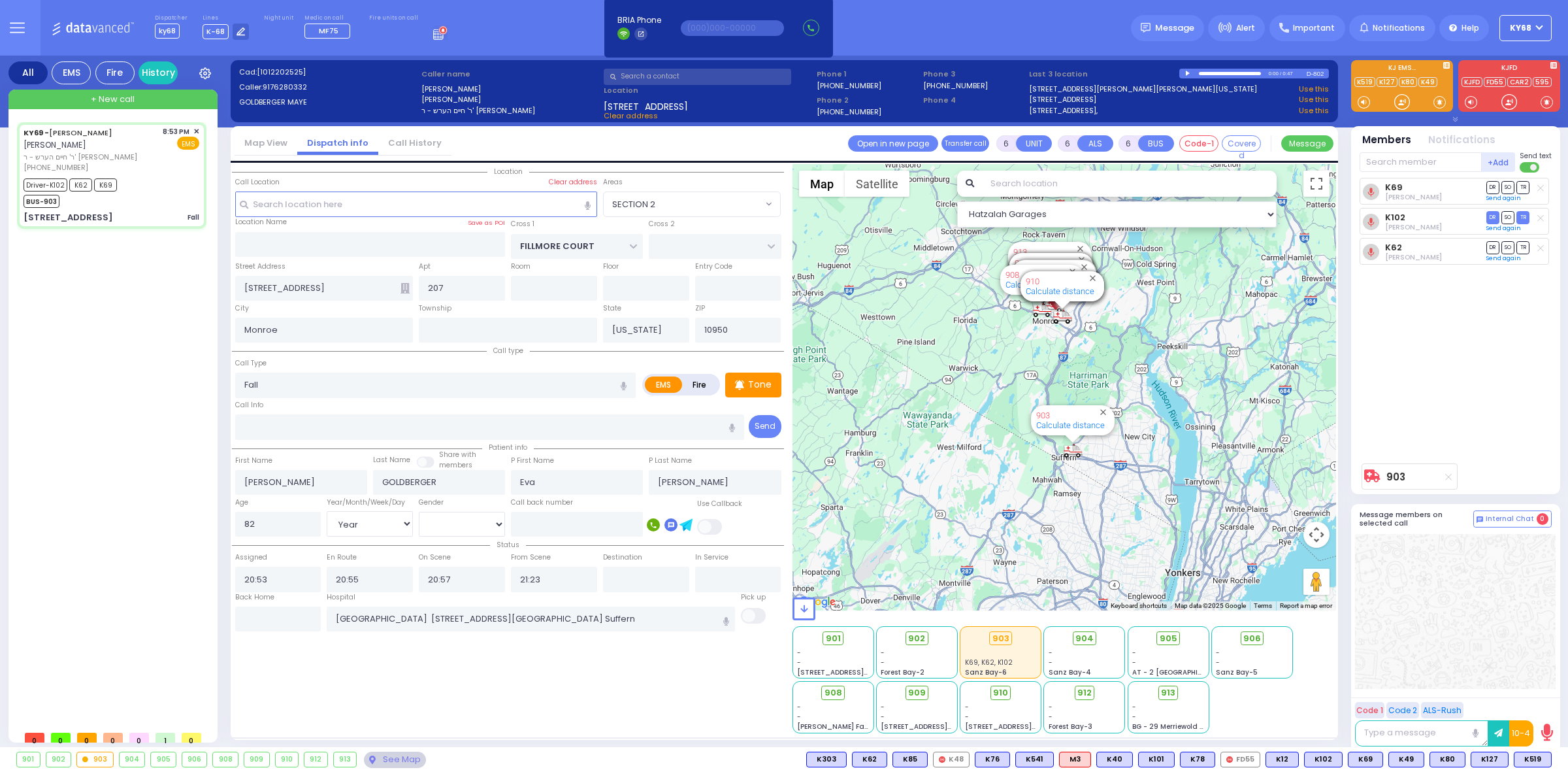
select select
radio input "true"
select select "Year"
select select "[DEMOGRAPHIC_DATA]"
select select "Hatzalah Garages"
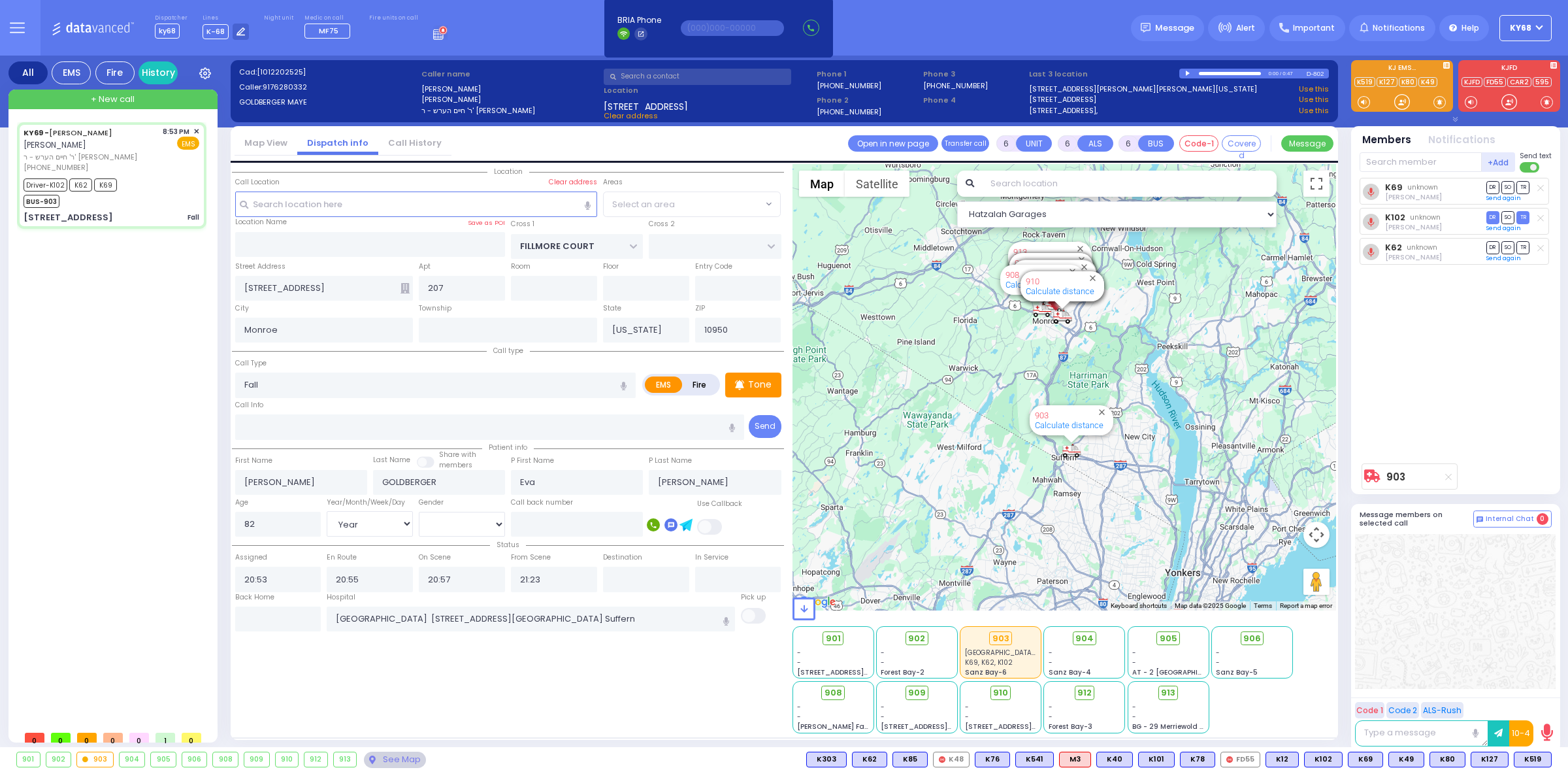
select select "SECTION 2"
select select
radio input "true"
select select "Year"
select select "[DEMOGRAPHIC_DATA]"
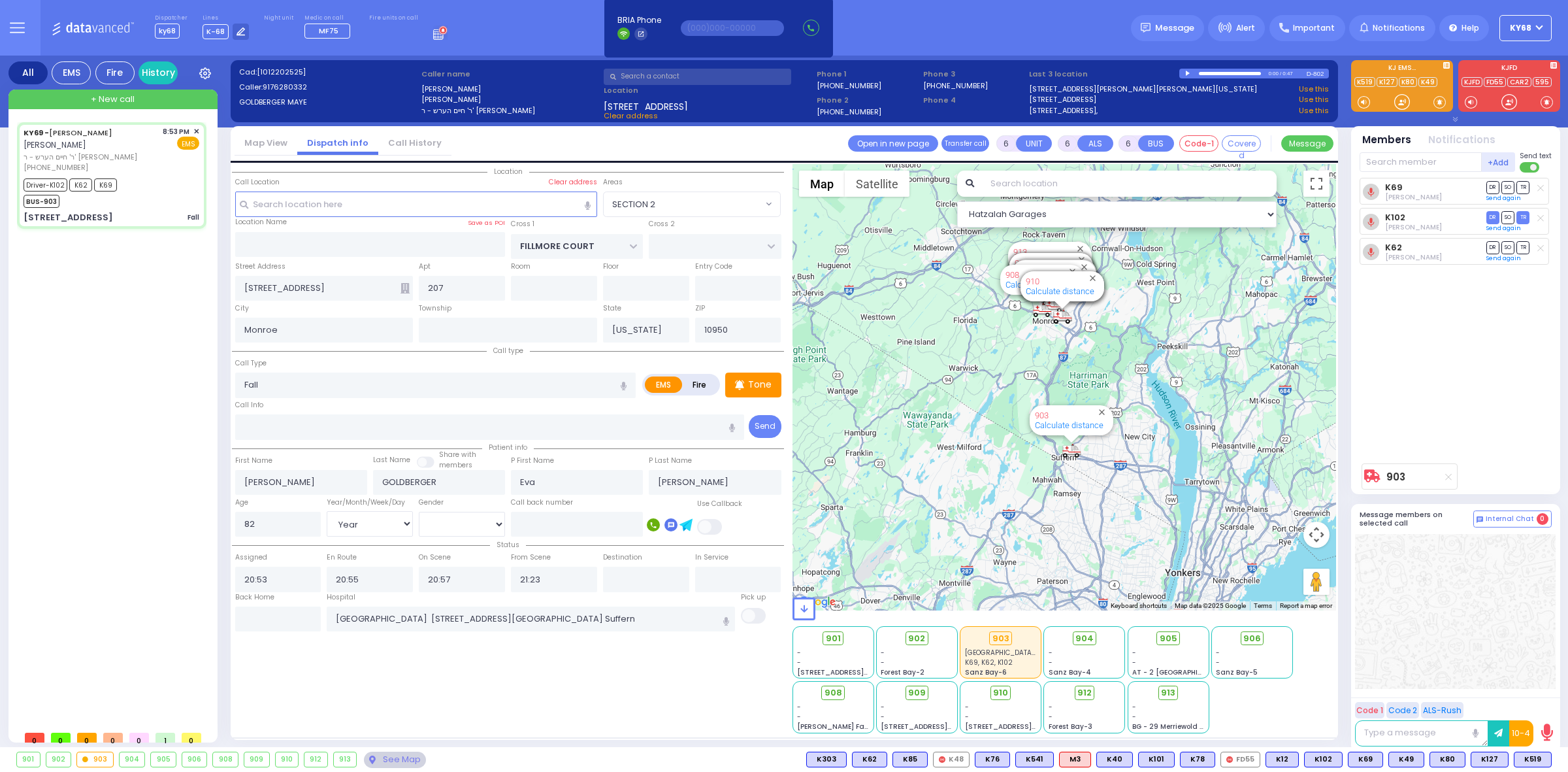
select select "SECTION 2"
select select "Hatzalah Garages"
click at [0, 30] on button at bounding box center [17, 27] width 47 height 56
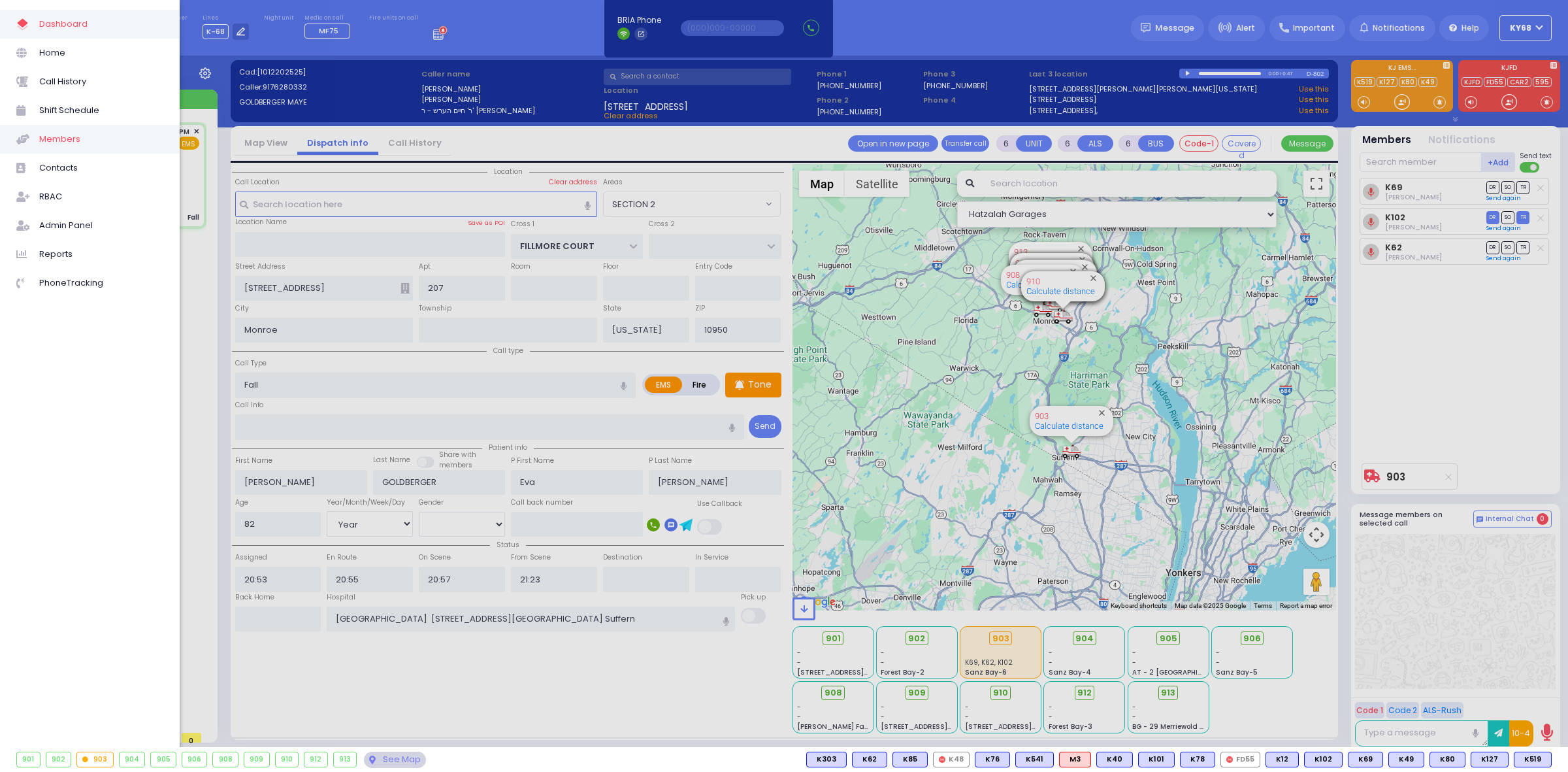
click at [77, 141] on span "Members" at bounding box center [101, 139] width 124 height 17
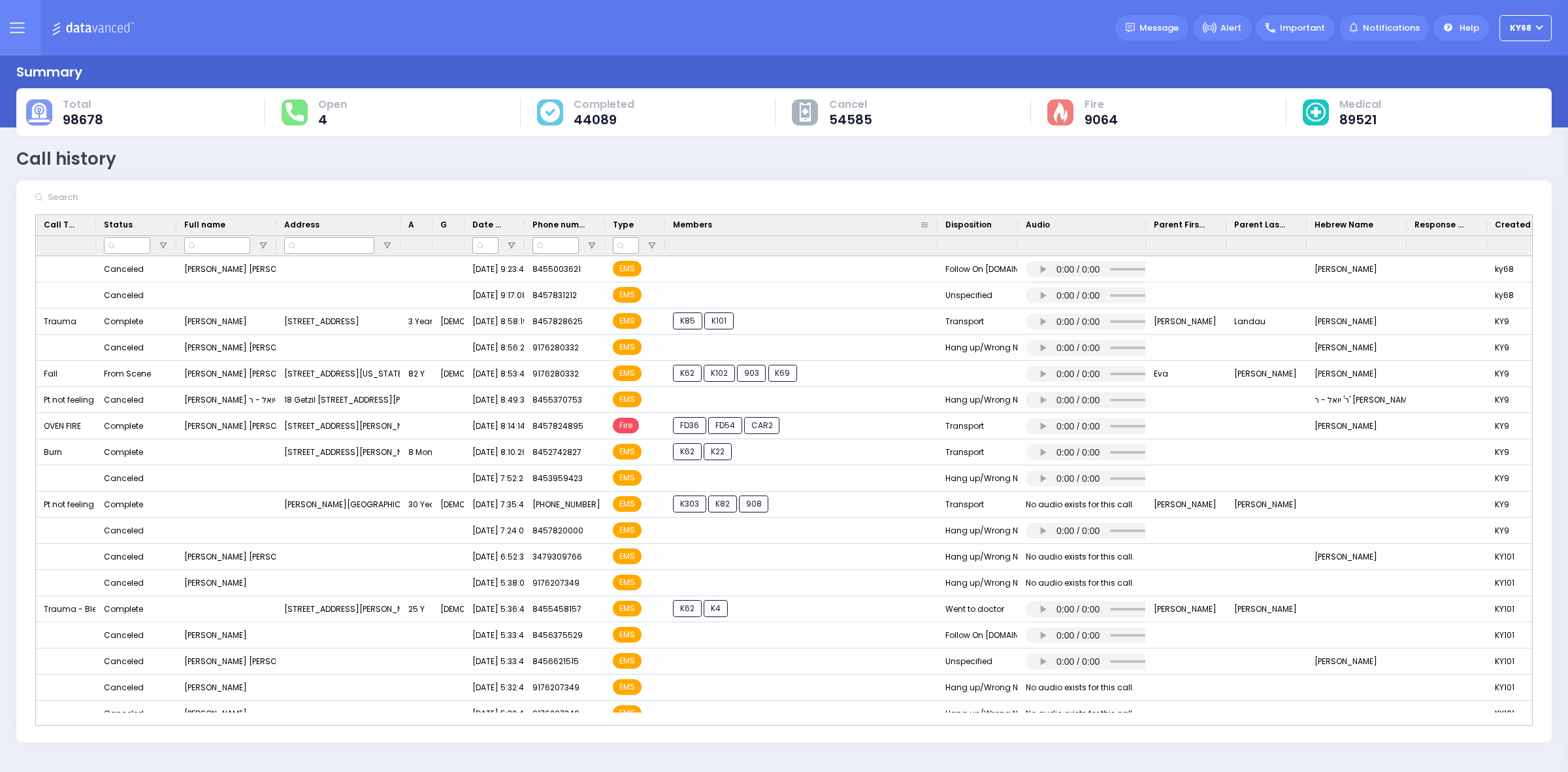
drag, startPoint x: 744, startPoint y: 222, endPoint x: 812, endPoint y: 315, distance: 115.2
click at [935, 234] on div at bounding box center [938, 225] width 5 height 21
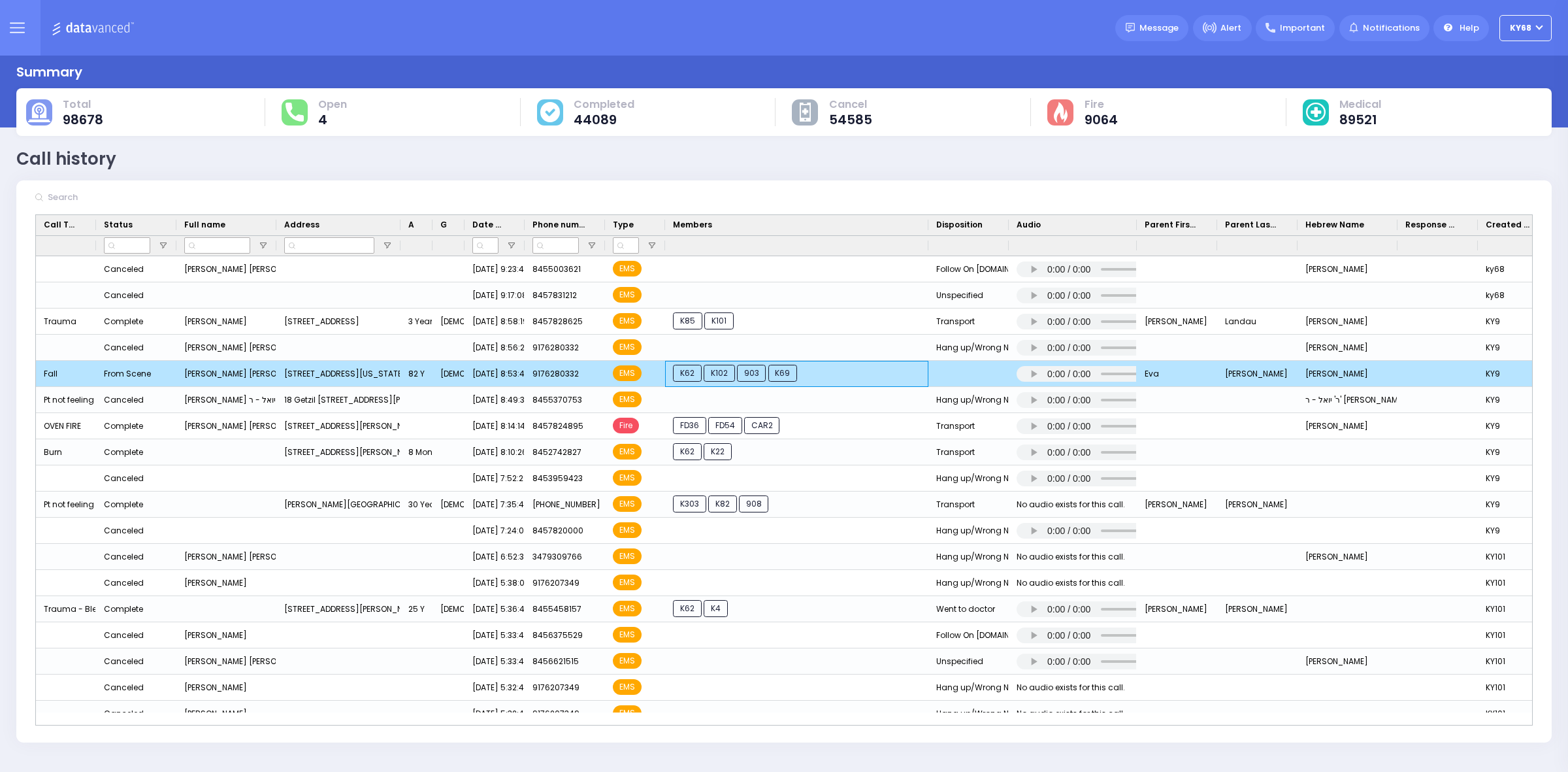
drag, startPoint x: 687, startPoint y: 376, endPoint x: 758, endPoint y: 377, distance: 71.0
click at [691, 371] on span "K62" at bounding box center [687, 373] width 29 height 17
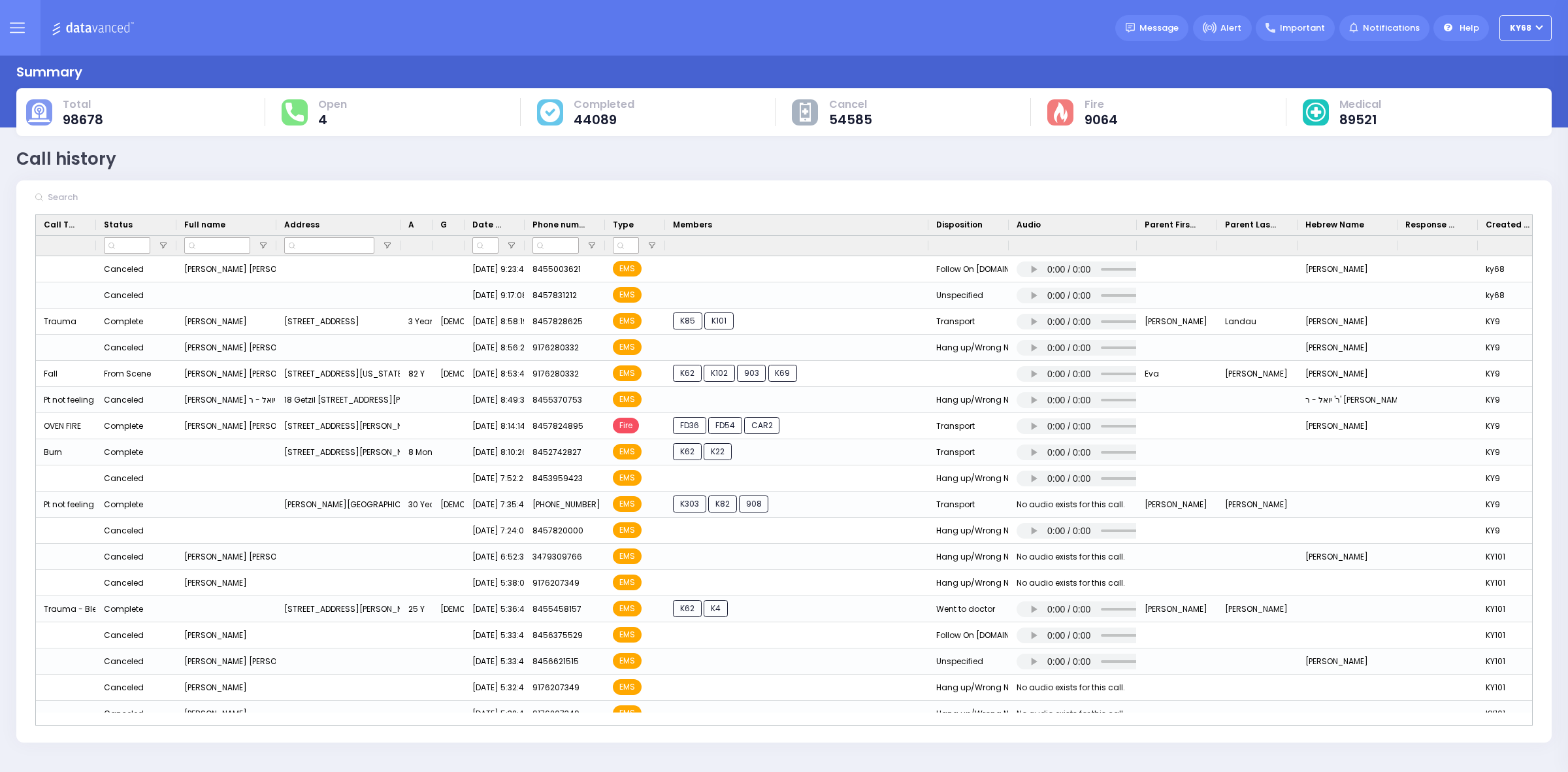
click at [17, 15] on button at bounding box center [17, 27] width 47 height 56
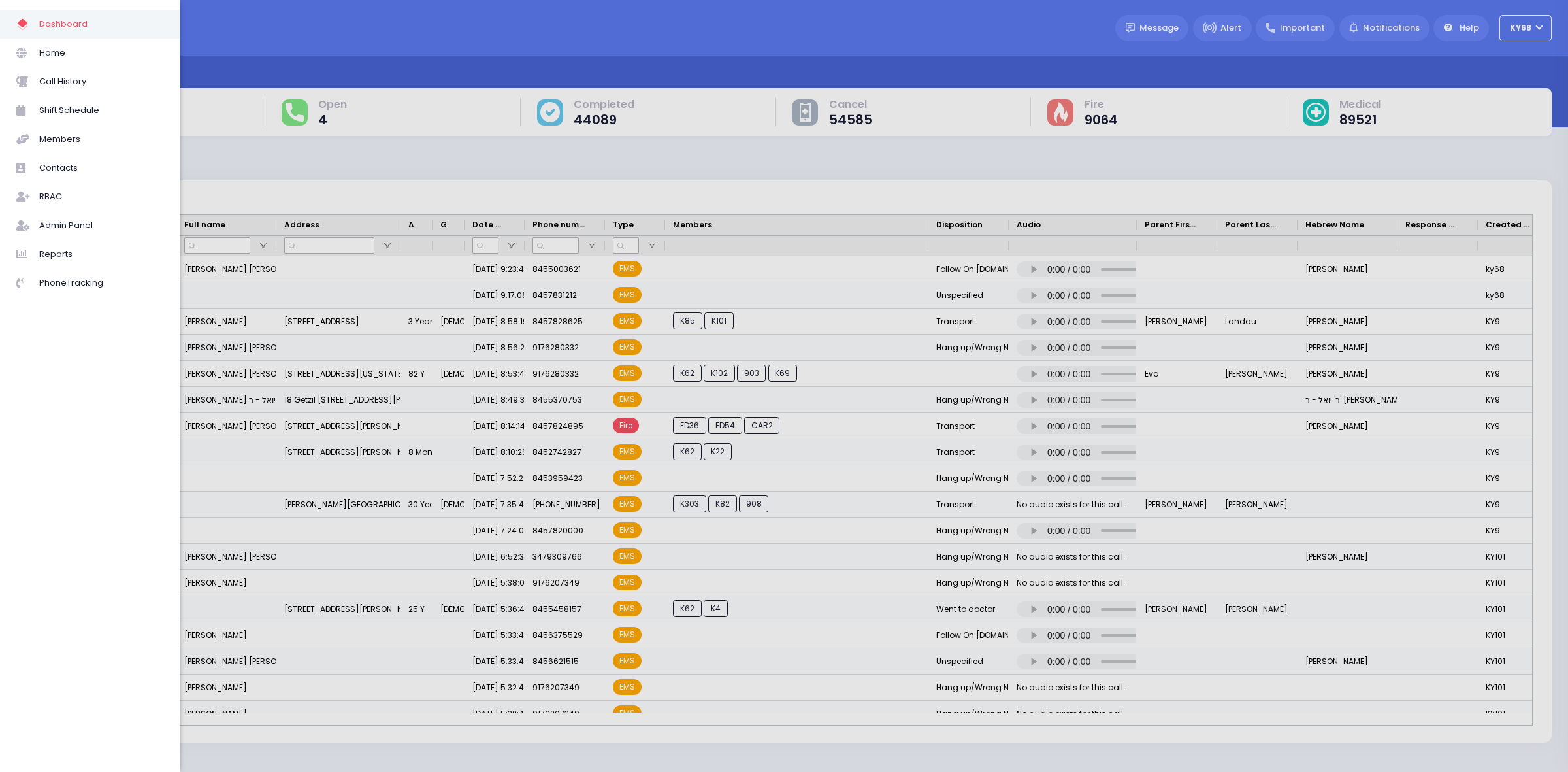
click at [465, 121] on div at bounding box center [784, 386] width 1568 height 772
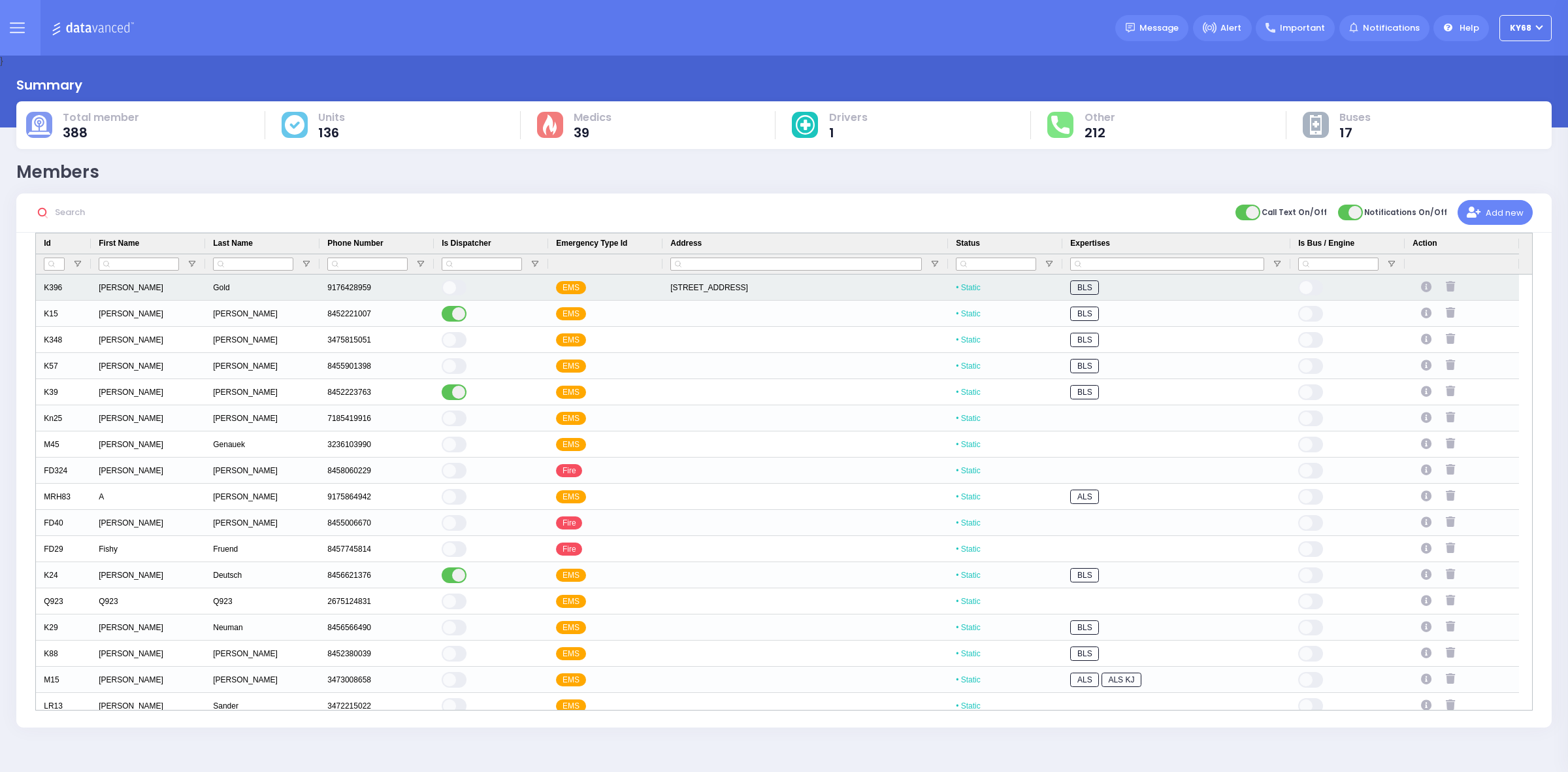
click at [1421, 282] on icon "Press SPACE to select this row." at bounding box center [1428, 287] width 14 height 11
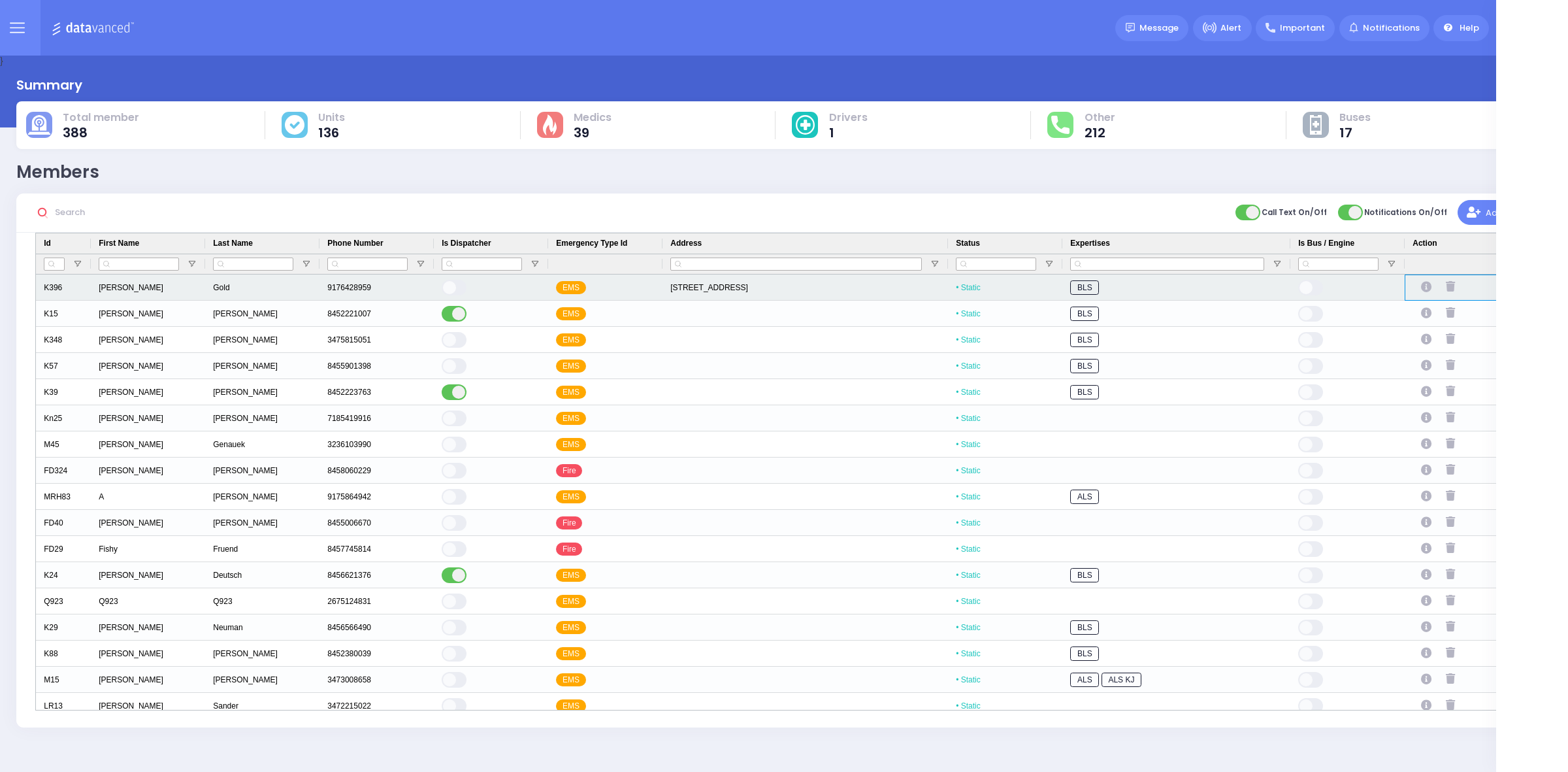
select select
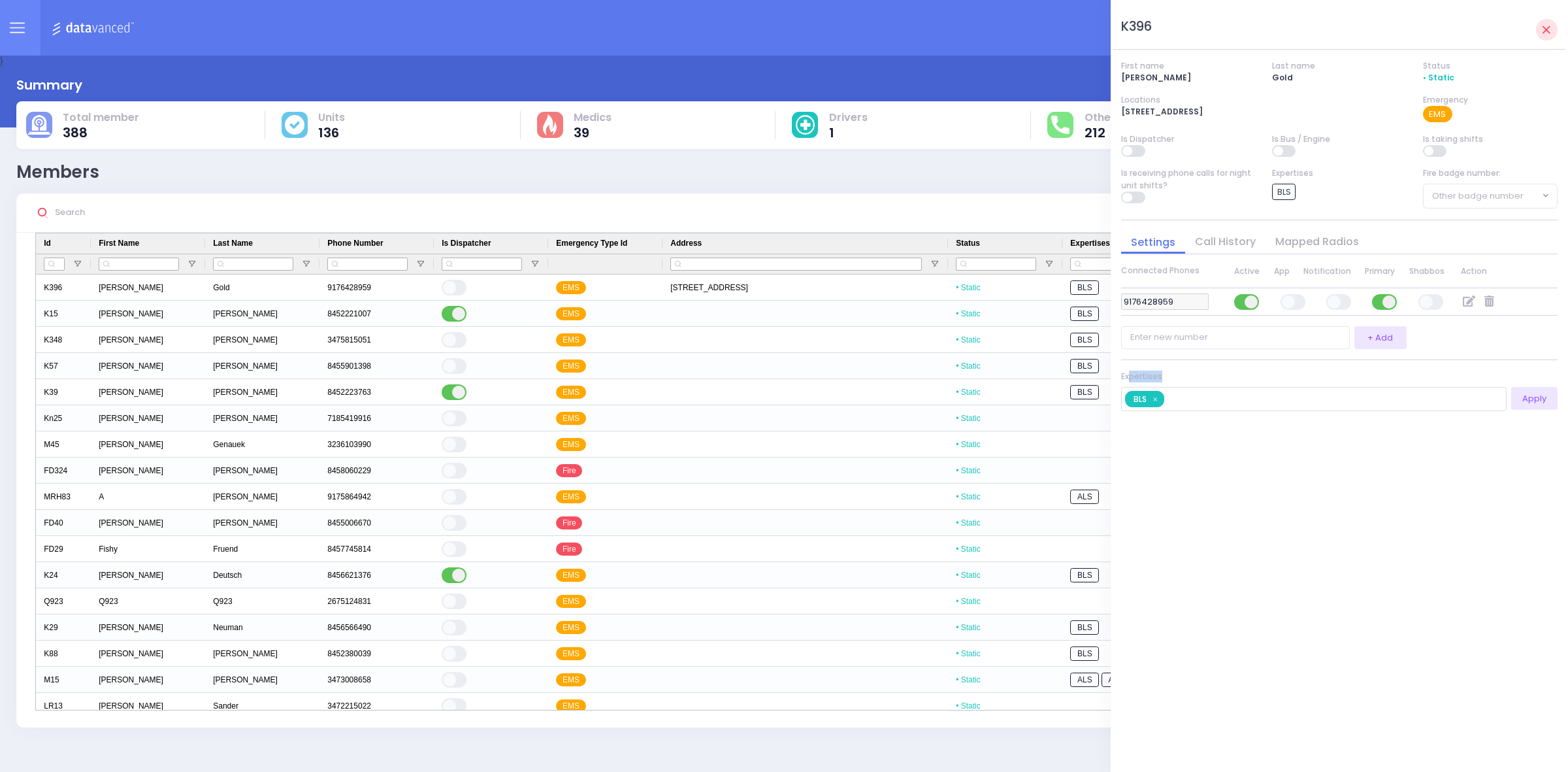
drag, startPoint x: 1134, startPoint y: 376, endPoint x: 1169, endPoint y: 381, distance: 35.4
click at [1169, 381] on div "Expertises" at bounding box center [1340, 376] width 436 height 11
drag, startPoint x: 1360, startPoint y: 481, endPoint x: 1337, endPoint y: 439, distance: 47.9
click at [1358, 469] on div "K396 First name Joel Last name Gold Status • Static Locations 7, Satmar DR, Apt…" at bounding box center [1340, 386] width 436 height 751
click at [773, 63] on div "Dispatcher ? Lines" at bounding box center [784, 386] width 1568 height 772
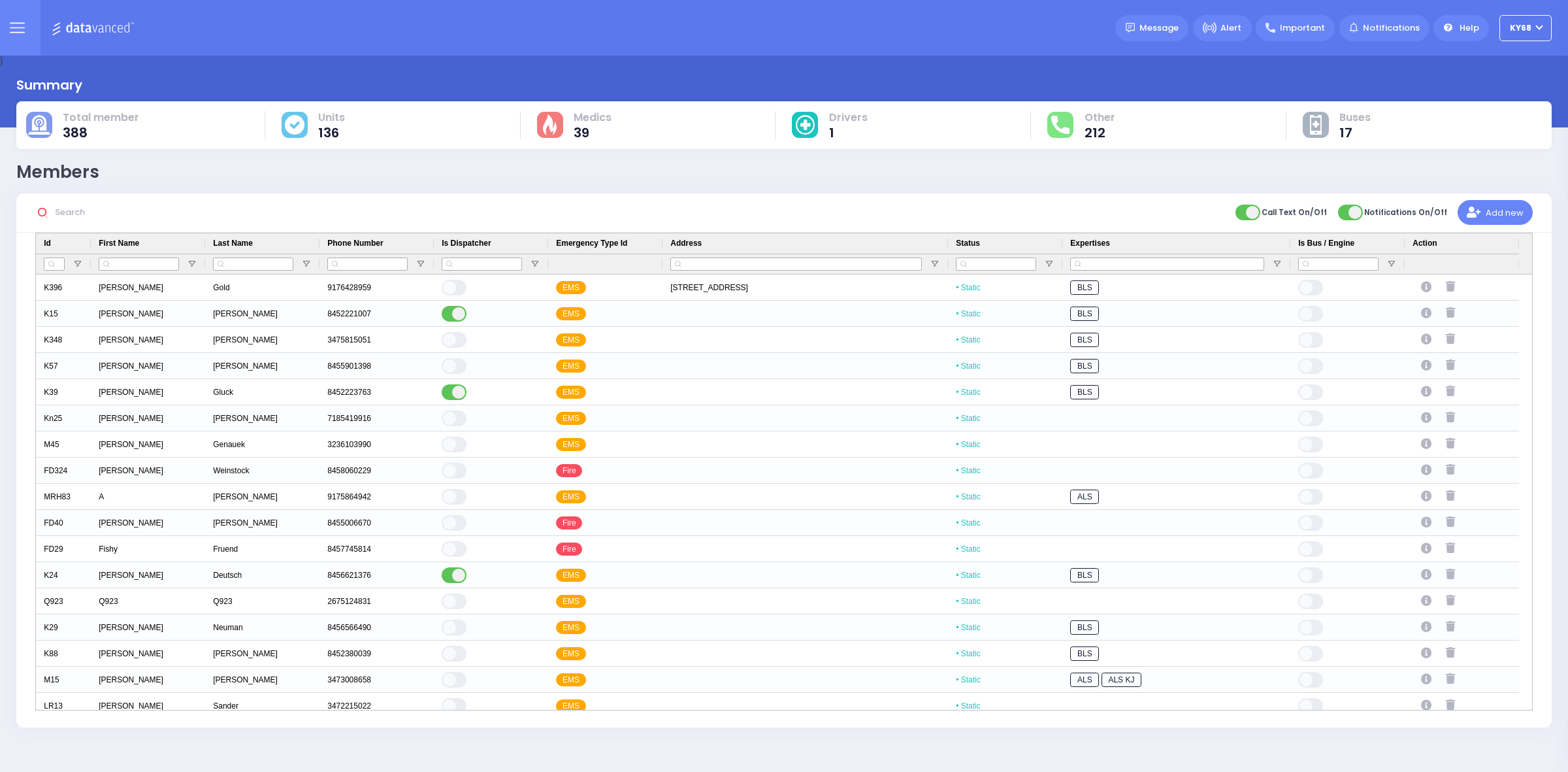
drag, startPoint x: 969, startPoint y: 66, endPoint x: 985, endPoint y: 56, distance: 18.9
click at [970, 66] on div "Dispatcher ? Lines" at bounding box center [784, 386] width 1568 height 772
click at [23, 33] on icon at bounding box center [17, 28] width 15 height 15
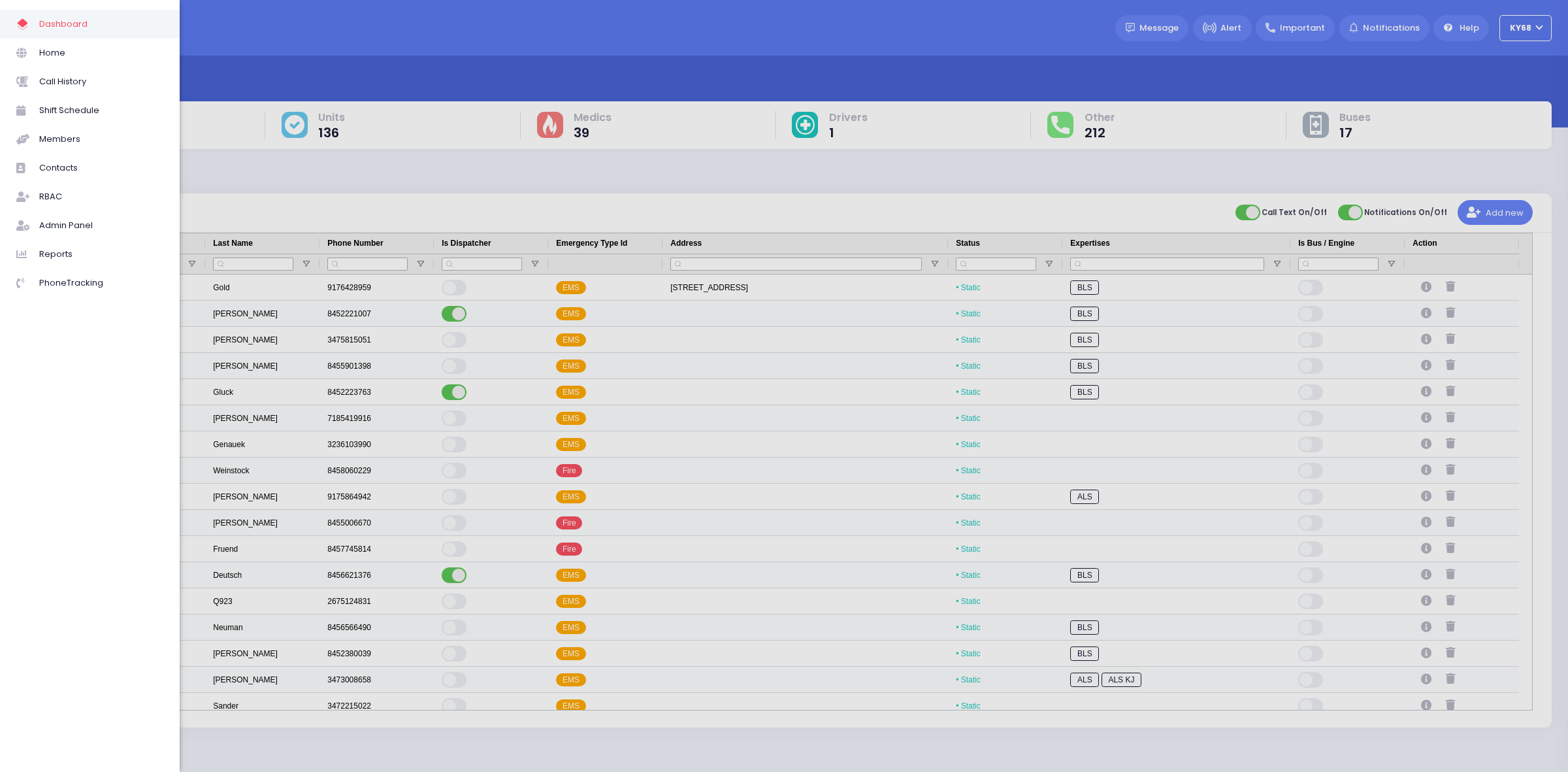
click at [453, 93] on div at bounding box center [784, 386] width 1568 height 772
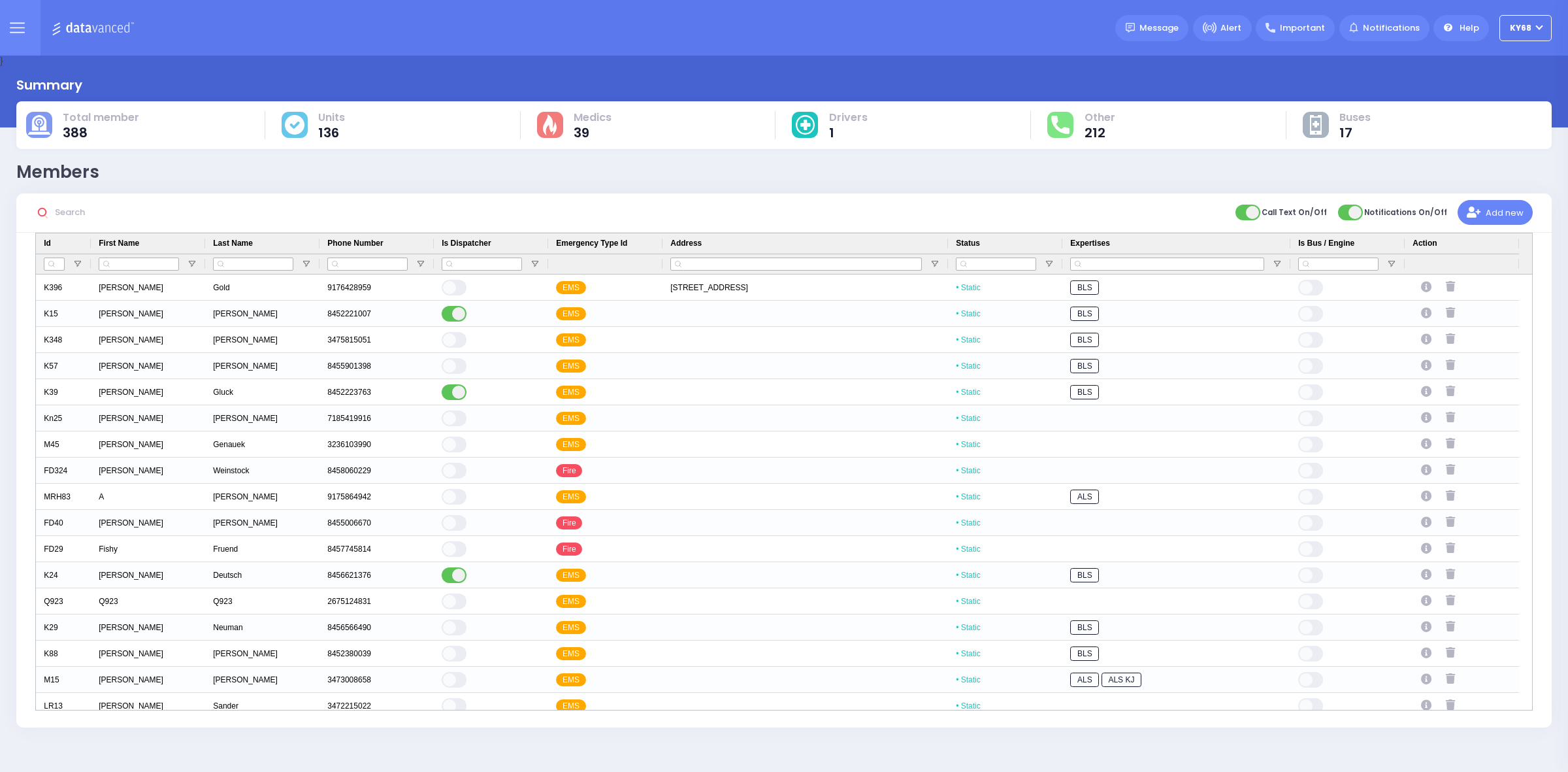
drag, startPoint x: 263, startPoint y: 54, endPoint x: 271, endPoint y: 38, distance: 17.9
click at [265, 53] on div "Dispatcher ?" at bounding box center [784, 27] width 1568 height 56
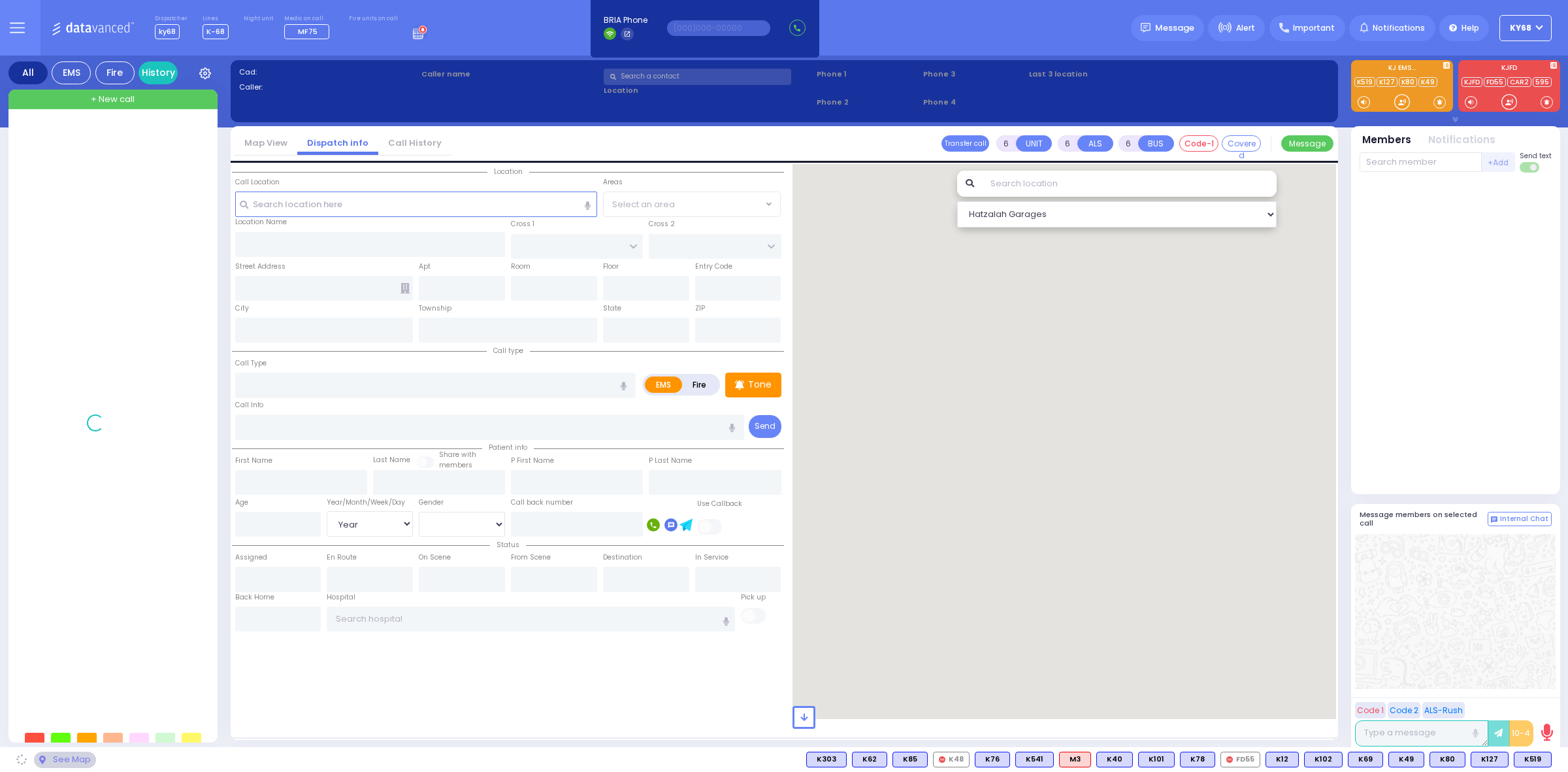
select select "Year"
select select "[DEMOGRAPHIC_DATA]"
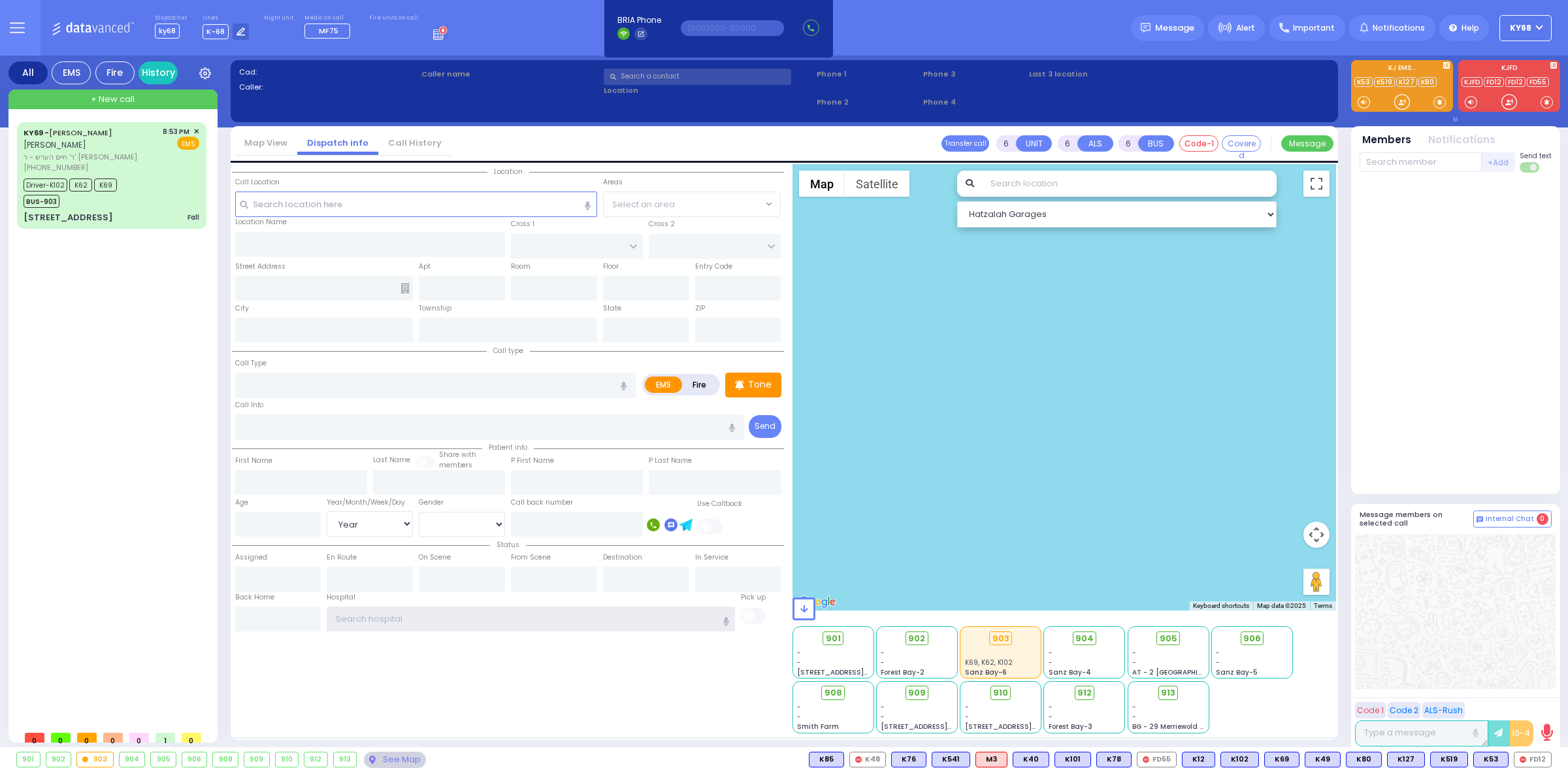
type input "ky68"
click at [1405, 295] on div at bounding box center [1455, 334] width 192 height 312
type input "2"
type input "1"
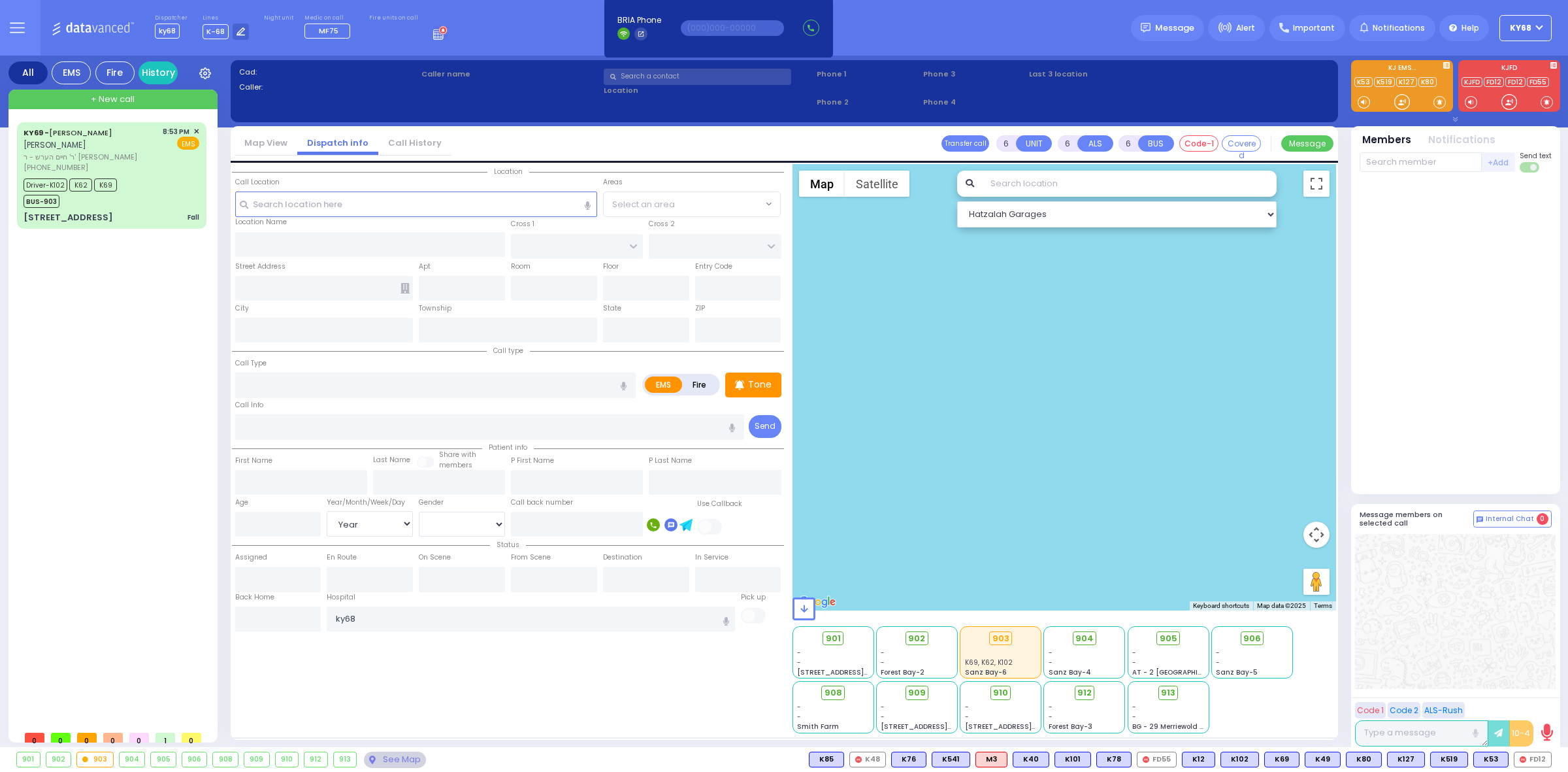
select select
radio input "true"
type input "[PERSON_NAME]"
select select
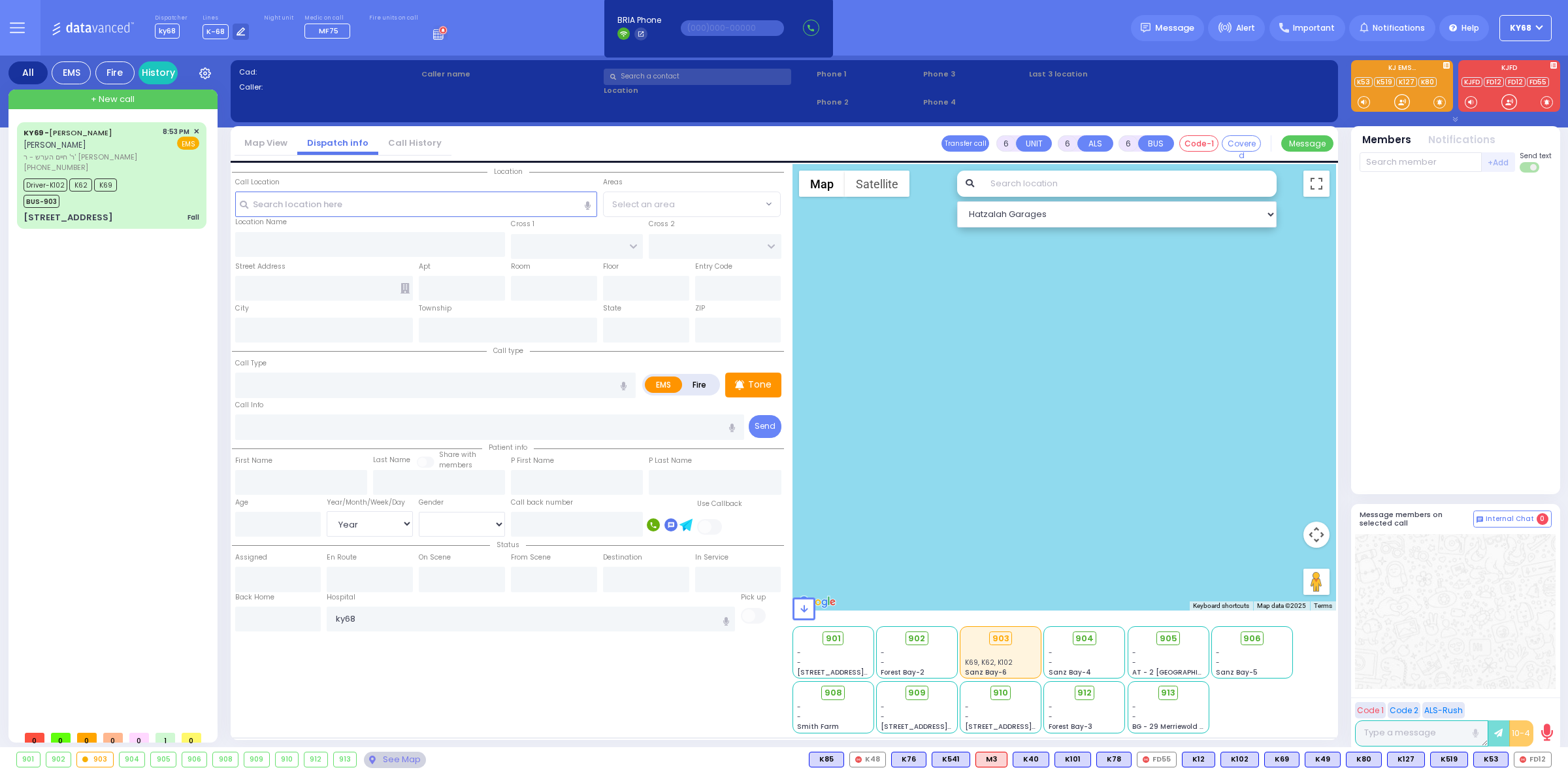
select select
type input "22:01"
select select
radio input "true"
select select
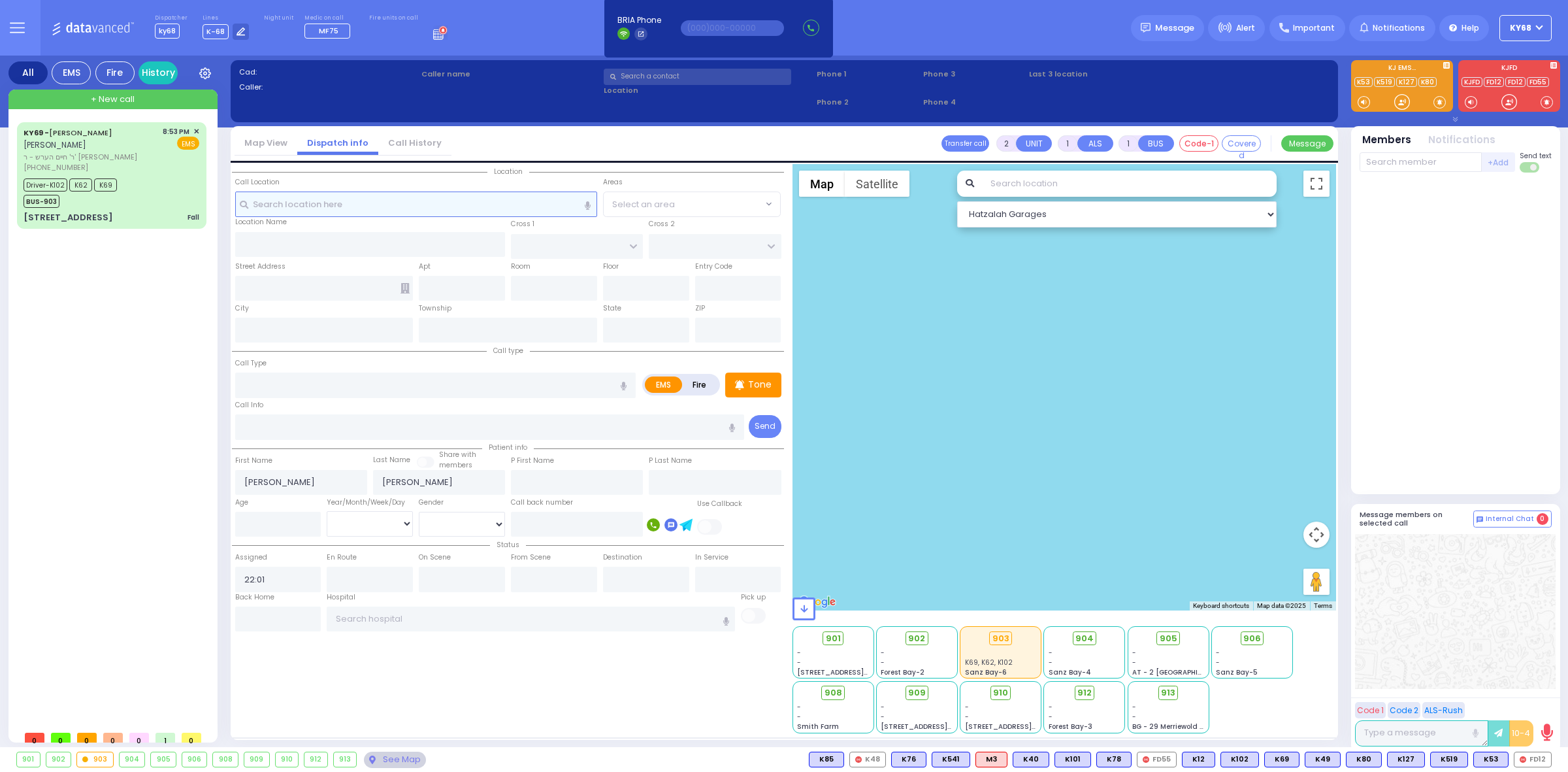
select select "Hatzalah Garages"
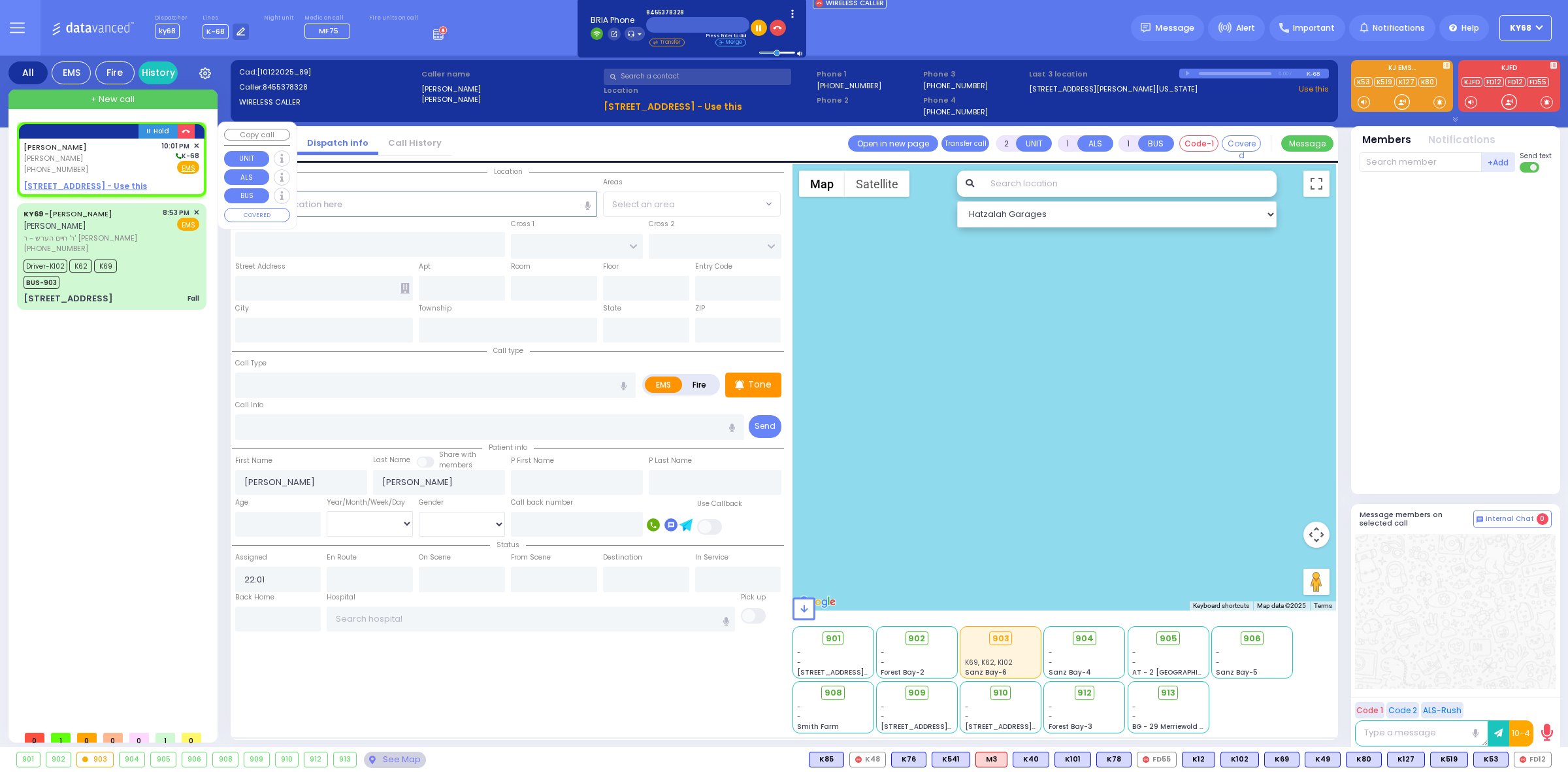
click at [115, 183] on u "[STREET_ADDRESS] - Use this" at bounding box center [85, 186] width 123 height 11
select select
radio input "true"
select select
select select "Hatzalah Garages"
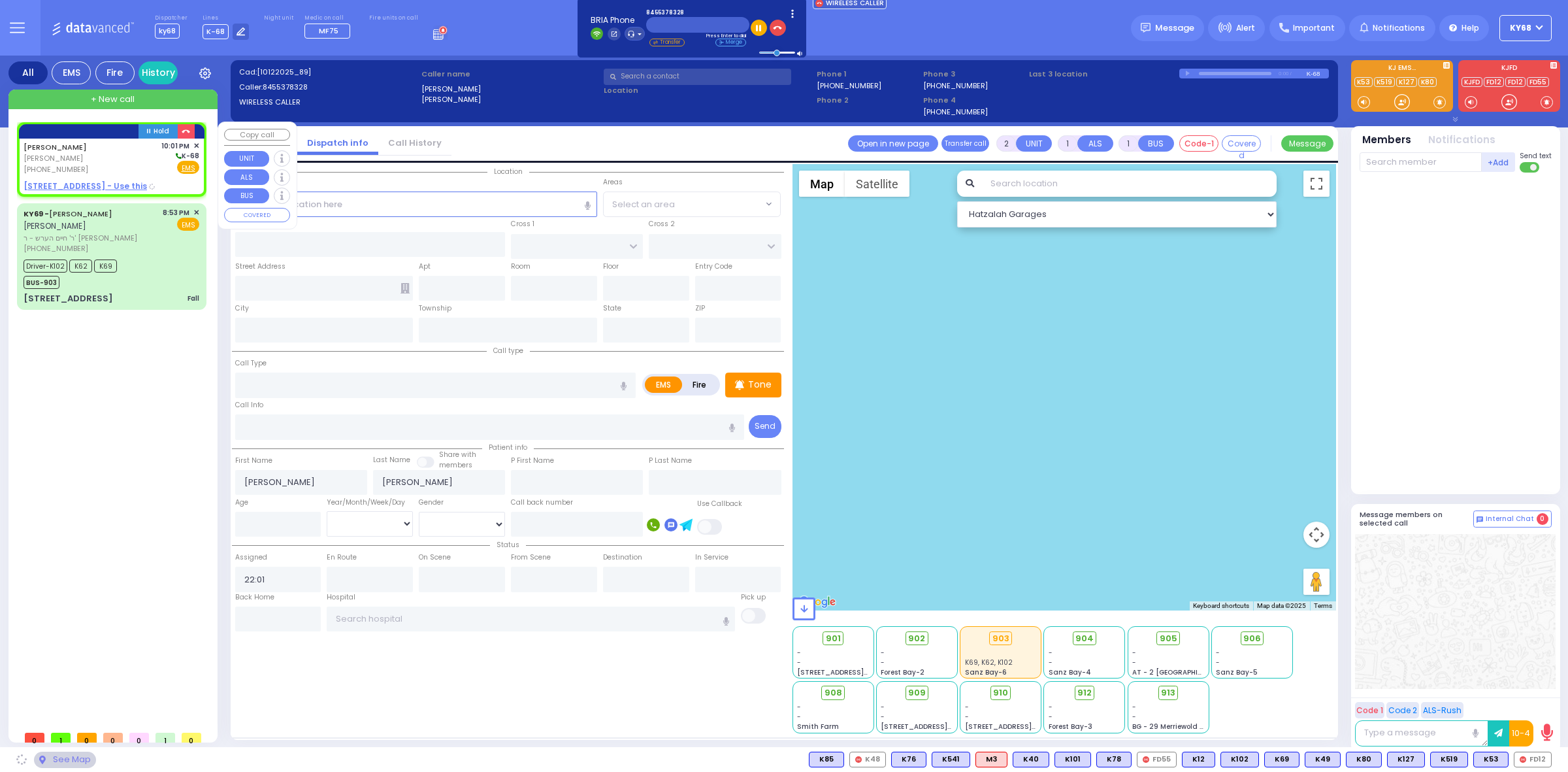
type input "HAMASPIK WAY"
type input "RATZFERT WAY"
type input "[STREET_ADDRESS]"
type input "302a"
type input "[PERSON_NAME]"
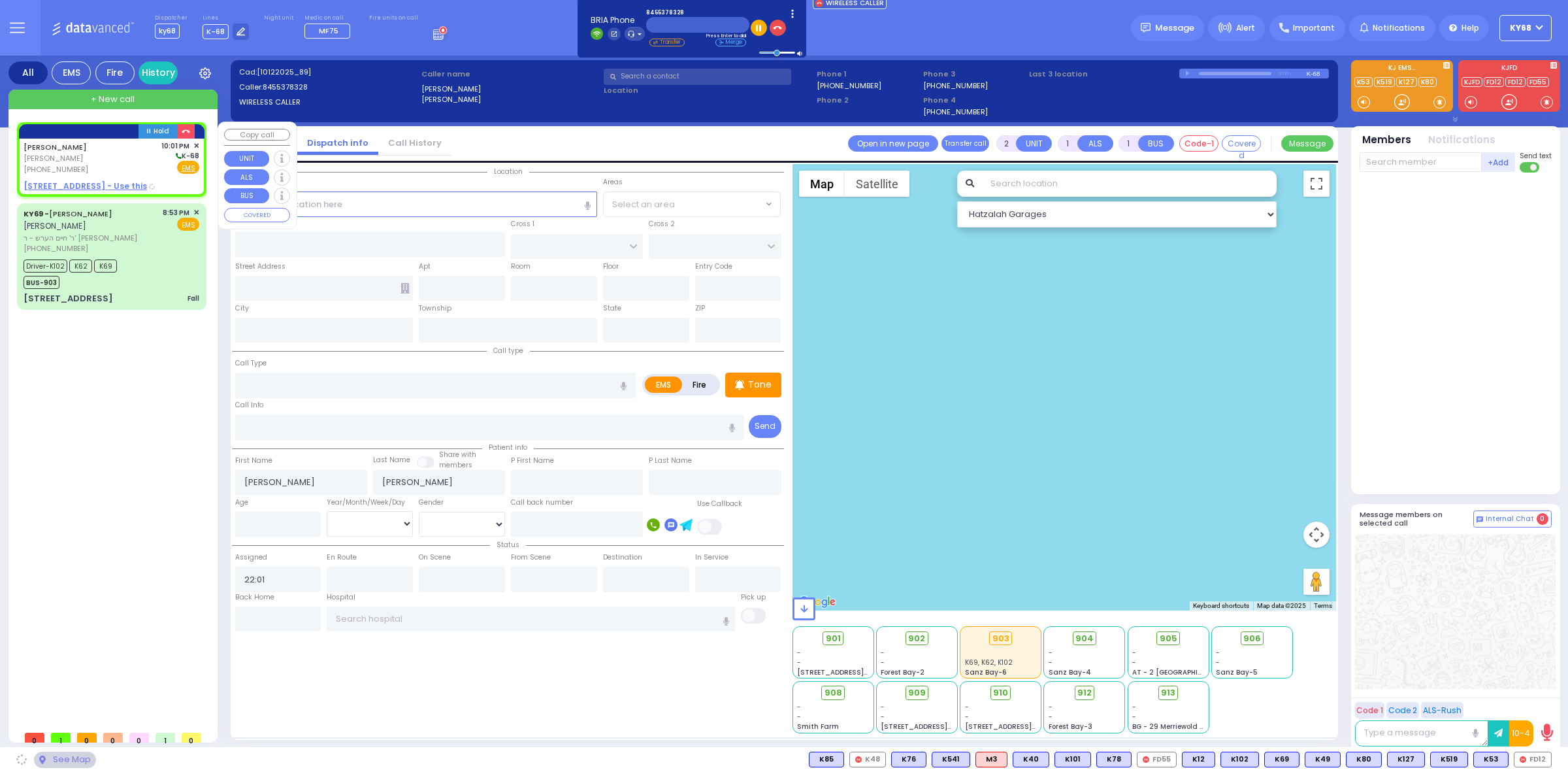
type input "[US_STATE]"
type input "10950"
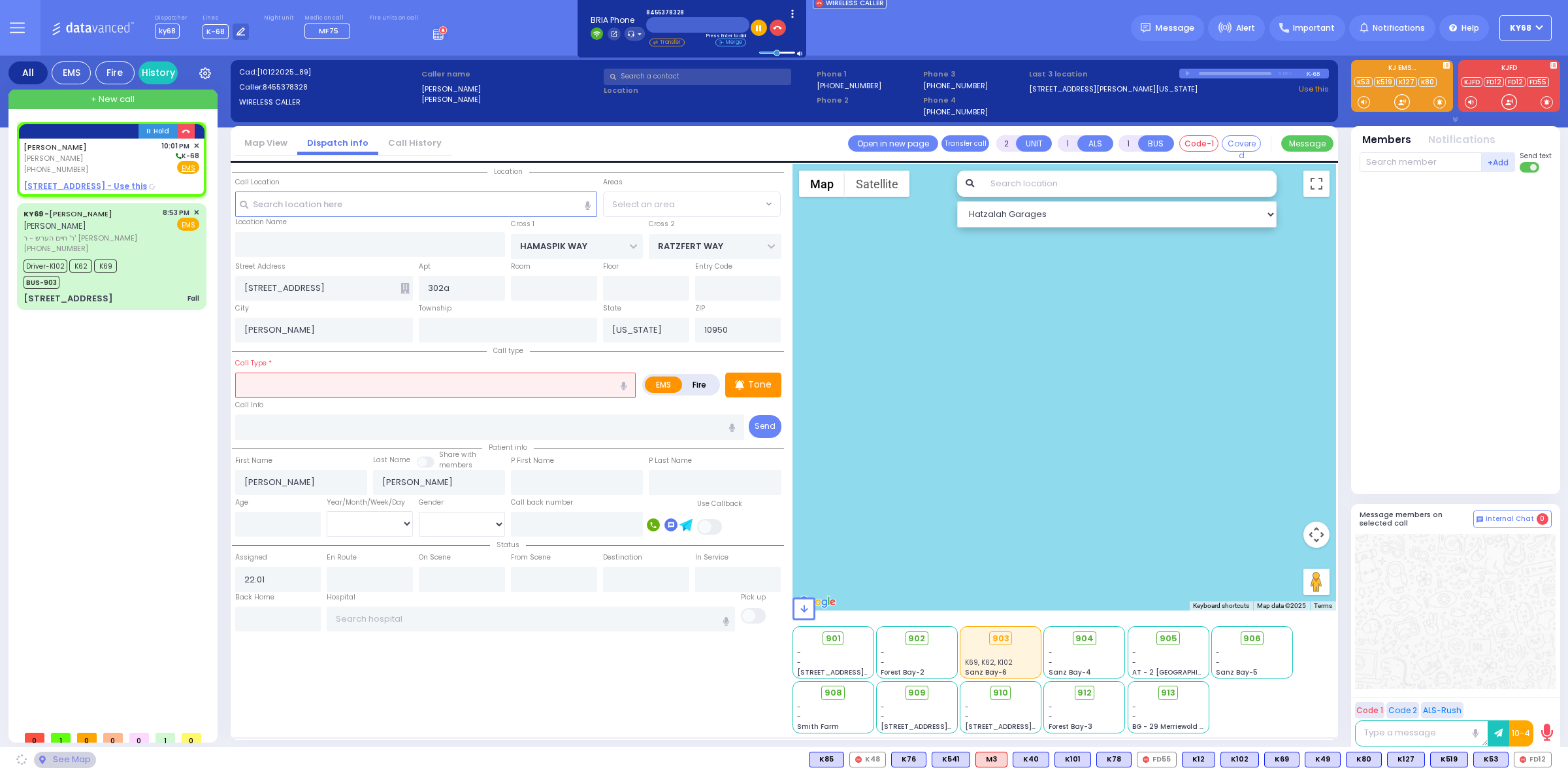
radio input "true"
select select
select select "Hatzalah Garages"
select select "SECTION 4"
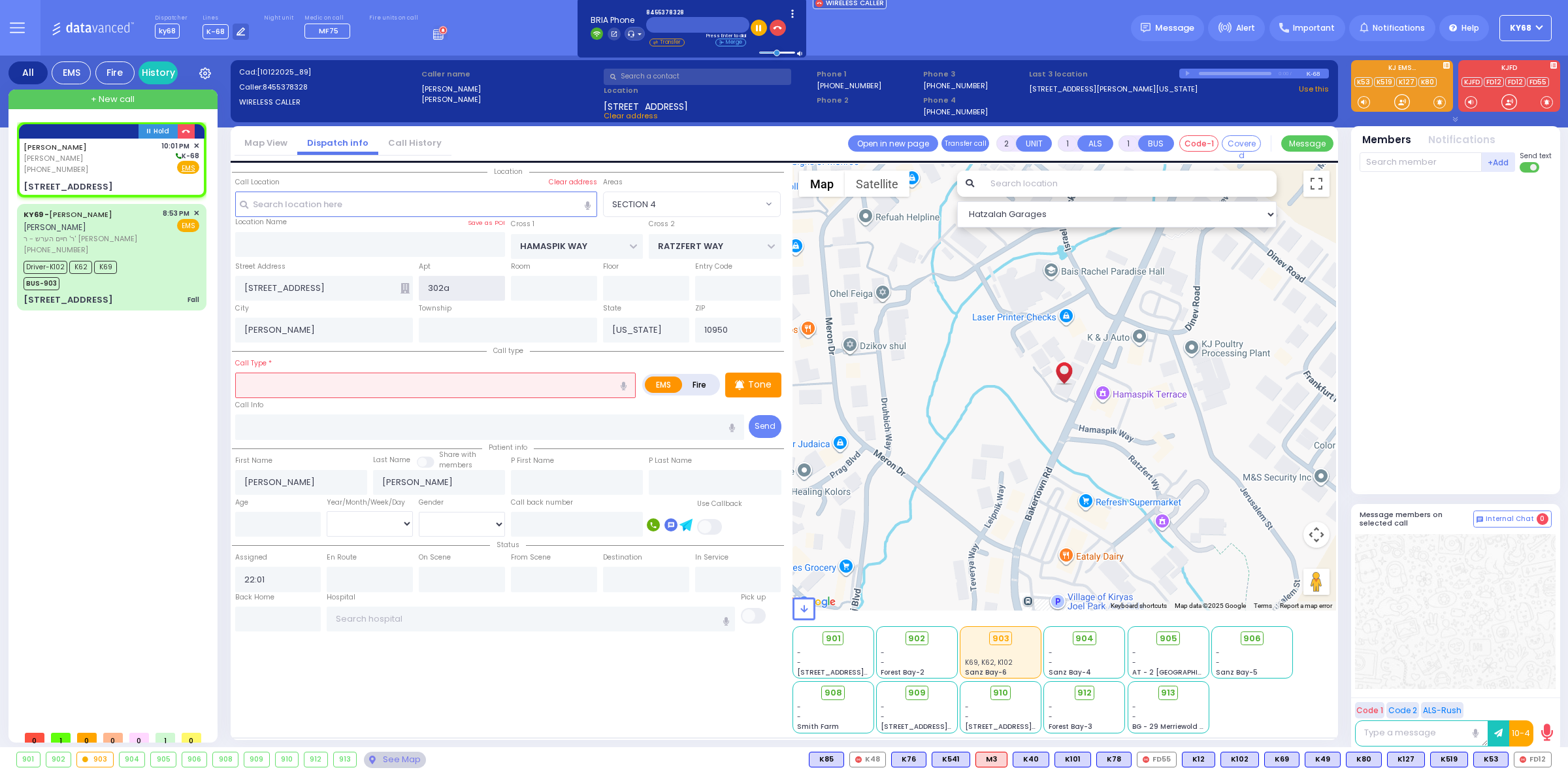
click at [455, 288] on input "302a" at bounding box center [462, 288] width 86 height 25
type input "302B"
select select
radio input "true"
select select
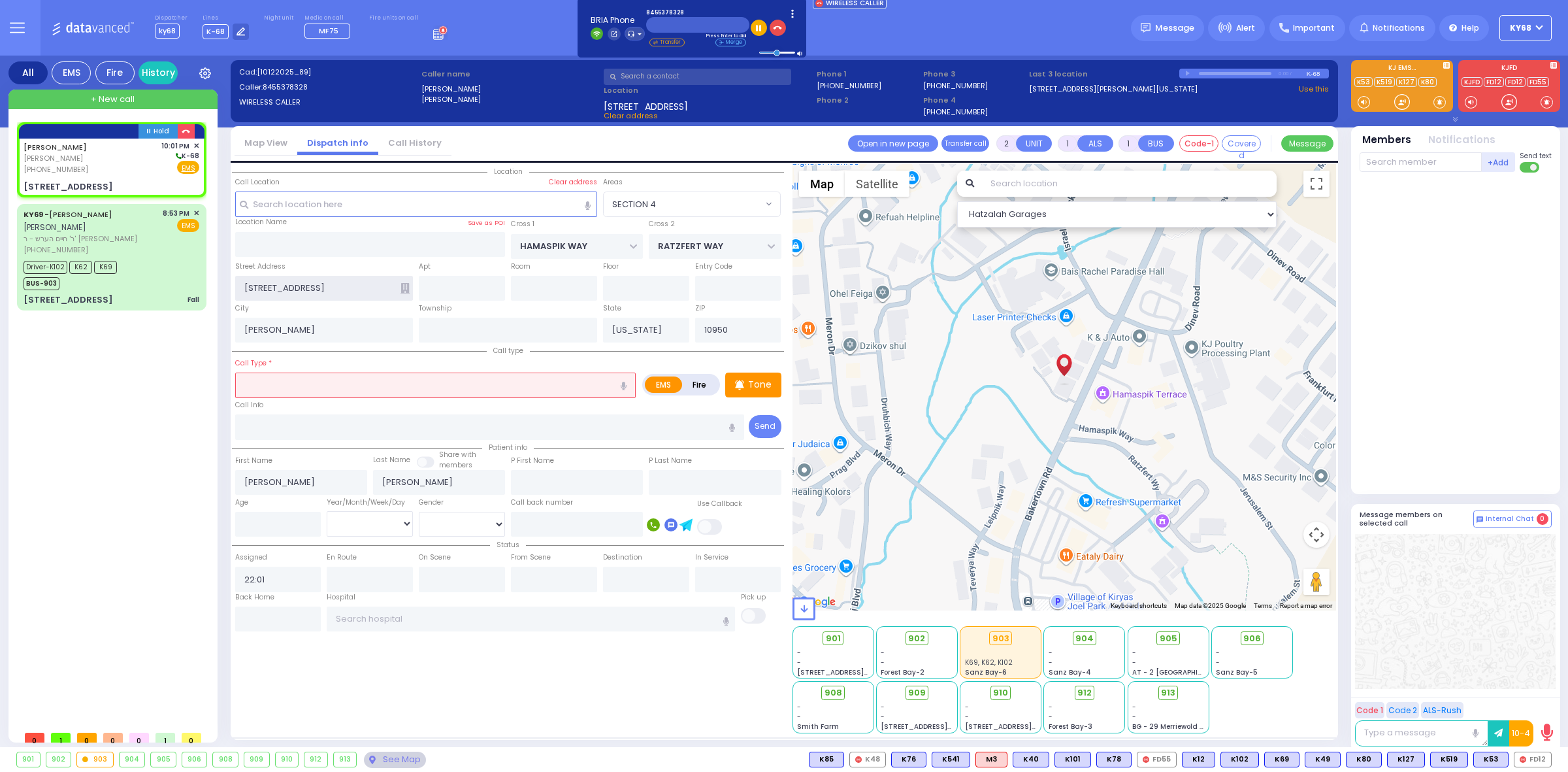
select select "Hatzalah Garages"
drag, startPoint x: 351, startPoint y: 285, endPoint x: 325, endPoint y: 290, distance: 26.5
click at [325, 290] on input "[STREET_ADDRESS]" at bounding box center [324, 288] width 179 height 25
select select "SECTION 4"
type input "[STREET_ADDRESS]"
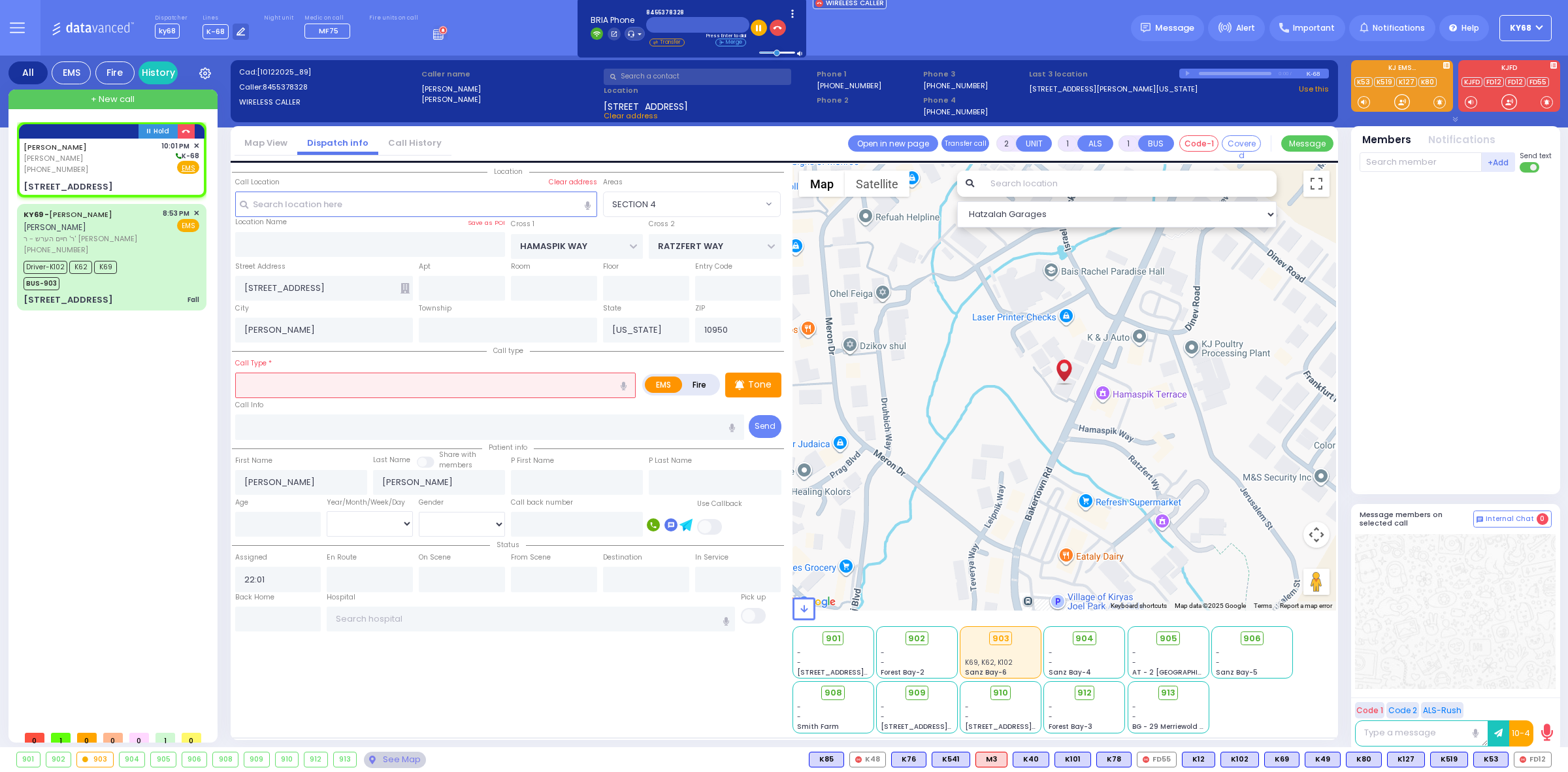
click at [354, 266] on div "Street Address [STREET_ADDRESS]" at bounding box center [324, 280] width 184 height 42
select select
radio input "true"
select select
select select "Hatzalah Garages"
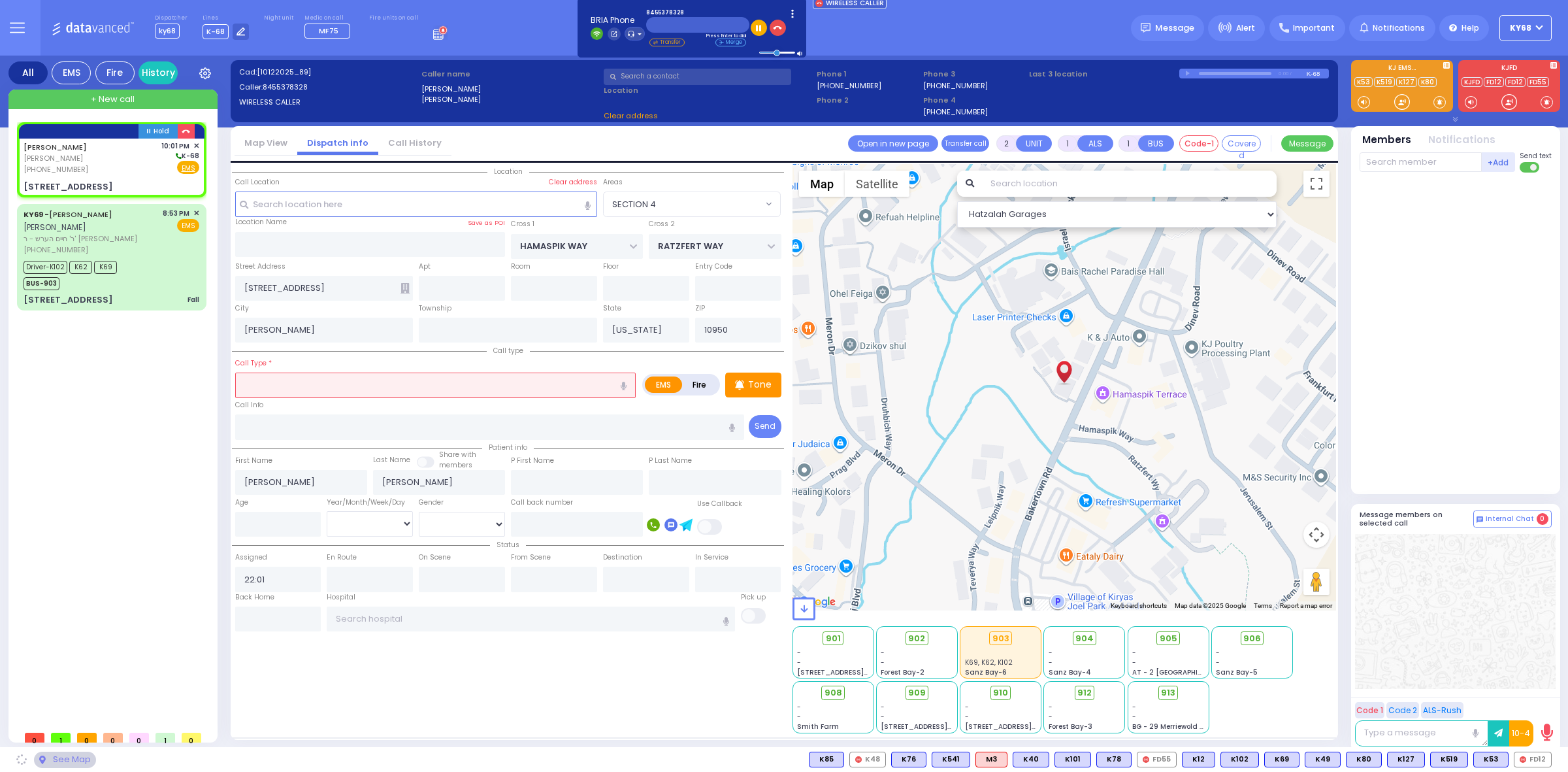
click at [374, 387] on input "text" at bounding box center [435, 385] width 401 height 25
select select "SECTION 4"
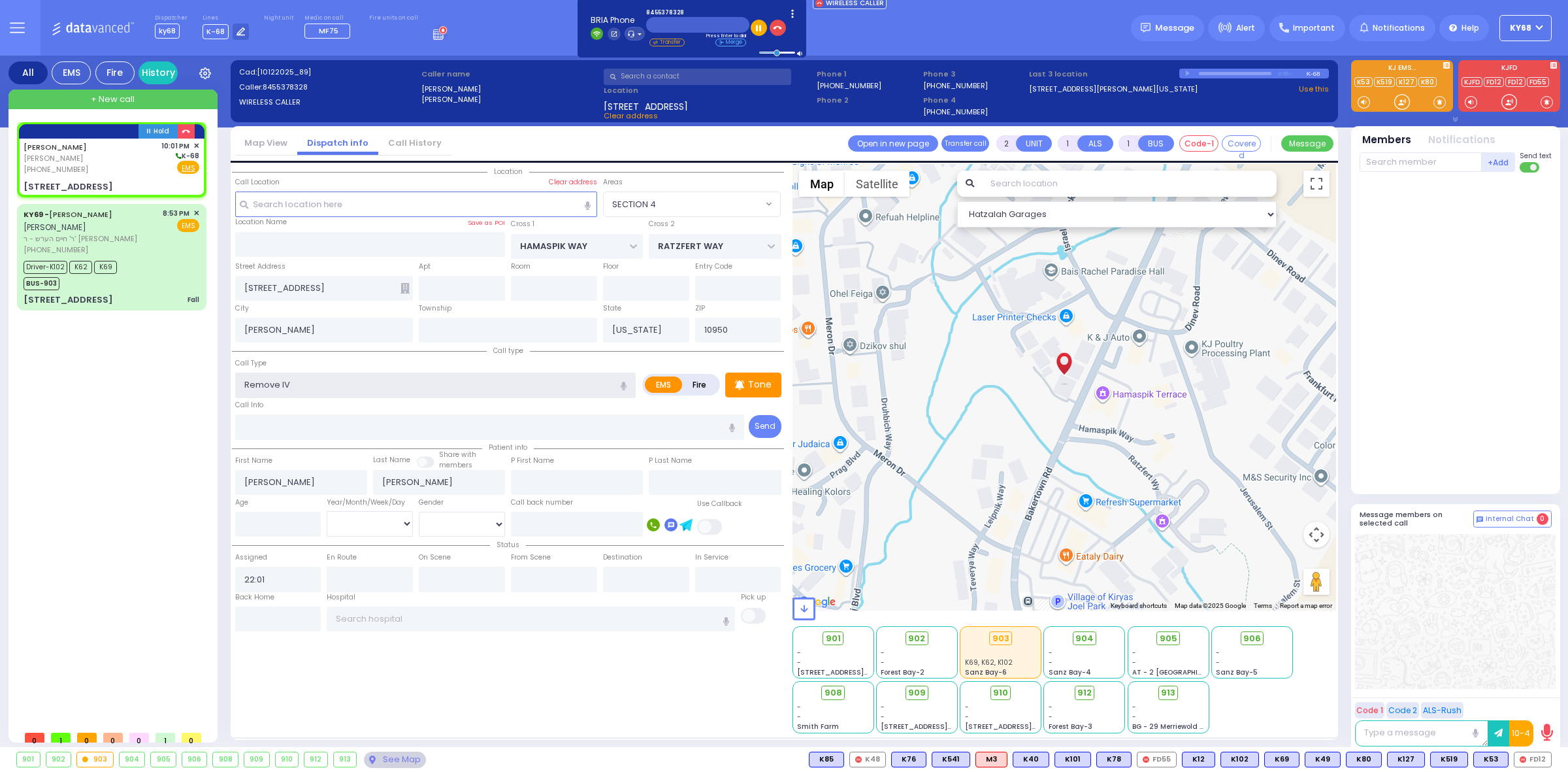
type input "Remove IV"
select select
radio input "true"
select select
select select "Hatzalah Garages"
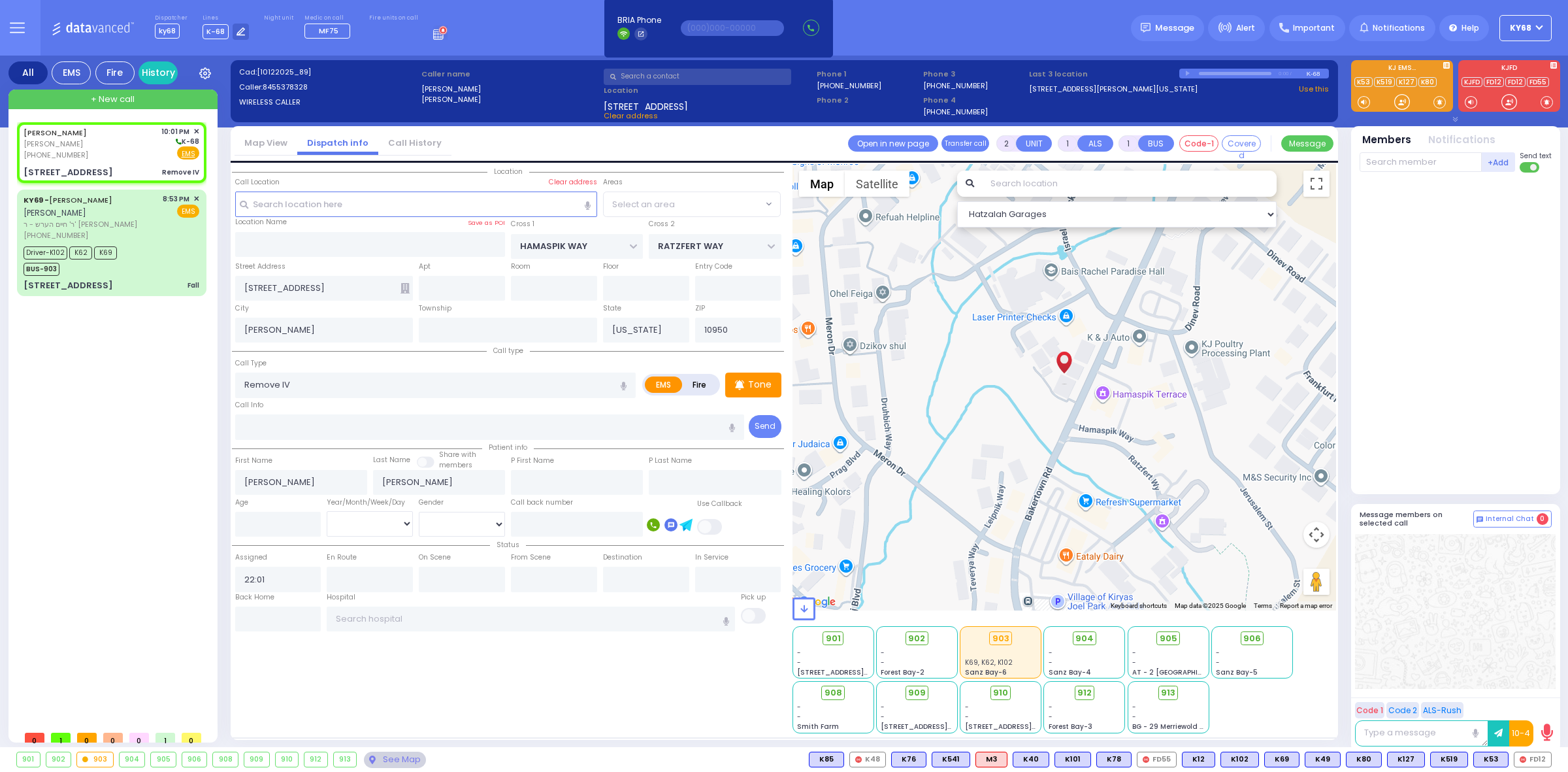
drag, startPoint x: 1539, startPoint y: 348, endPoint x: 1539, endPoint y: 340, distance: 8.0
click at [1539, 348] on div at bounding box center [1457, 330] width 195 height 305
select select "SECTION 4"
select select
radio input "true"
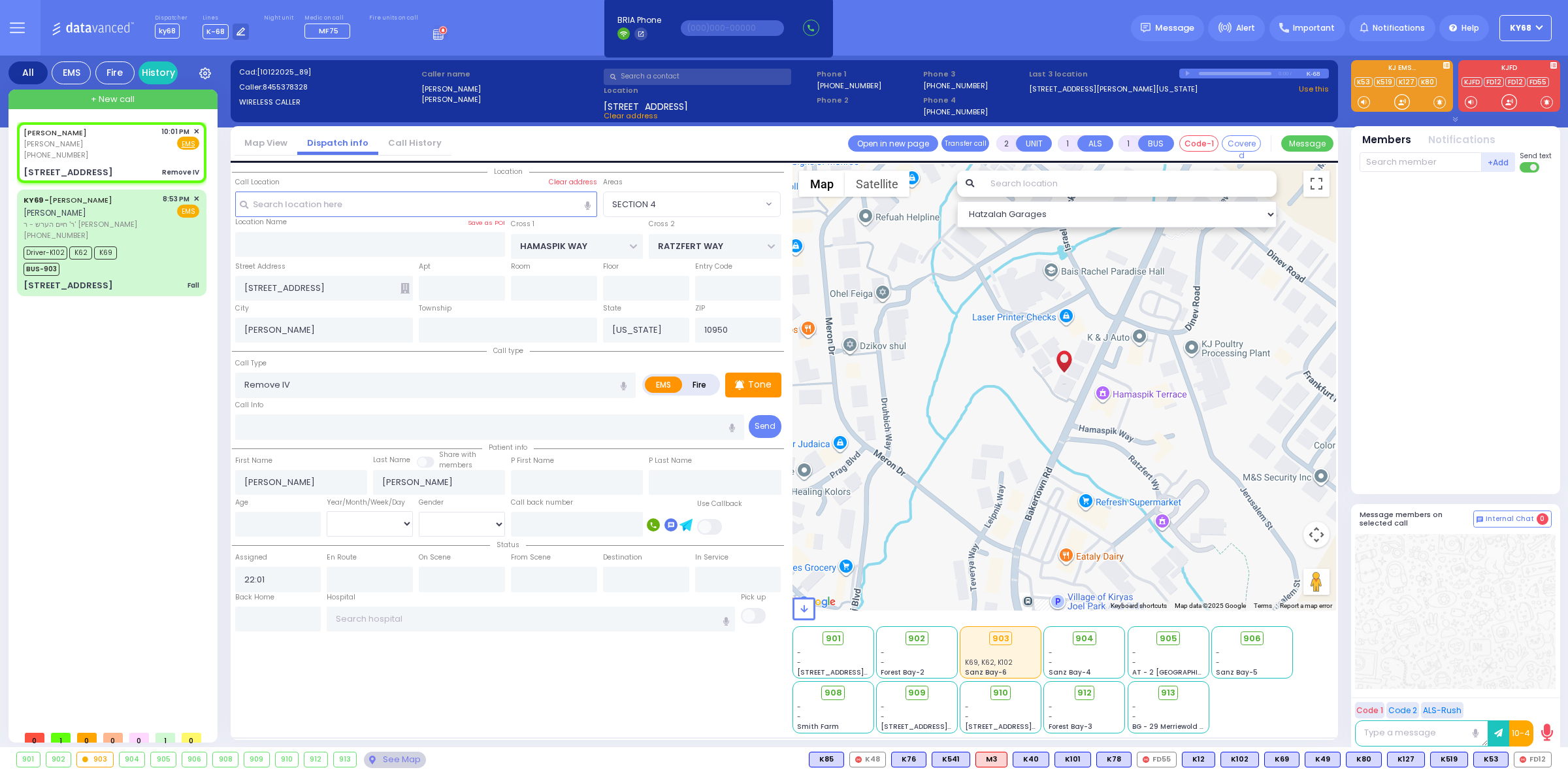
select select
select select "Hatzalah Garages"
select select
radio input "true"
select select
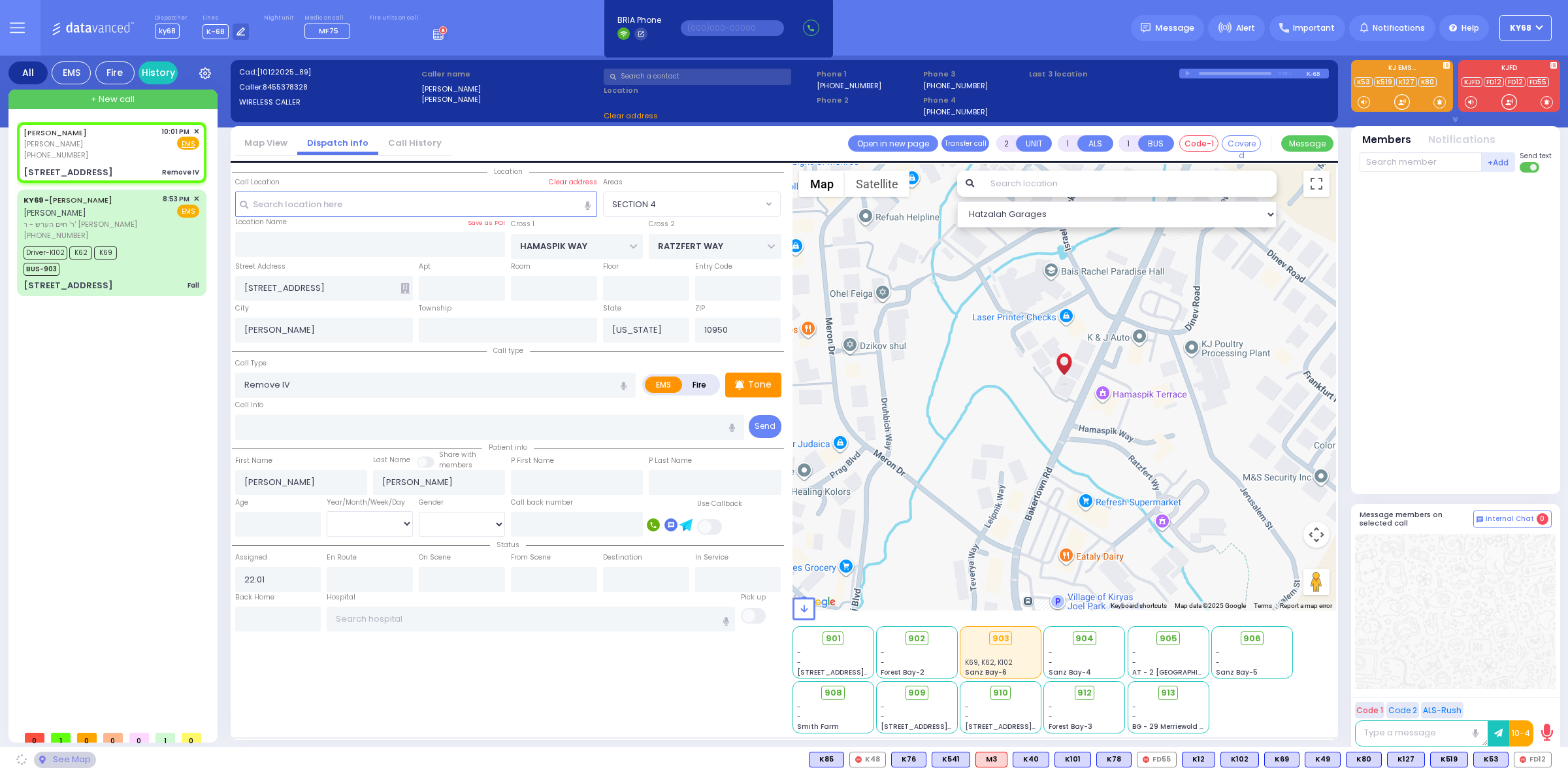
select select "Hatzalah Garages"
select select "SECTION 4"
select select
radio input "true"
select select
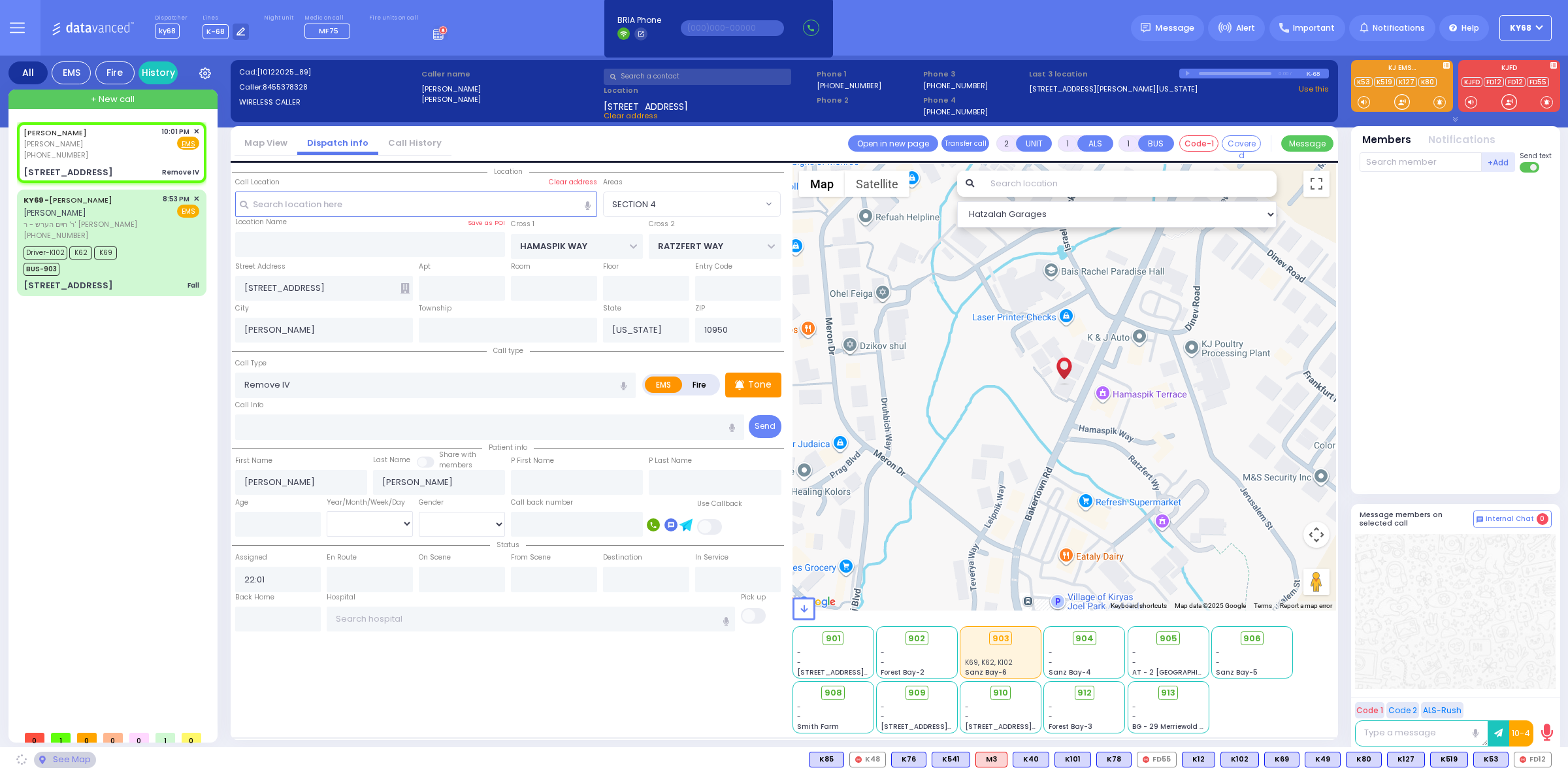
select select "Hatzalah Garages"
select select "SECTION 4"
click at [1436, 378] on div at bounding box center [1457, 330] width 195 height 305
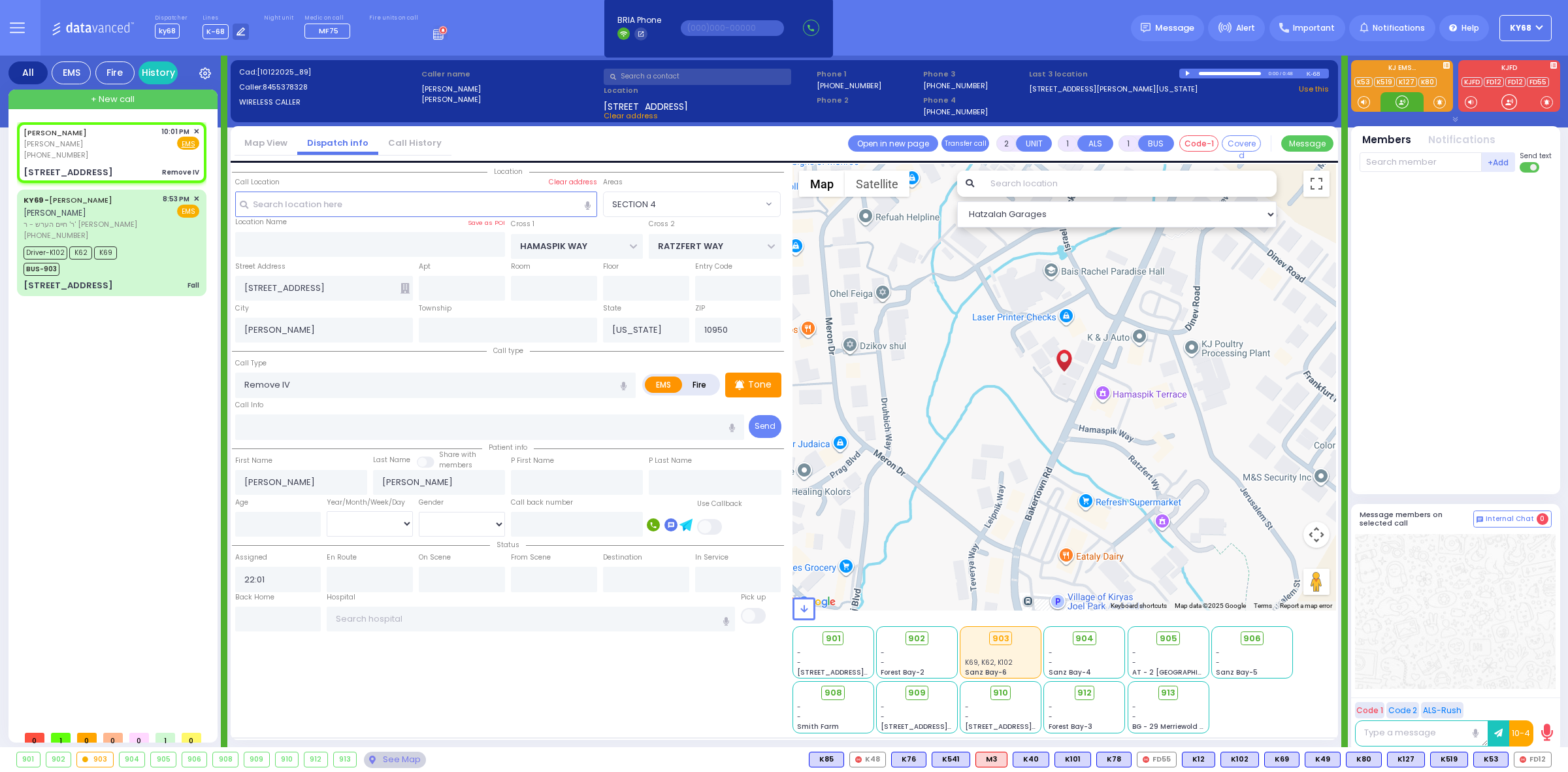
click at [1401, 101] on div at bounding box center [1402, 101] width 13 height 13
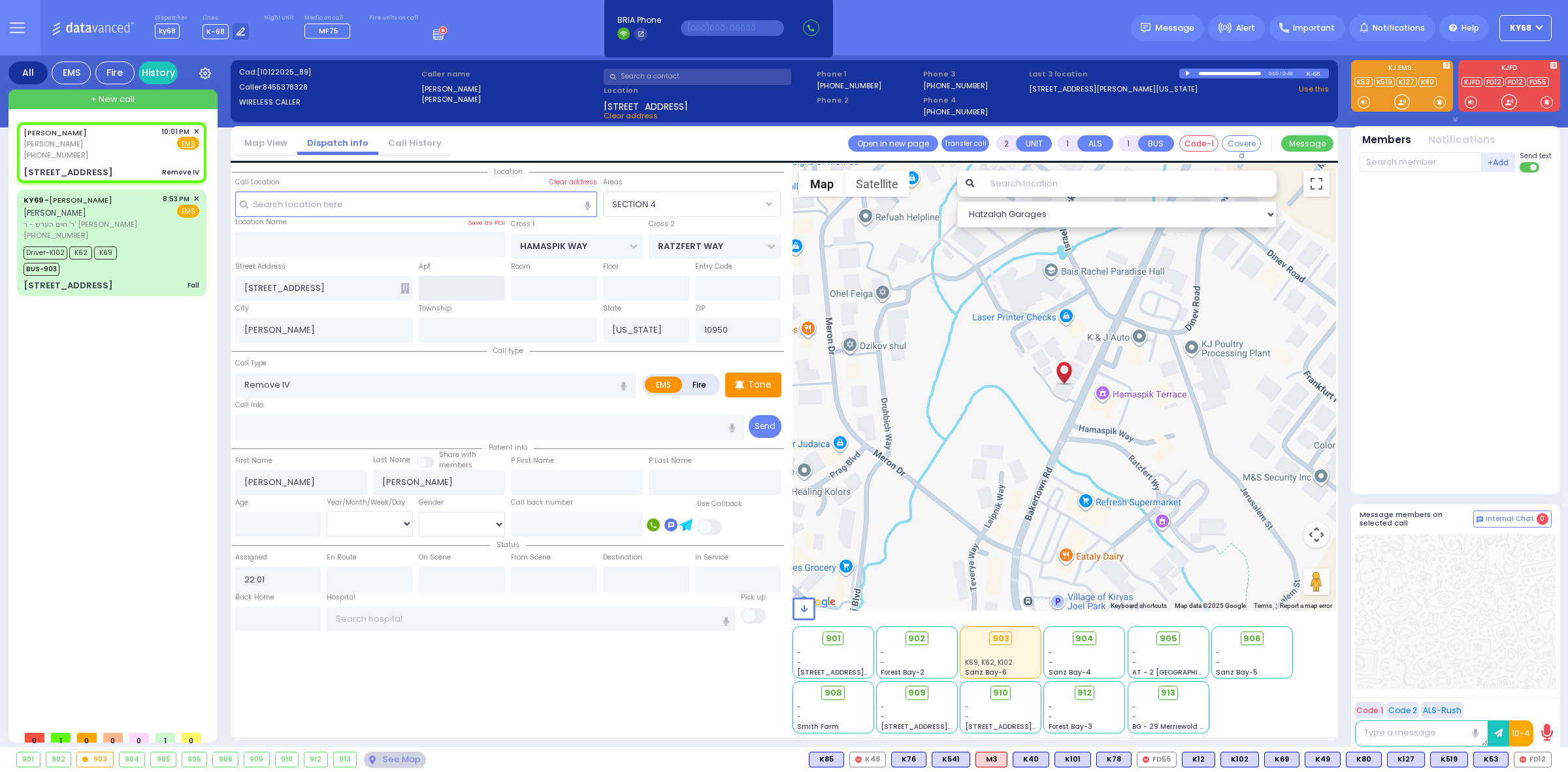
click at [438, 286] on input "text" at bounding box center [462, 288] width 86 height 25
type input "302B"
click at [1514, 364] on div at bounding box center [1457, 330] width 195 height 305
select select
radio input "true"
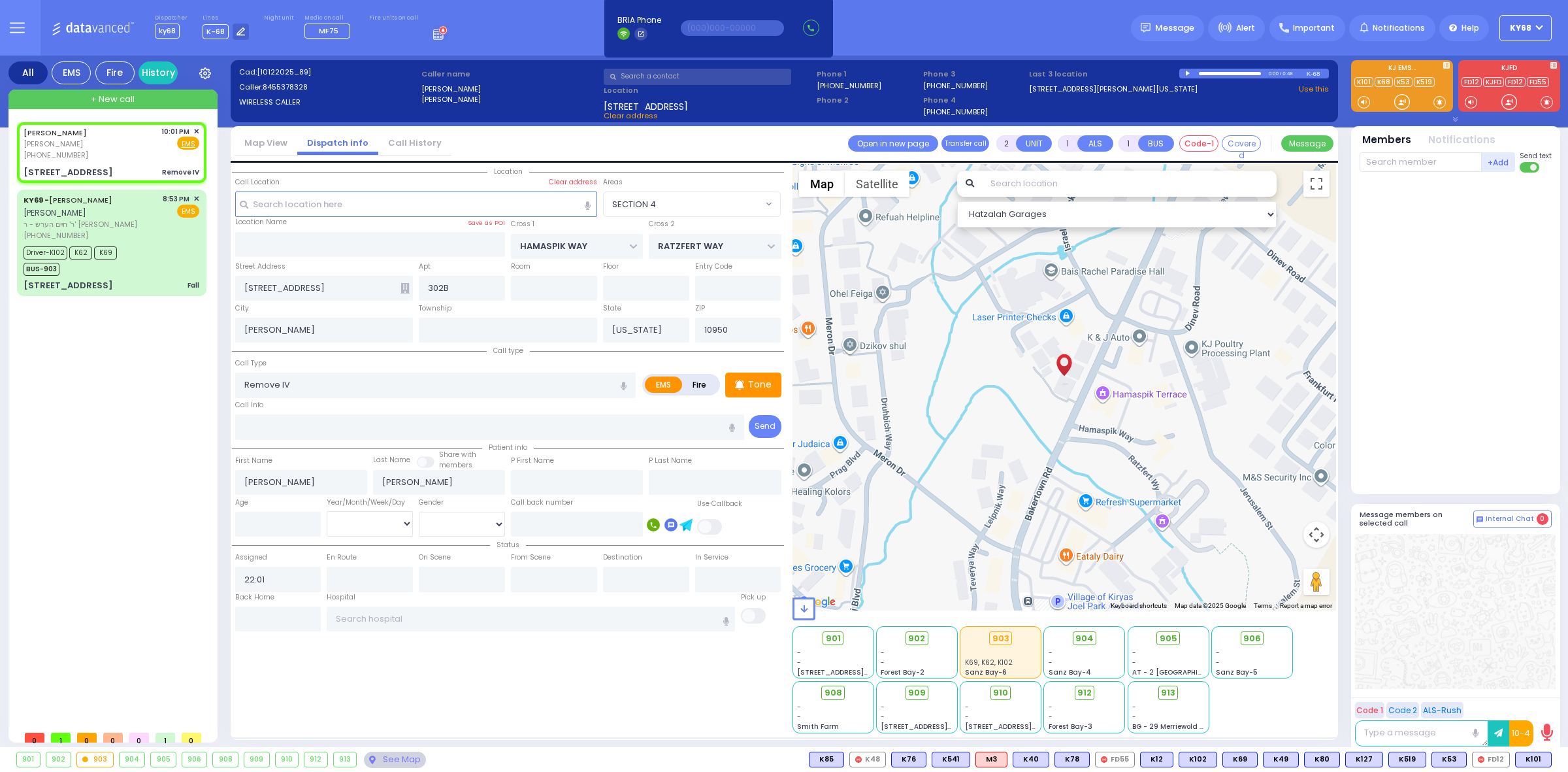
select select
type input "[STREET_ADDRESS]"
type input "302b"
select select "SECTION 4"
select select "Hatzalah Garages"
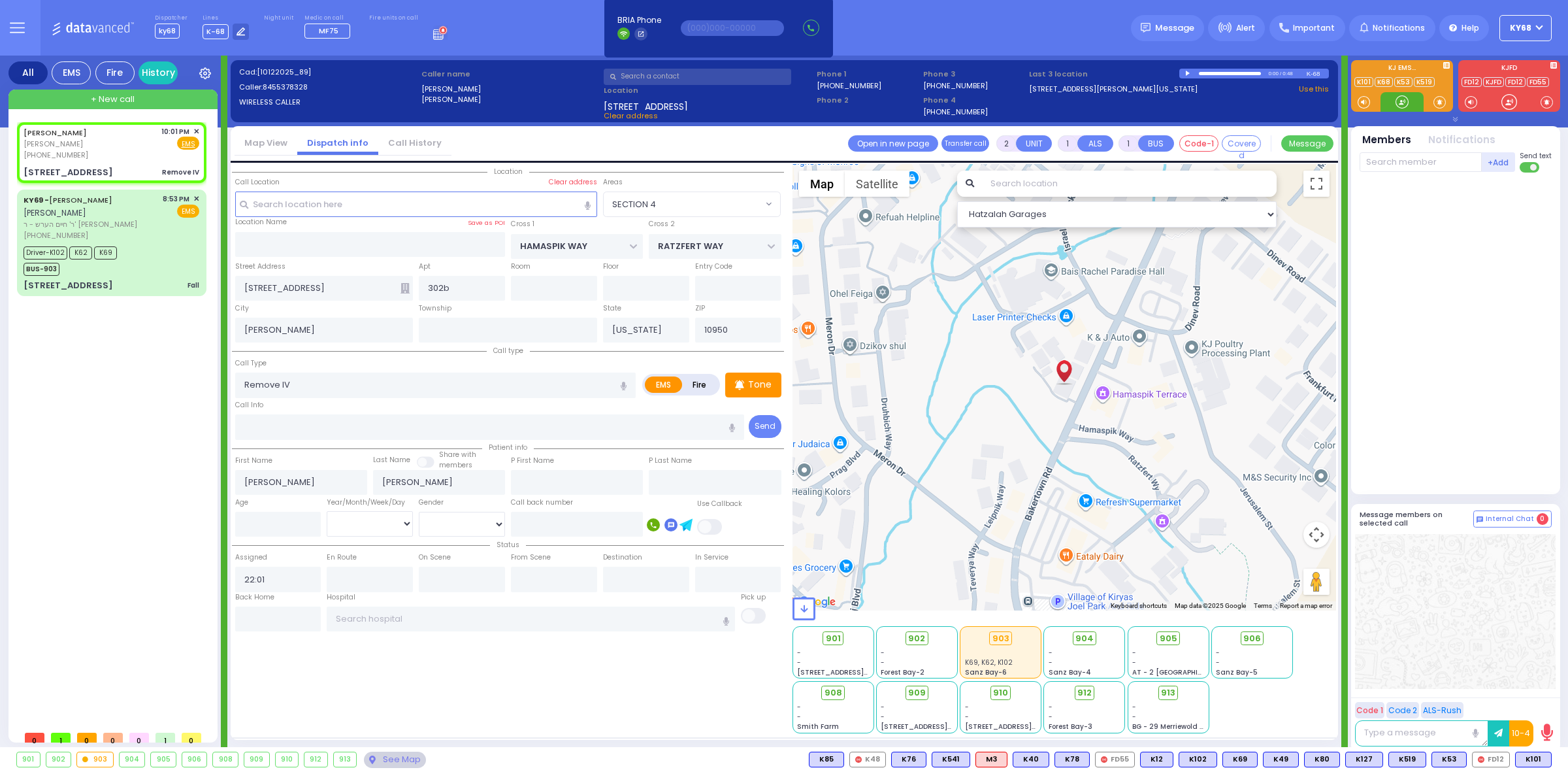
click at [1401, 101] on div at bounding box center [1402, 101] width 13 height 13
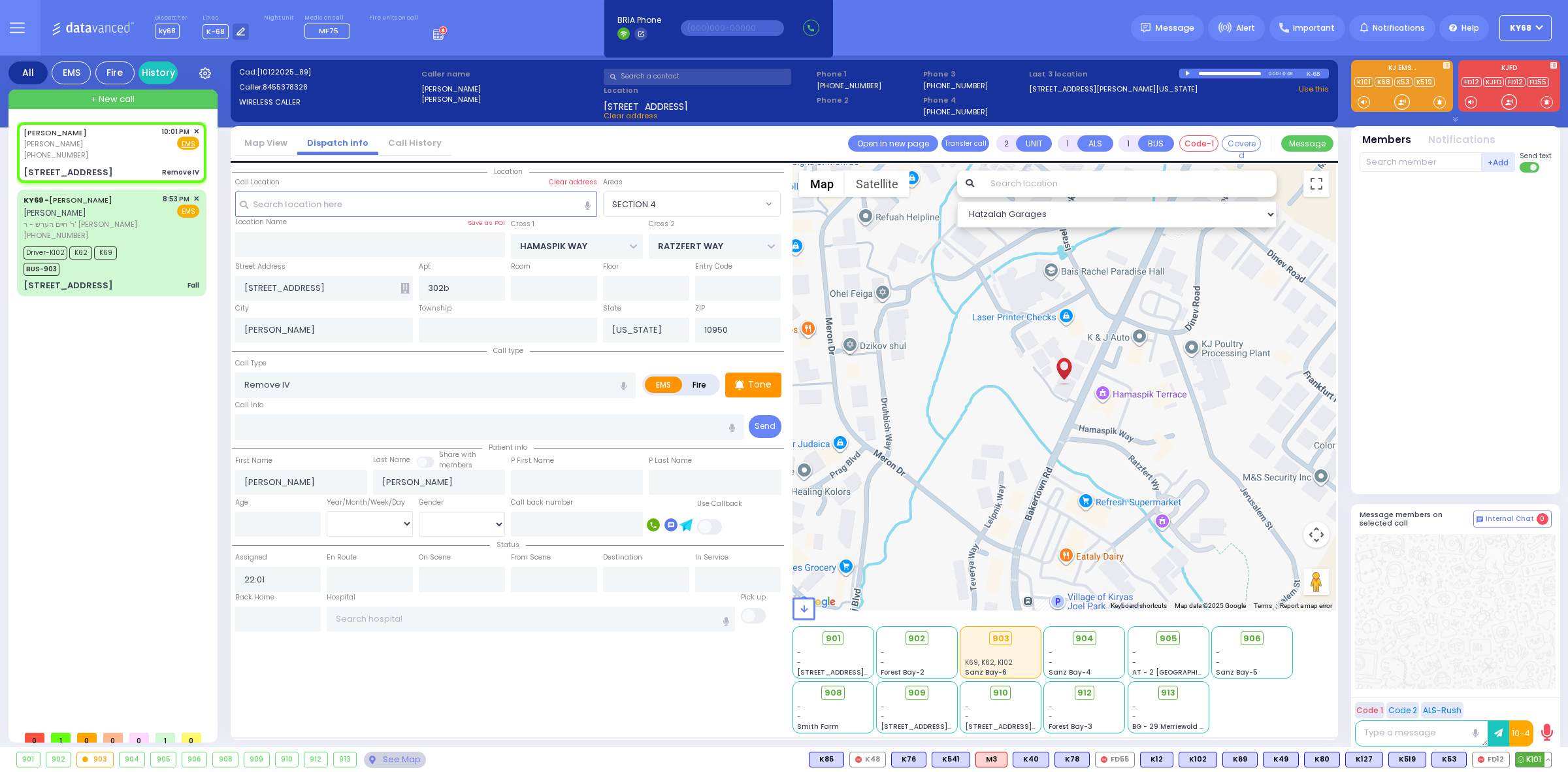
click at [1535, 753] on span "K101" at bounding box center [1534, 759] width 35 height 14
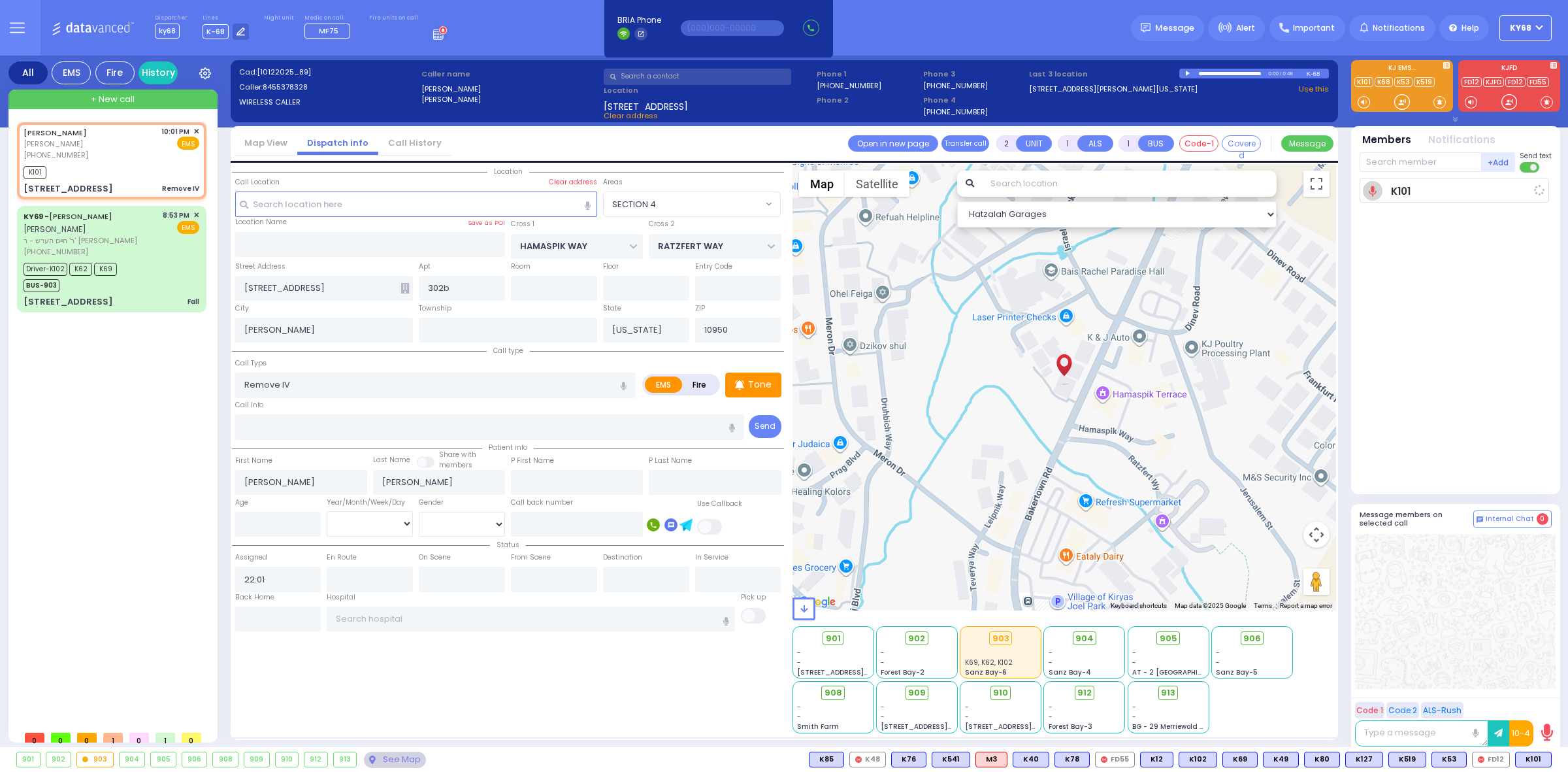
select select
radio input "true"
select select
type input "22:02"
select select "Hatzalah Garages"
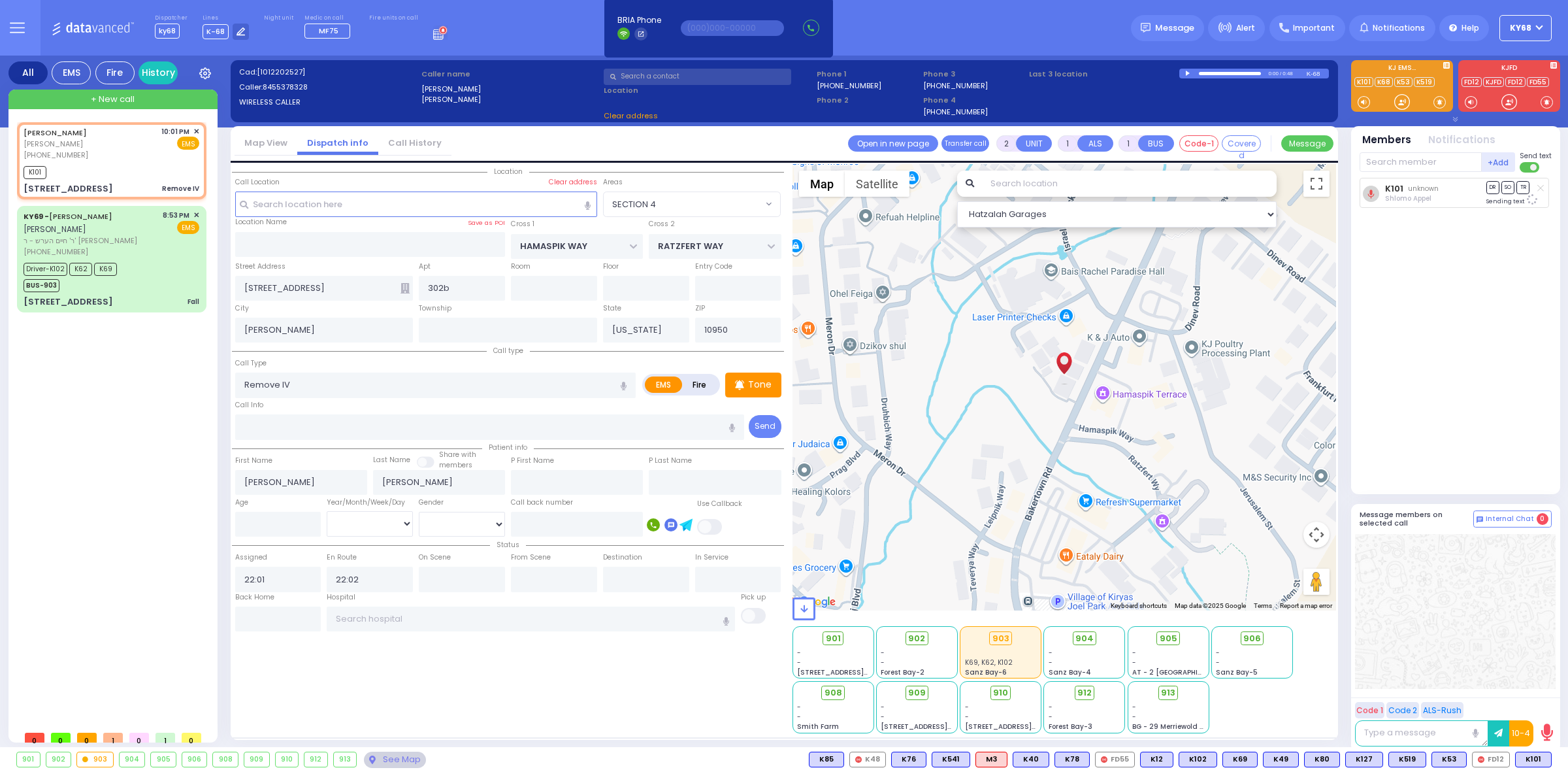
select select "SECTION 4"
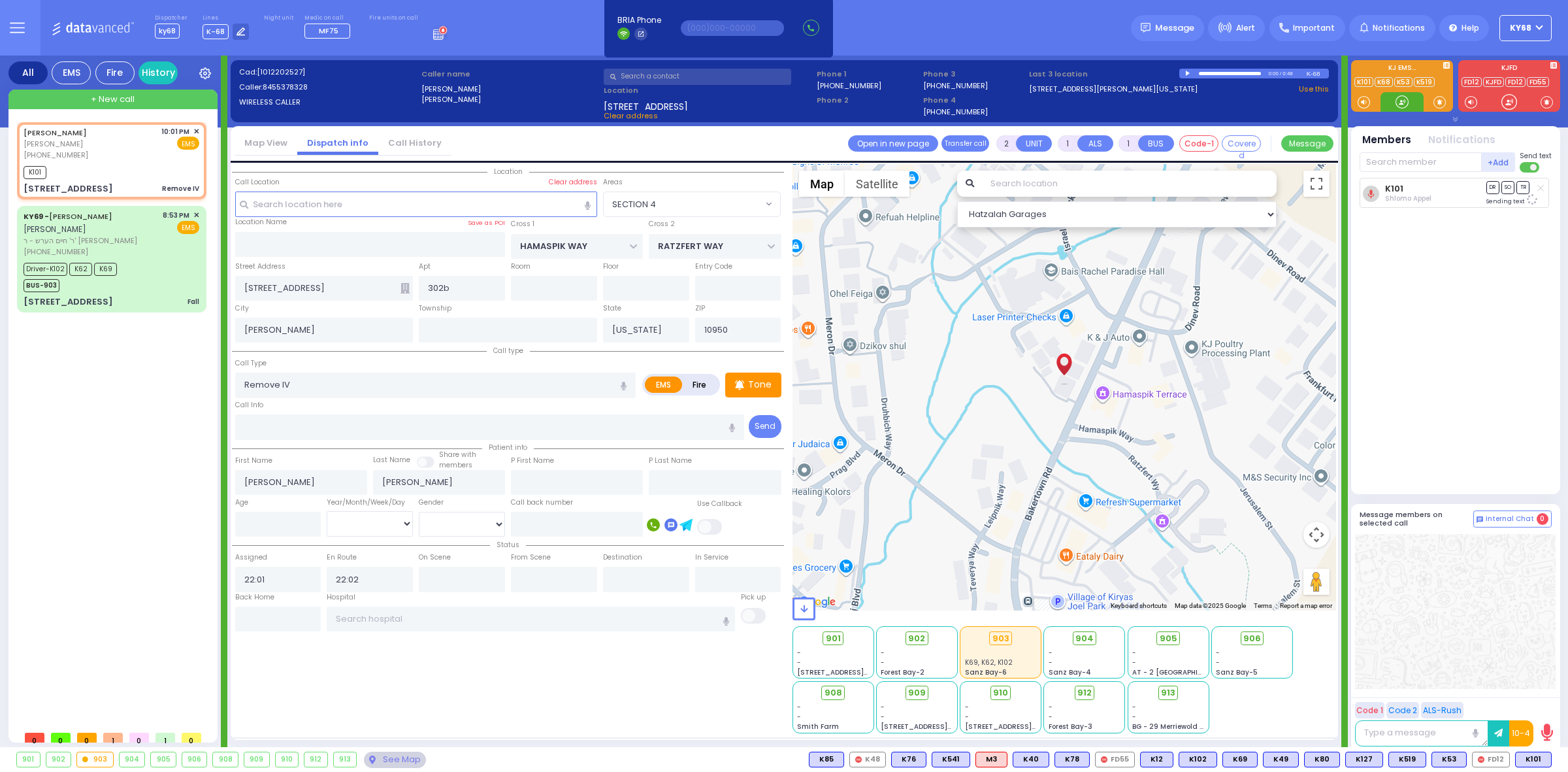
click at [1400, 100] on div at bounding box center [1402, 101] width 13 height 13
click at [1401, 97] on div at bounding box center [1402, 101] width 13 height 13
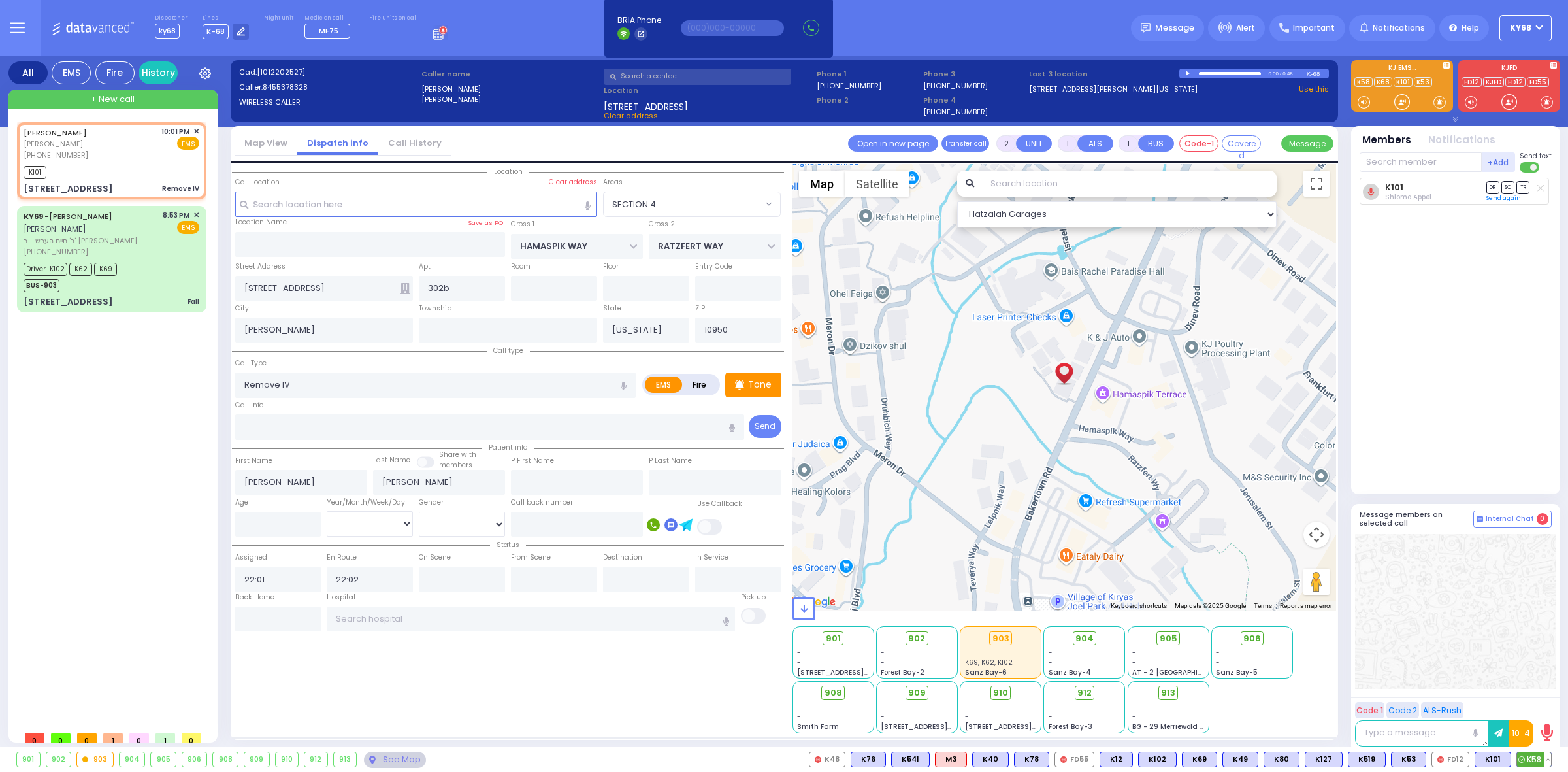
click at [1529, 758] on span "K58" at bounding box center [1534, 759] width 34 height 14
select select
radio input "true"
select select
select select "Hatzalah Garages"
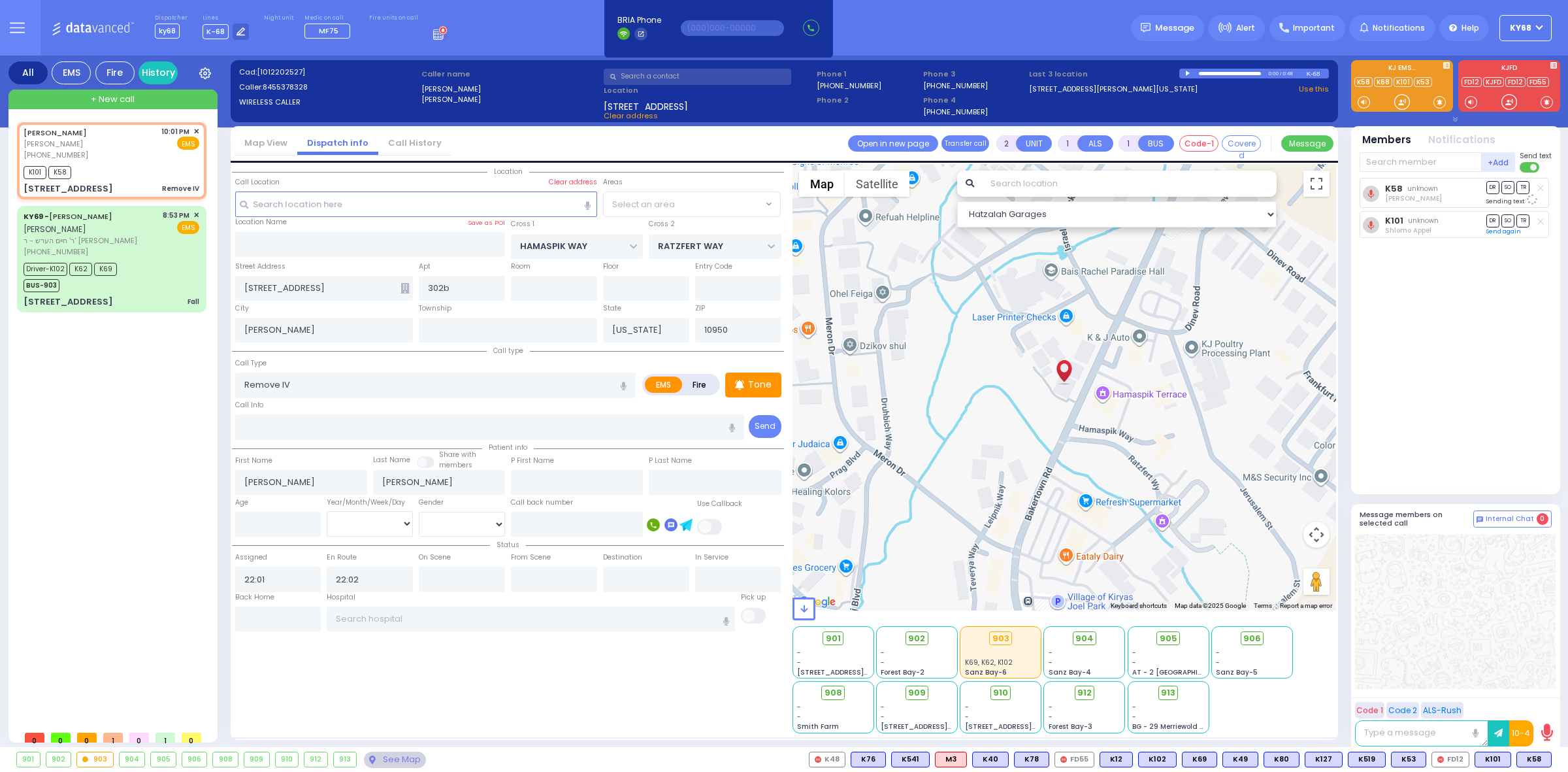
select select "SECTION 4"
click at [118, 304] on div "[STREET_ADDRESS] Fall" at bounding box center [111, 301] width 176 height 13
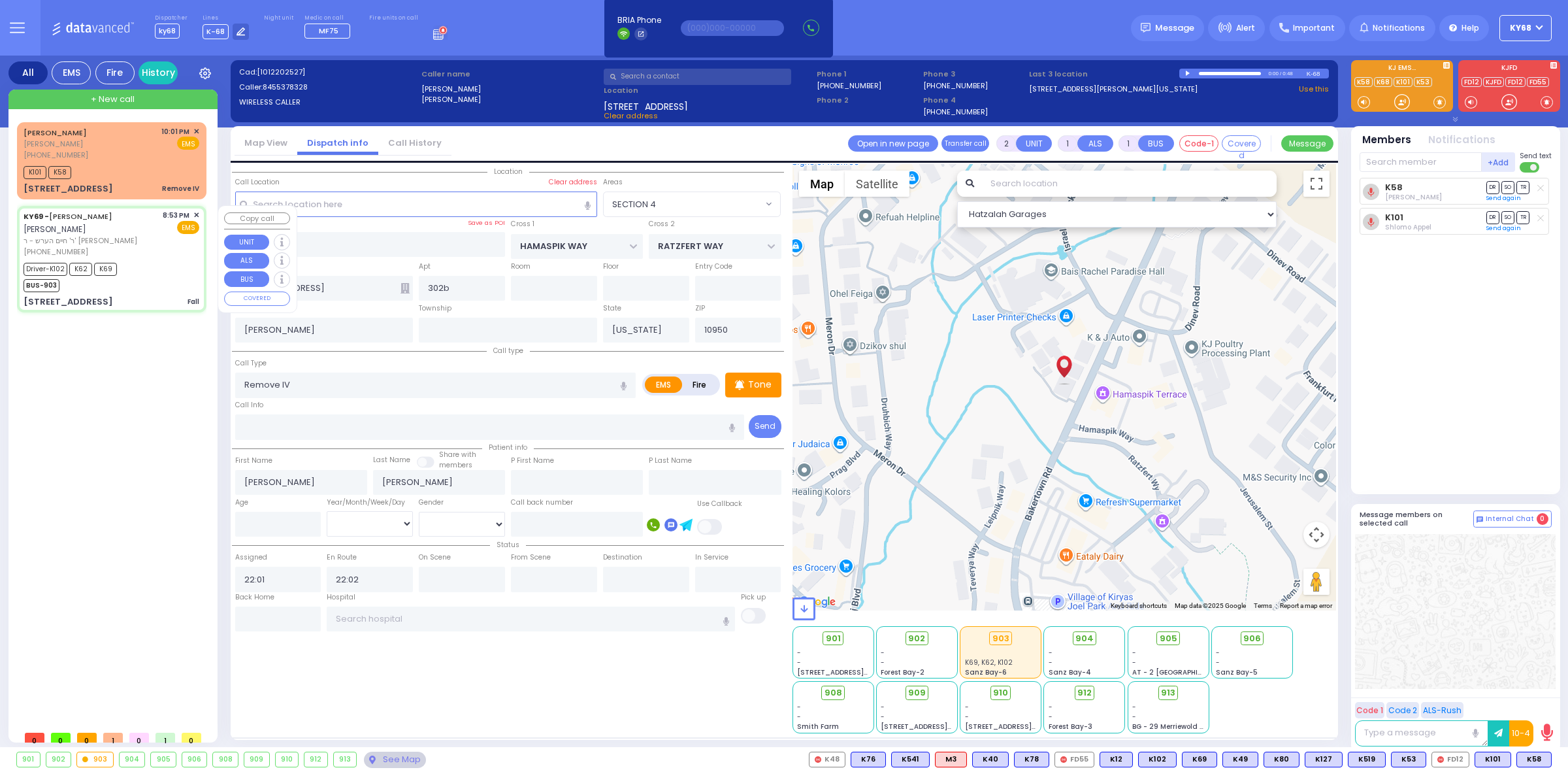
type input "6"
select select
type input "Fall"
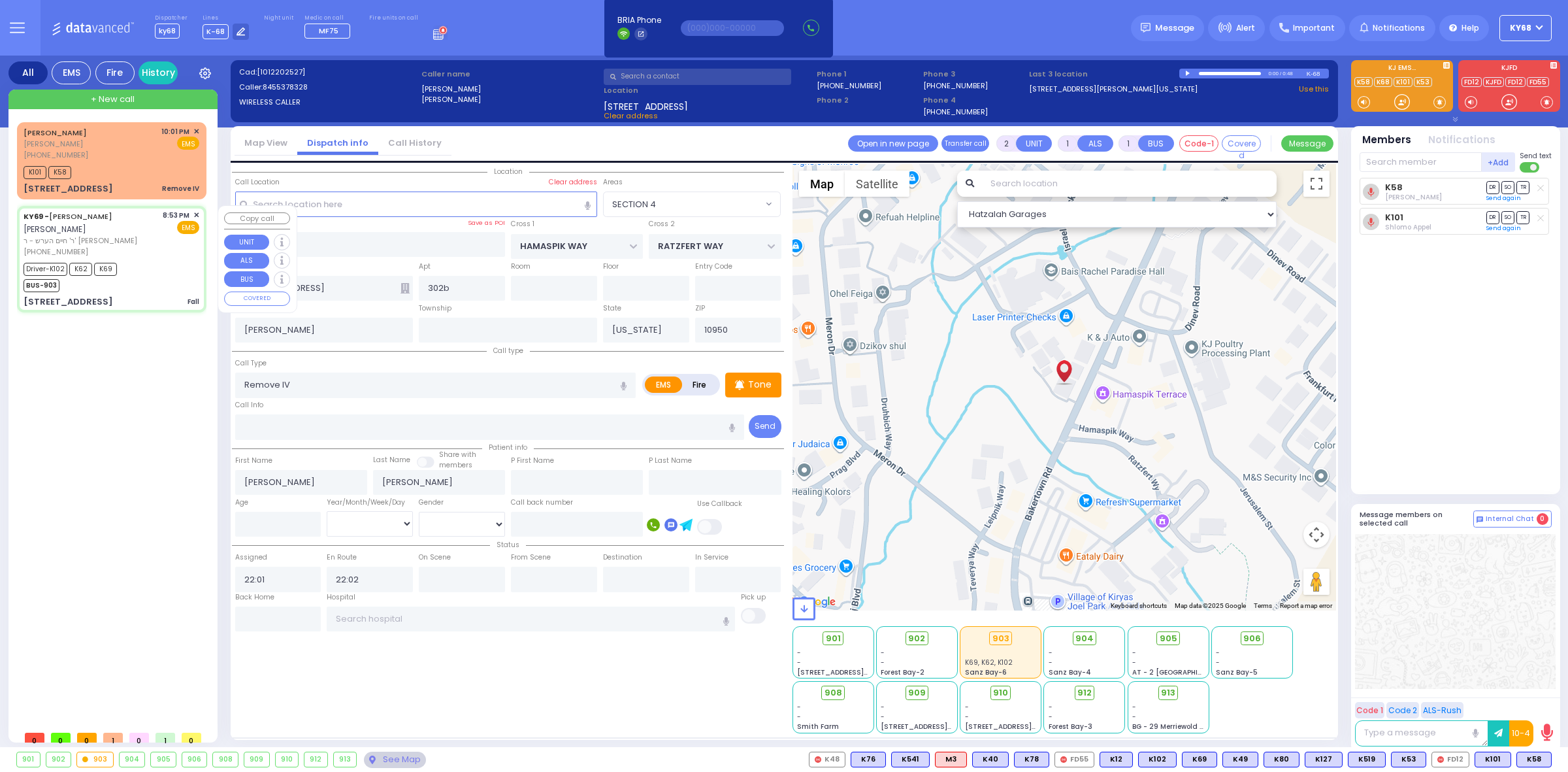
radio input "true"
type input "[PERSON_NAME]"
type input "Eva"
type input "Zwiebel"
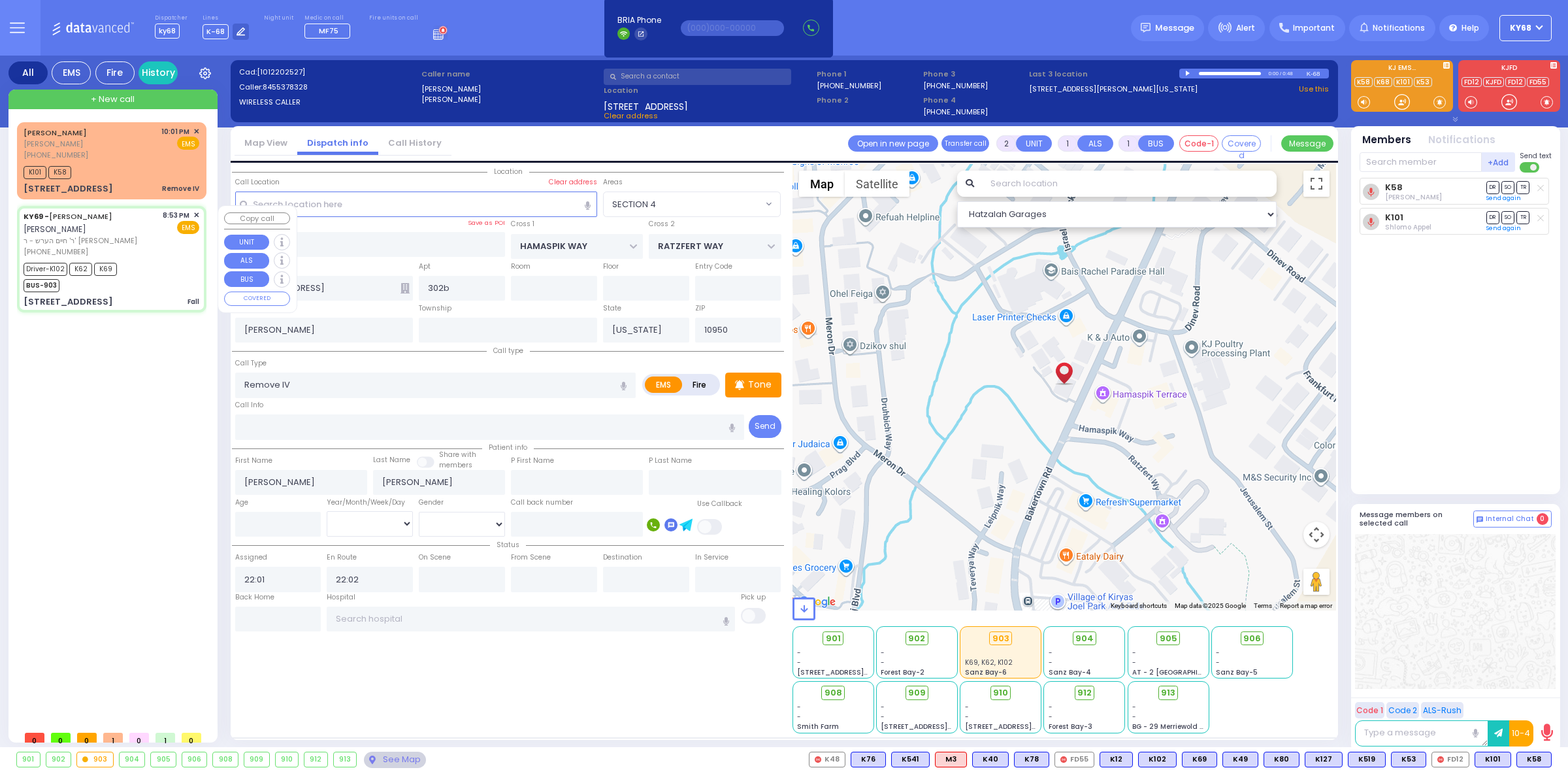
type input "82"
select select "Year"
select select "[DEMOGRAPHIC_DATA]"
type input "20:53"
type input "20:55"
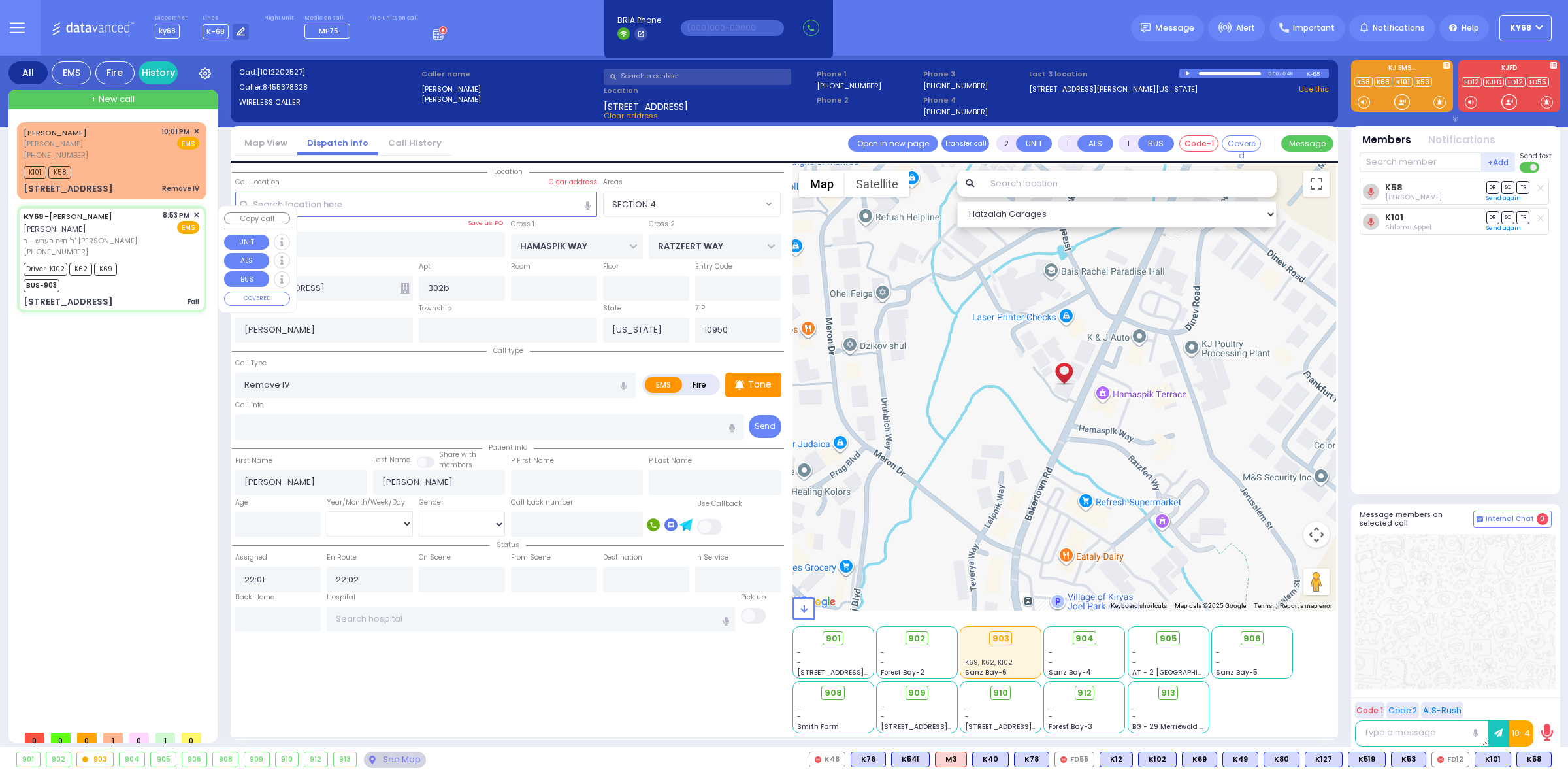
type input "20:57"
type input "21:23"
type input "21:50"
type input "21:57"
type input "[GEOGRAPHIC_DATA] [STREET_ADDRESS][GEOGRAPHIC_DATA] Suffern"
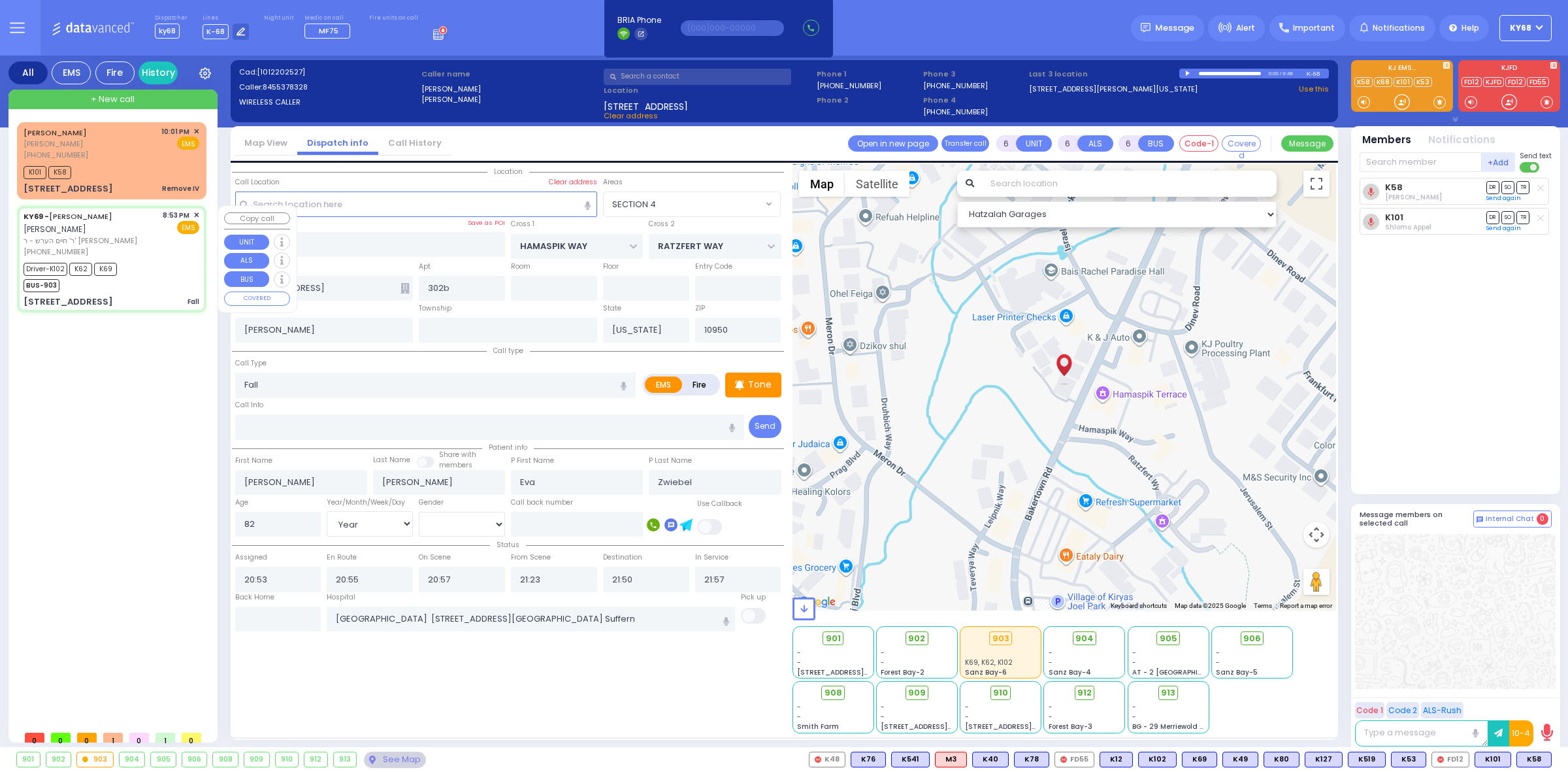
select select "Hatzalah Garages"
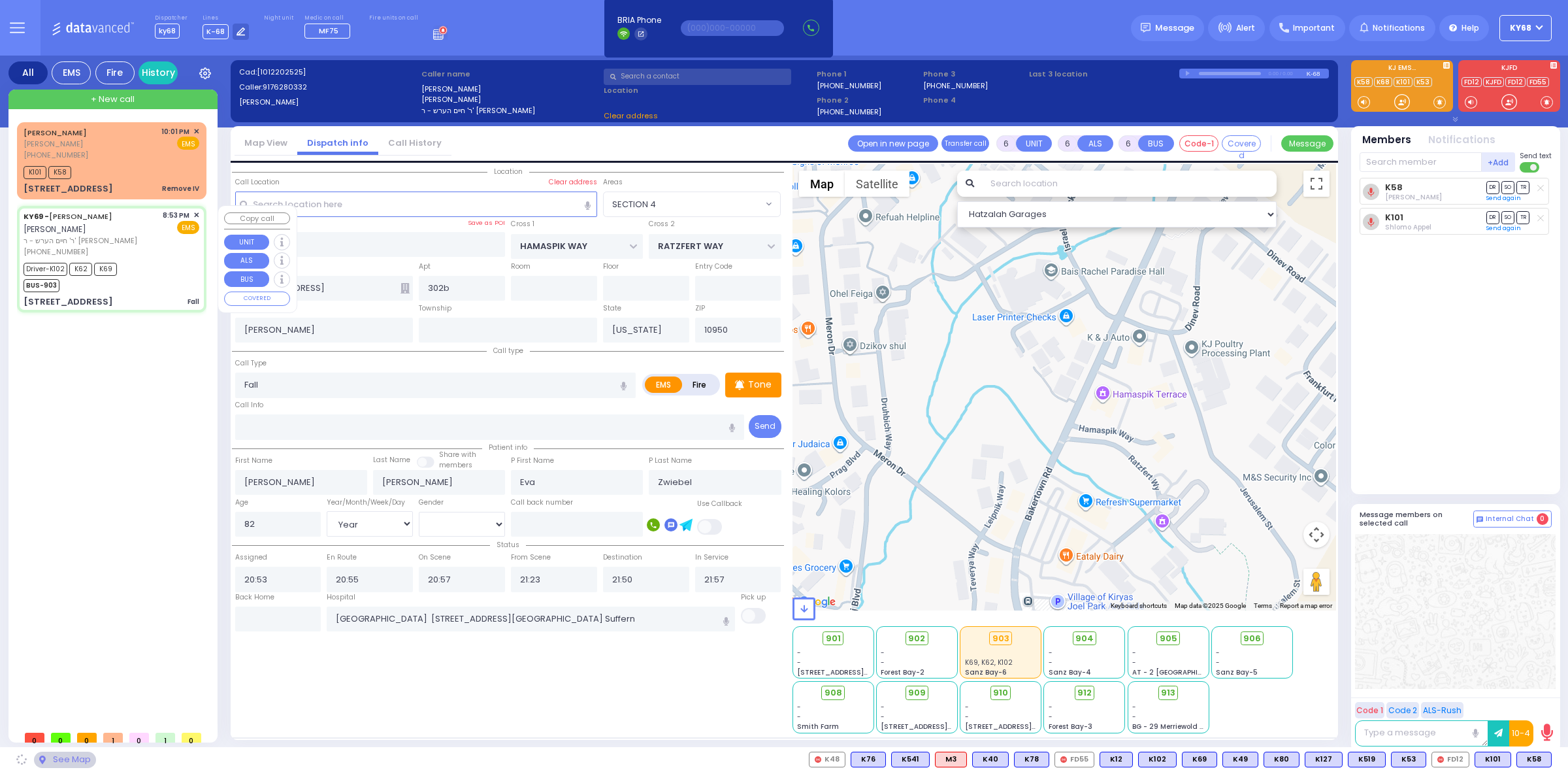
type input "FILLMORE COURT"
type input "[STREET_ADDRESS]"
type input "207"
type input "Monroe"
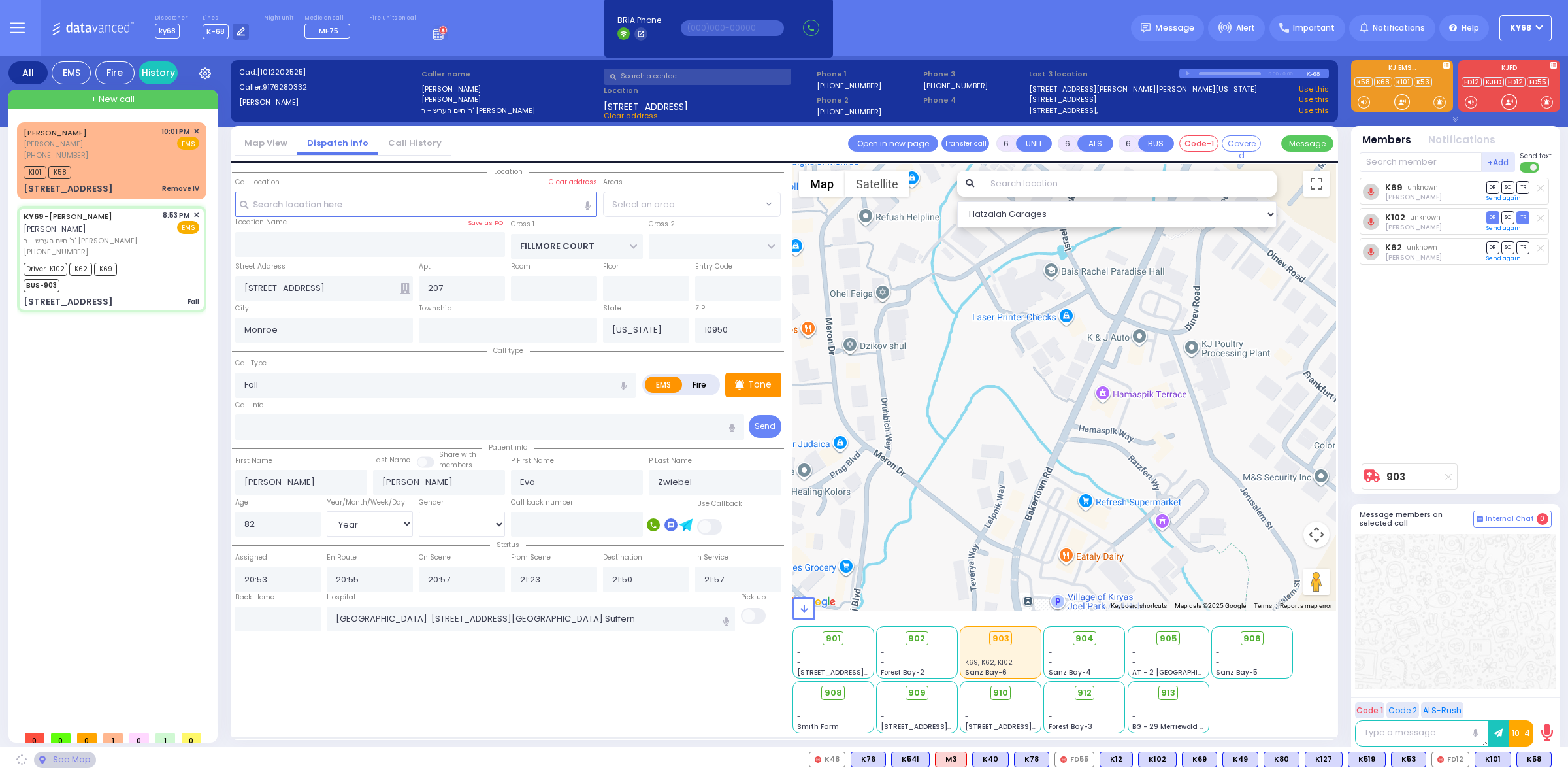
select select "SECTION 2"
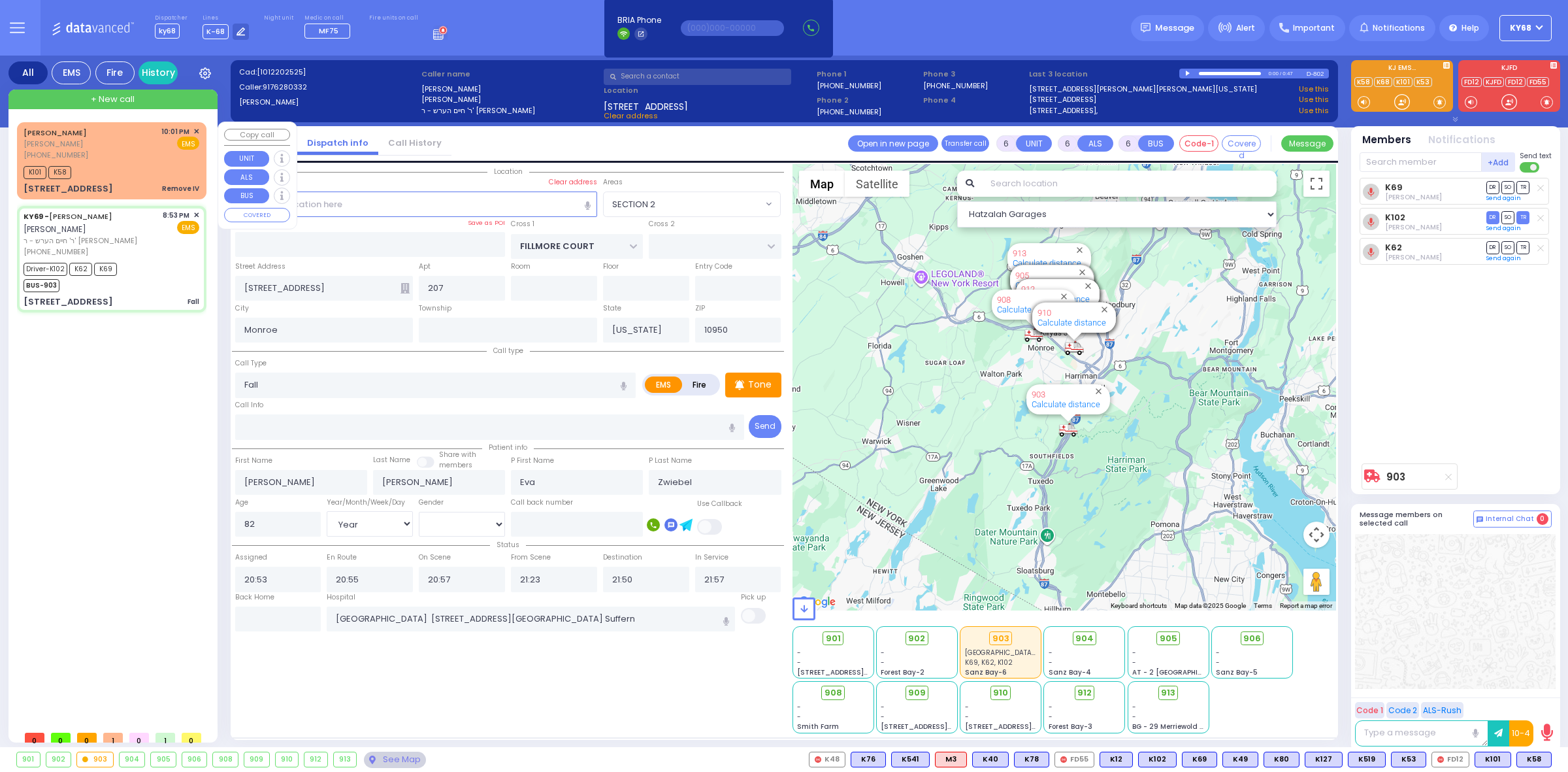
click at [197, 131] on span "✕" at bounding box center [196, 132] width 6 height 11
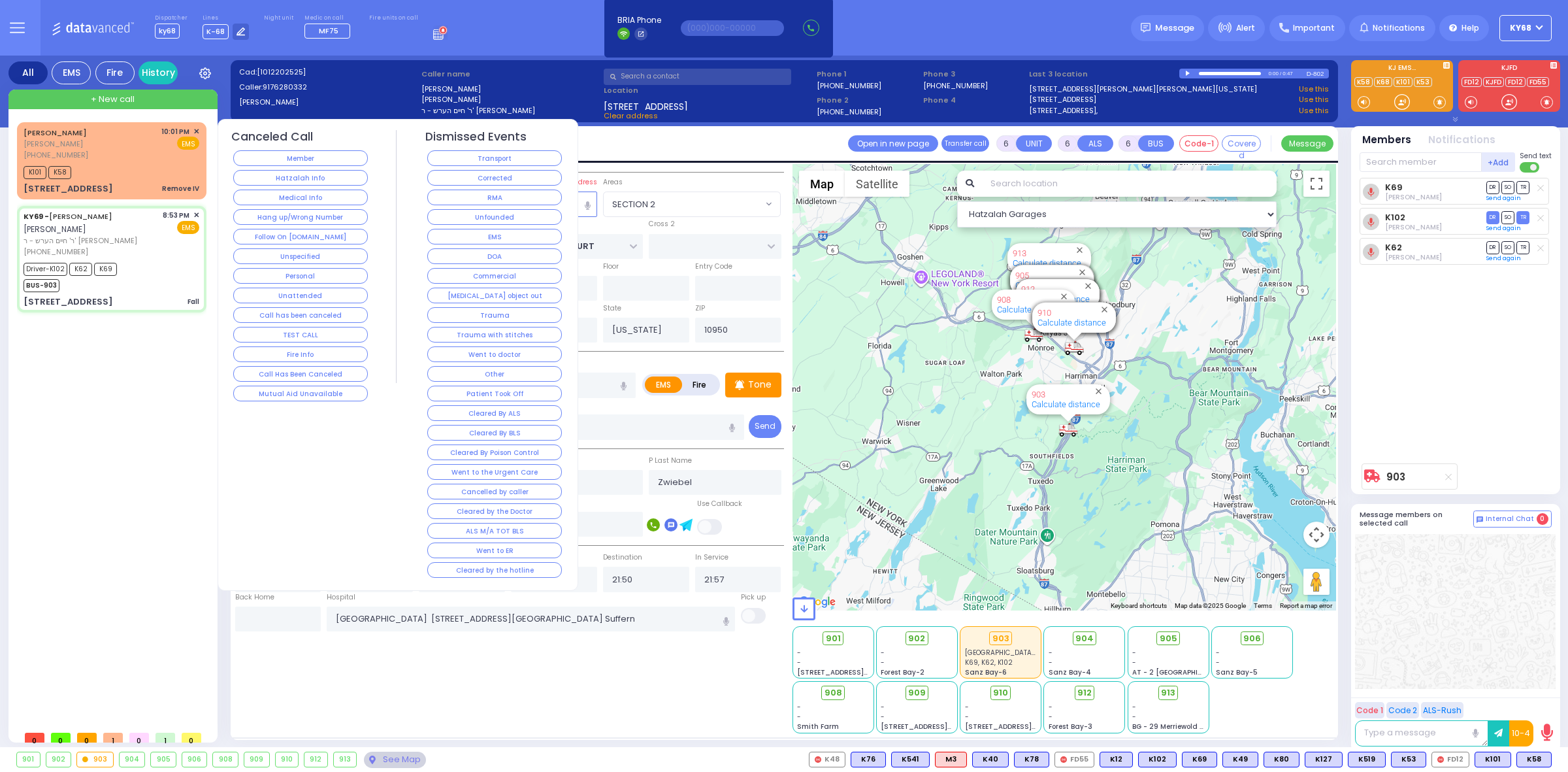
click at [472, 172] on button "Corrected" at bounding box center [494, 177] width 135 height 16
